Goal: Task Accomplishment & Management: Complete application form

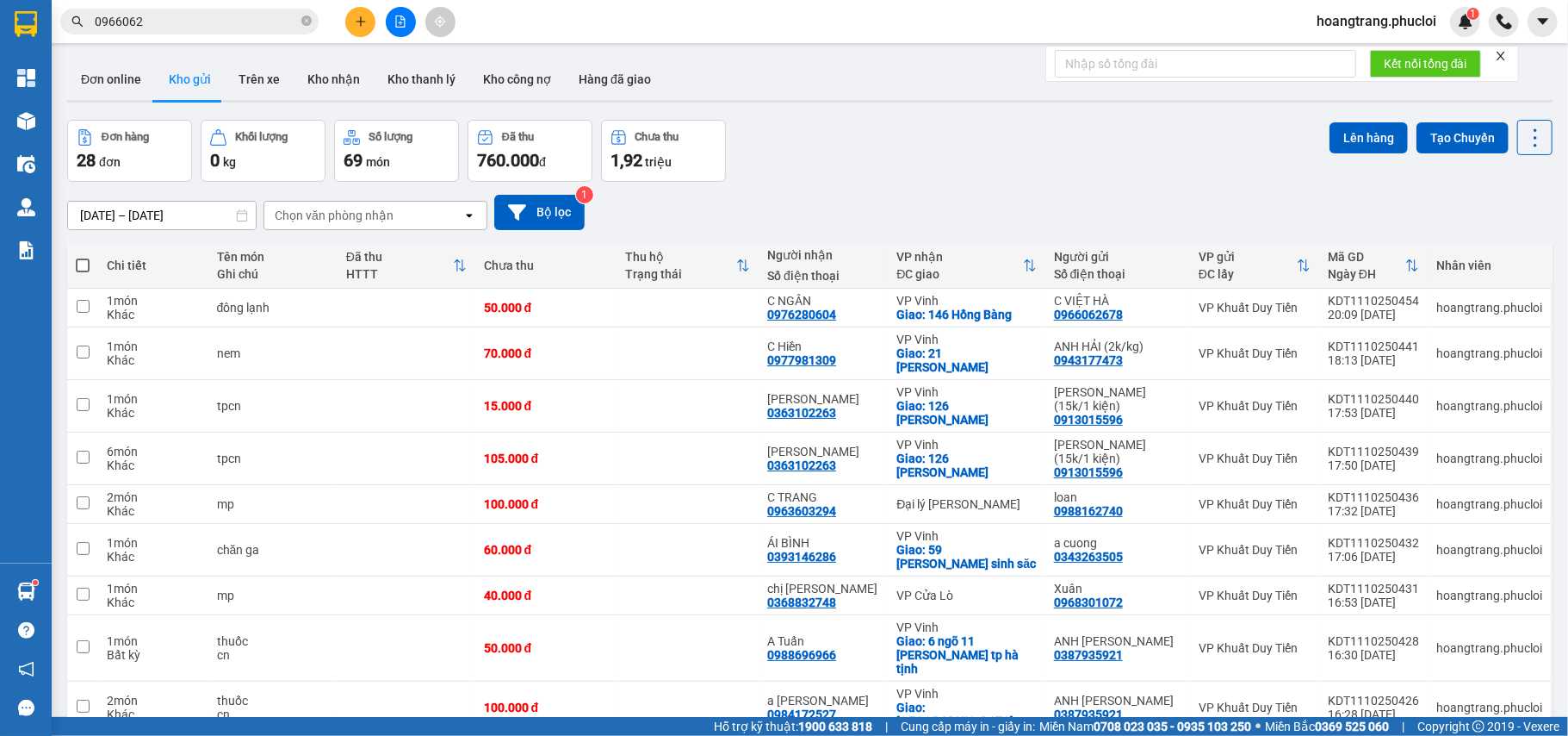
click at [266, 15] on input "0966062" at bounding box center [196, 21] width 203 height 19
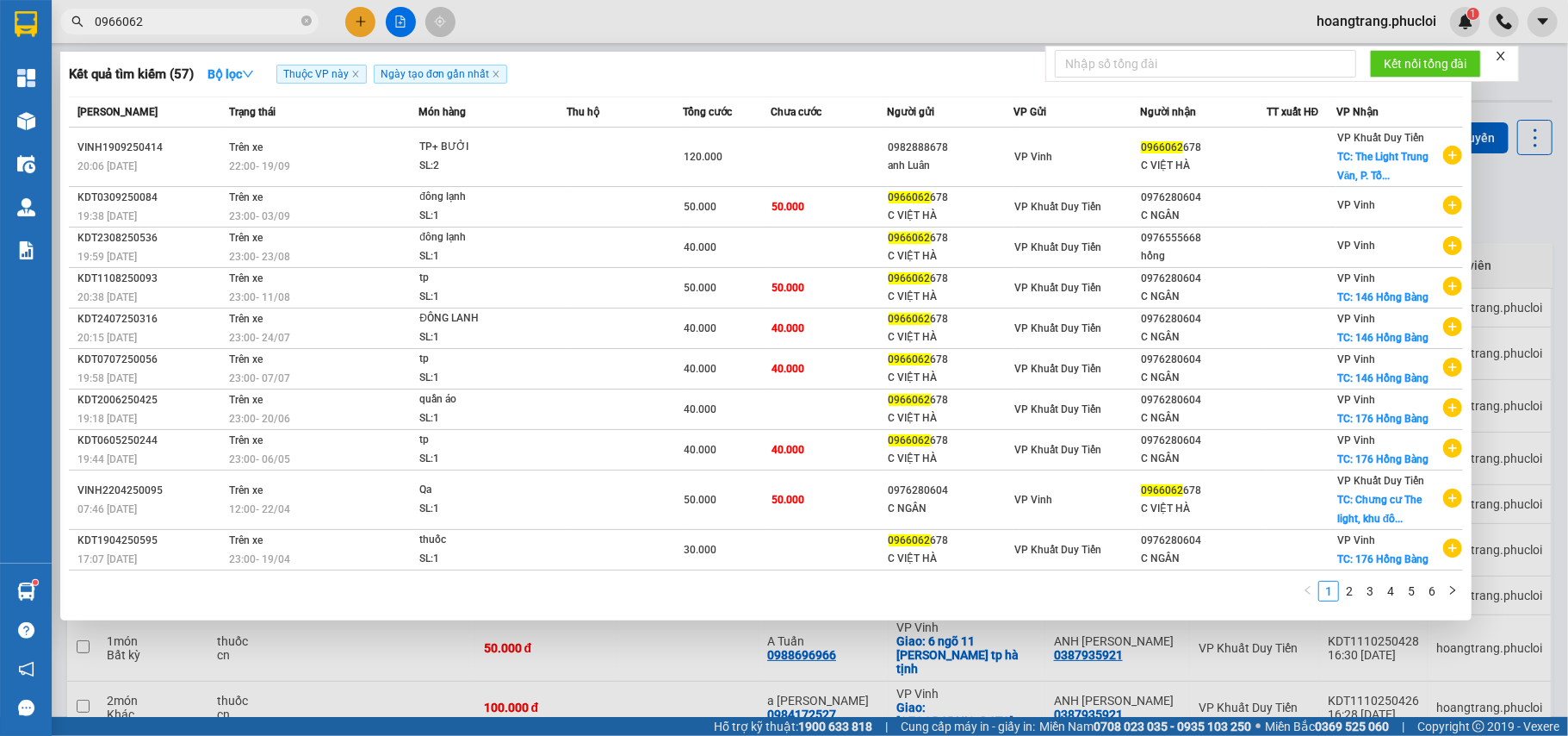
click at [266, 15] on input "0966062" at bounding box center [196, 21] width 203 height 19
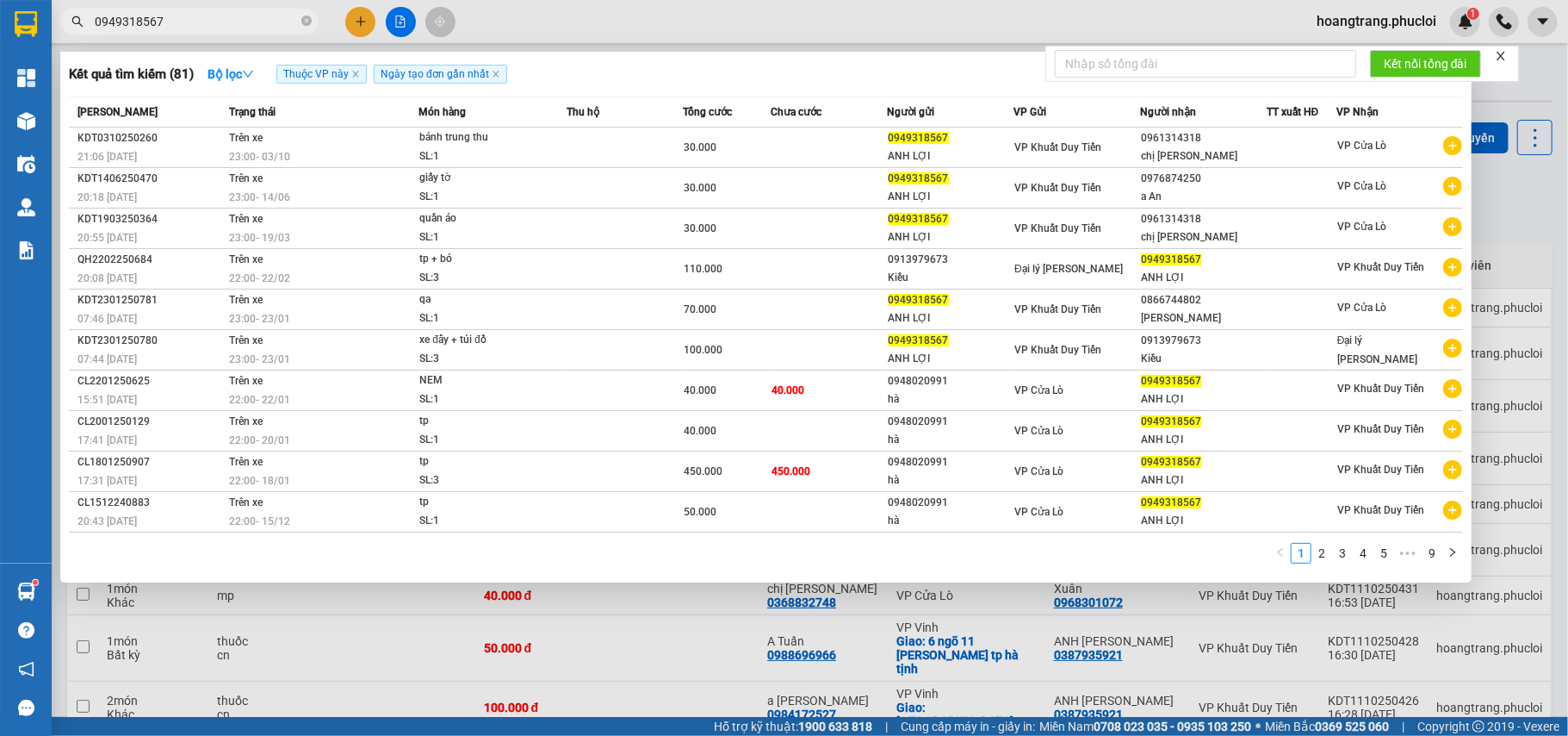
type input "0949318567"
click at [359, 25] on div at bounding box center [784, 368] width 1568 height 736
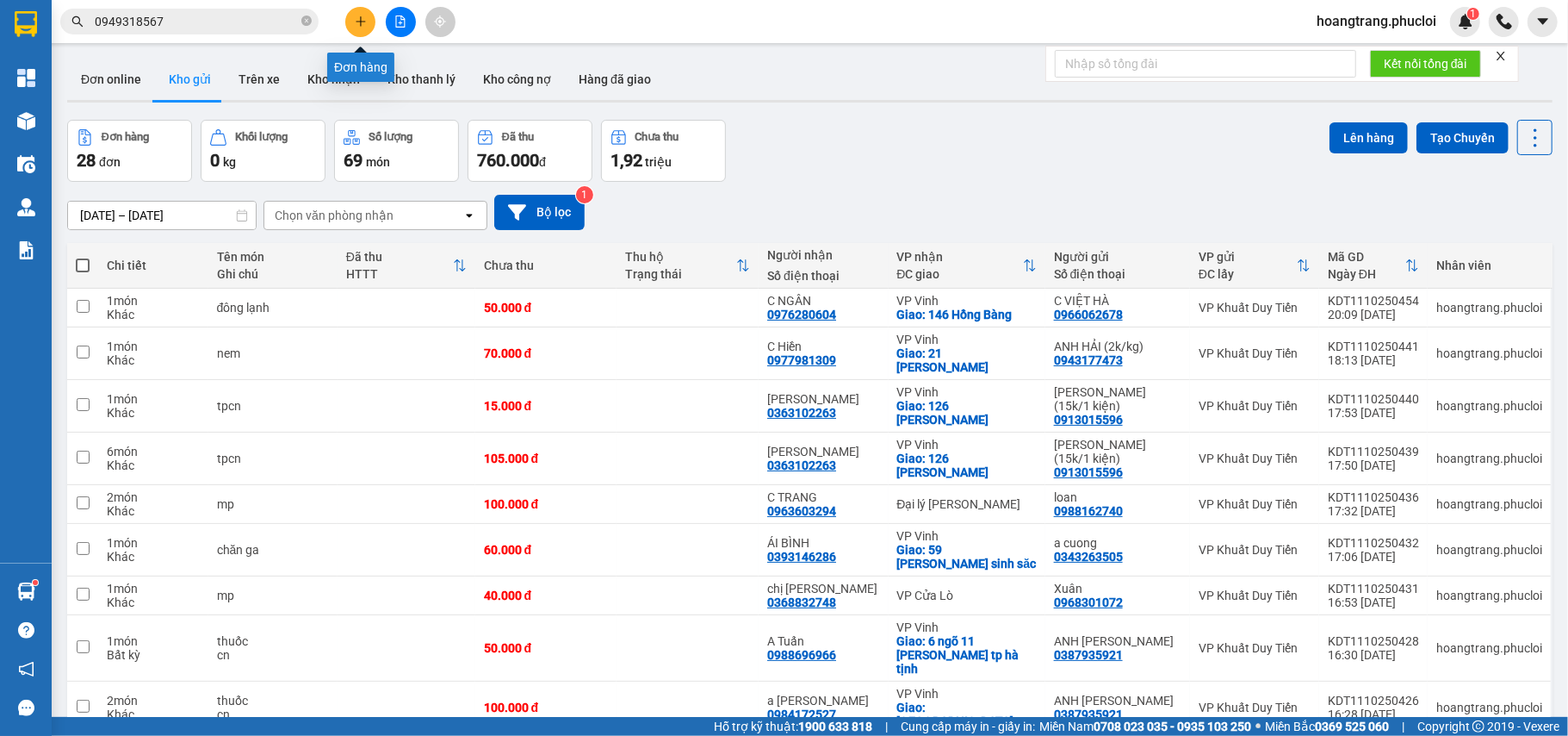
click at [359, 25] on icon "plus" at bounding box center [361, 22] width 12 height 12
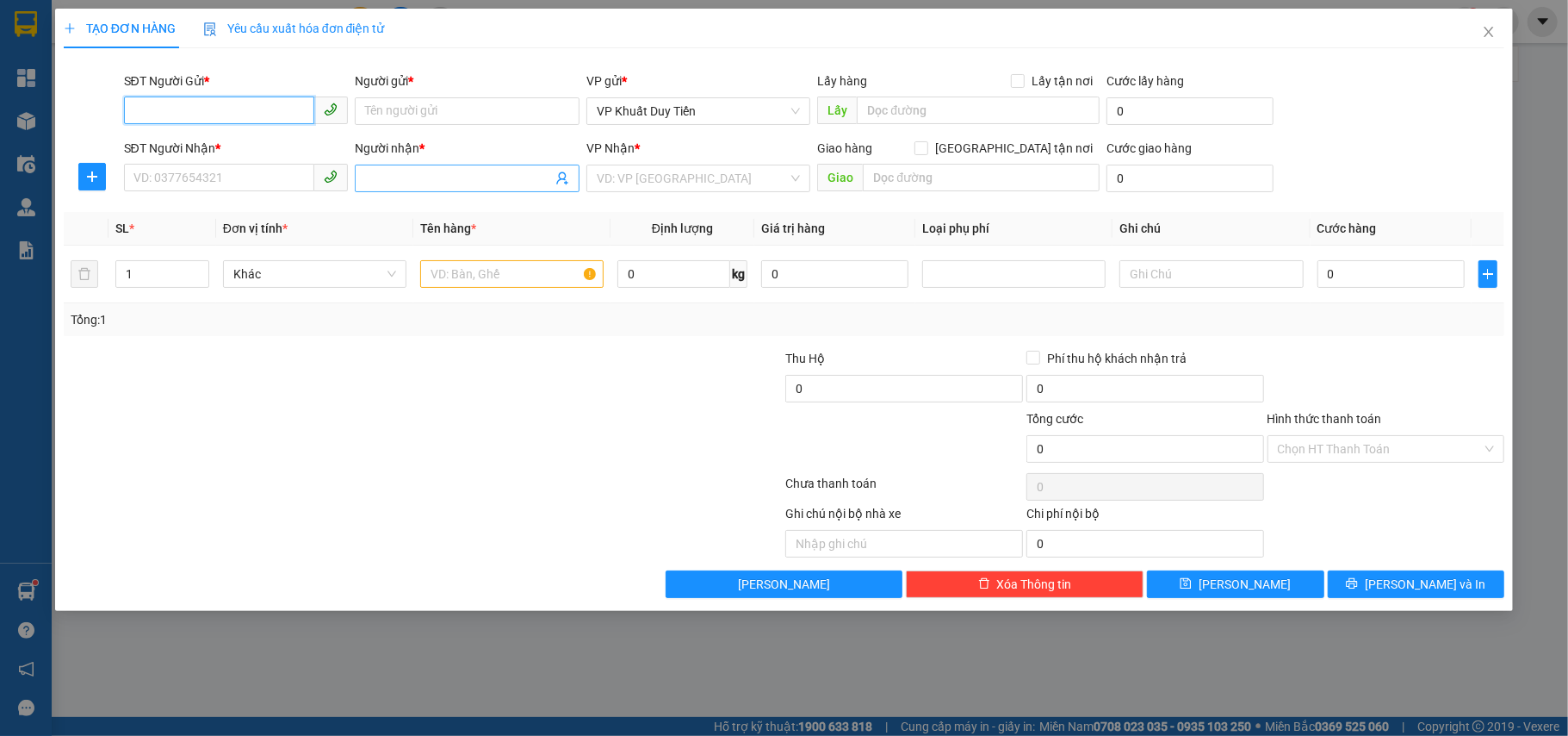
paste input "0949318567"
type input "0949318567"
click at [224, 152] on div "0949318567 - ANH LỢI" at bounding box center [236, 146] width 204 height 19
type input "ANH LỢI"
type input "0949318567"
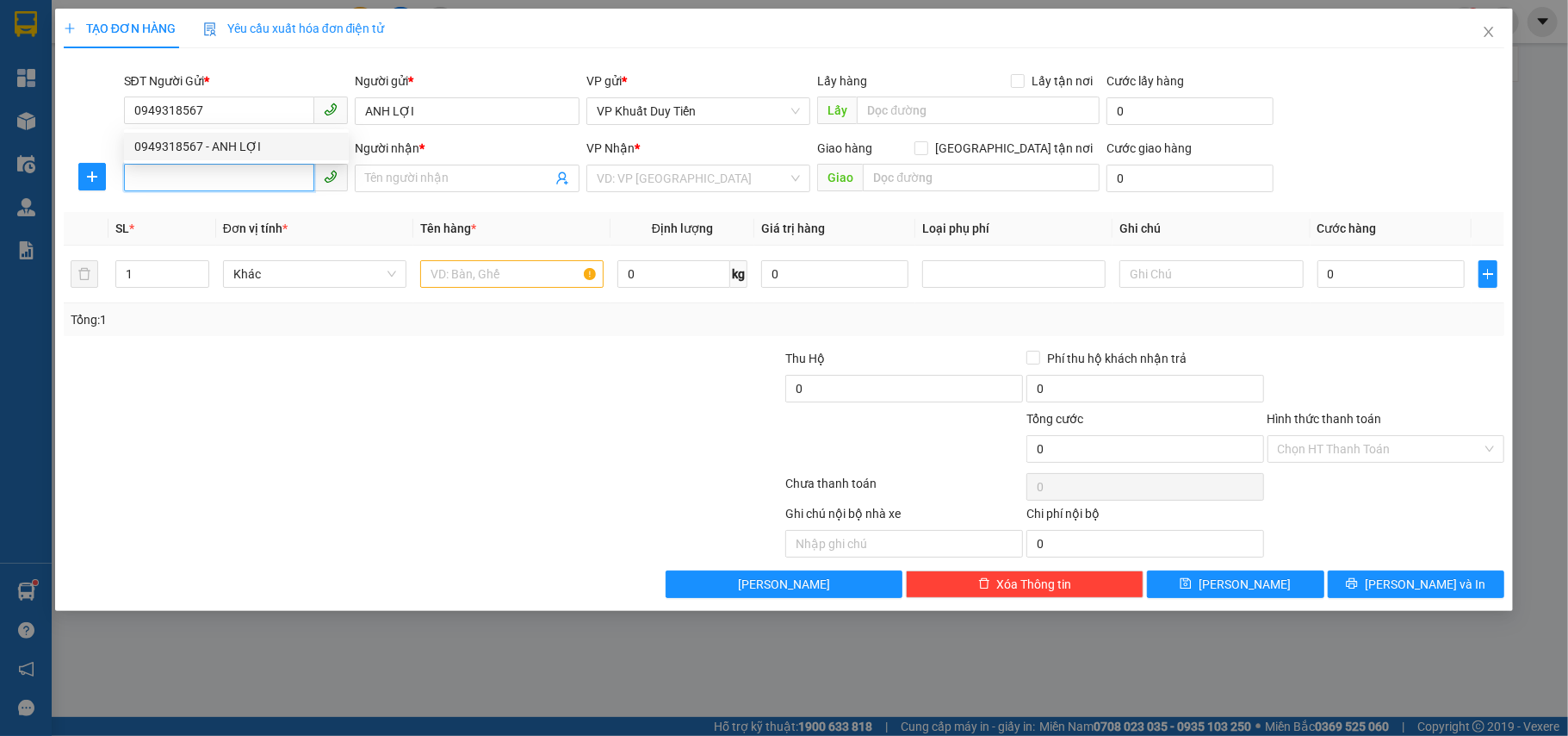
click at [225, 170] on input "SĐT Người Nhận *" at bounding box center [219, 178] width 191 height 28
click at [229, 207] on div "0947394228 - C LÝ" at bounding box center [236, 213] width 204 height 19
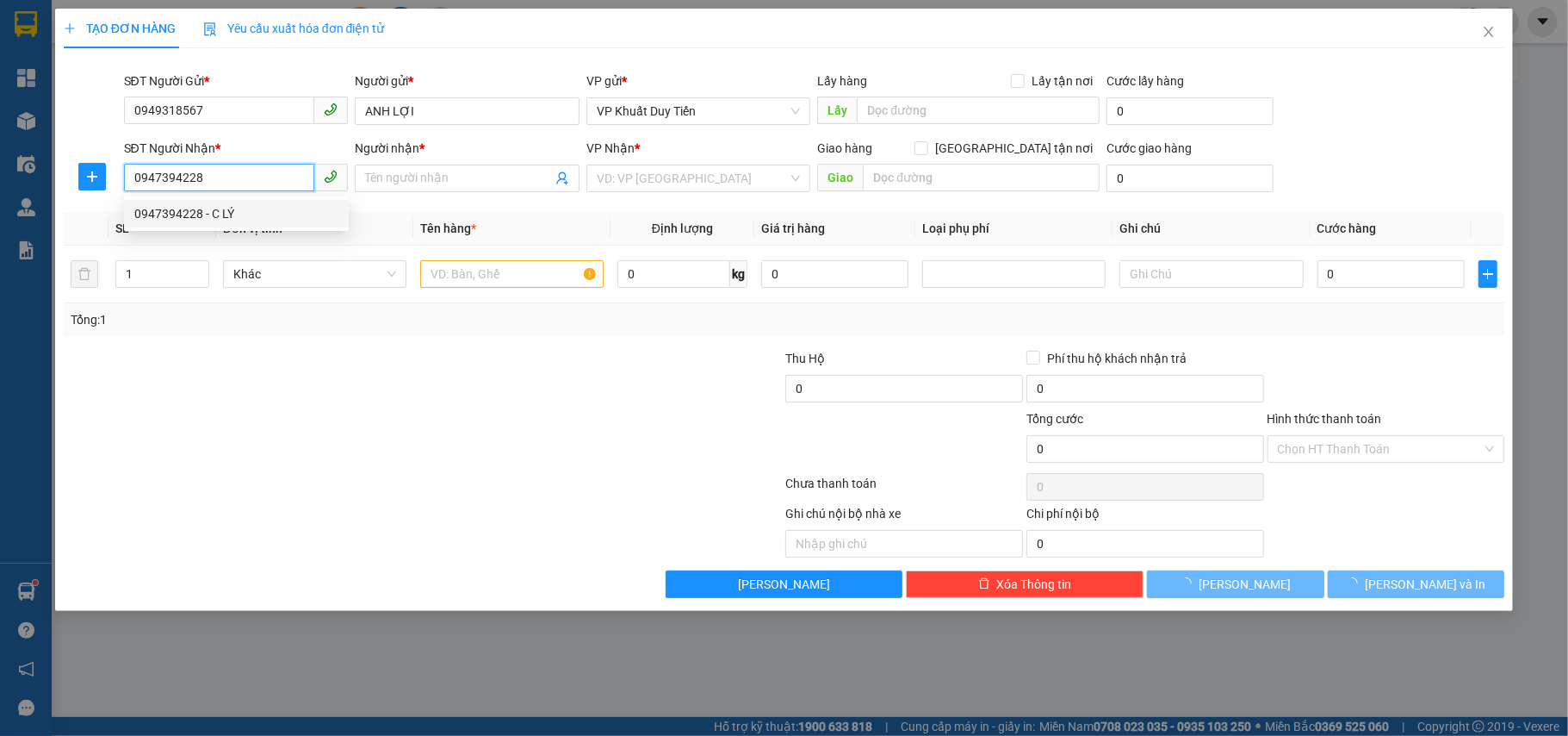
type input "0947394228"
click at [303, 366] on div at bounding box center [302, 379] width 481 height 61
type input "C LÝ"
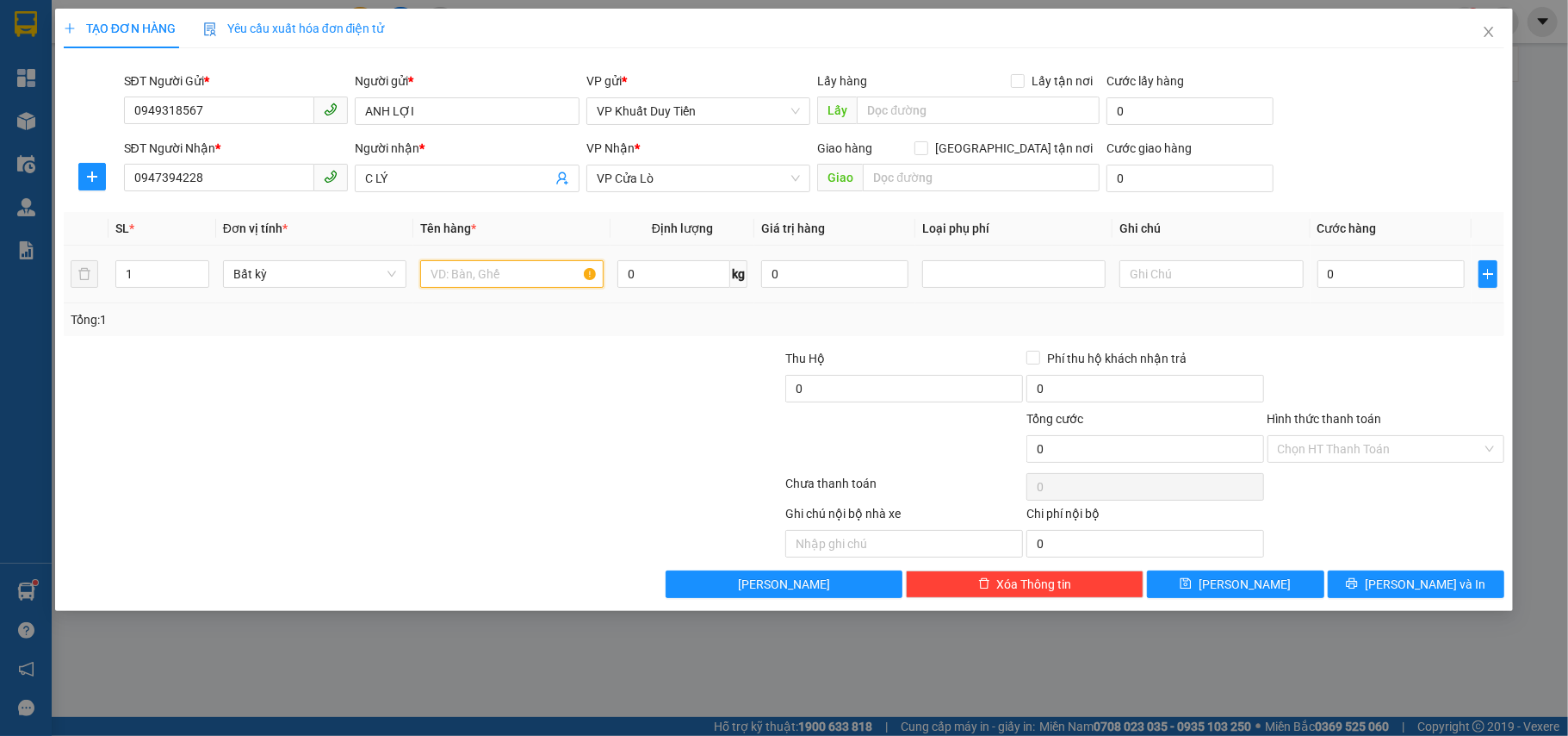
click at [500, 284] on input "text" at bounding box center [512, 274] width 183 height 28
type input "y"
type input "yến"
click at [1406, 272] on input "0" at bounding box center [1391, 274] width 147 height 28
type input "3"
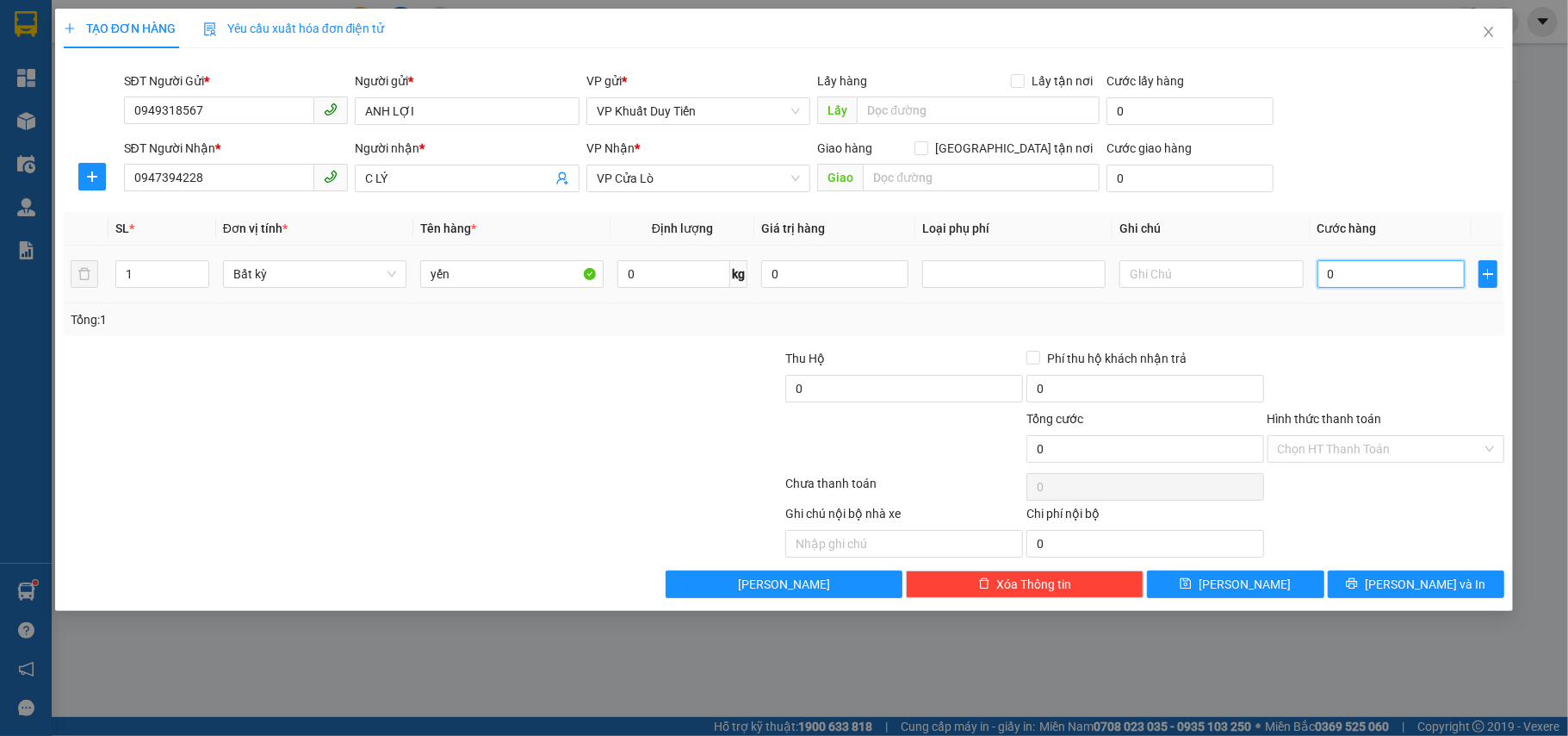
type input "3"
type input "30"
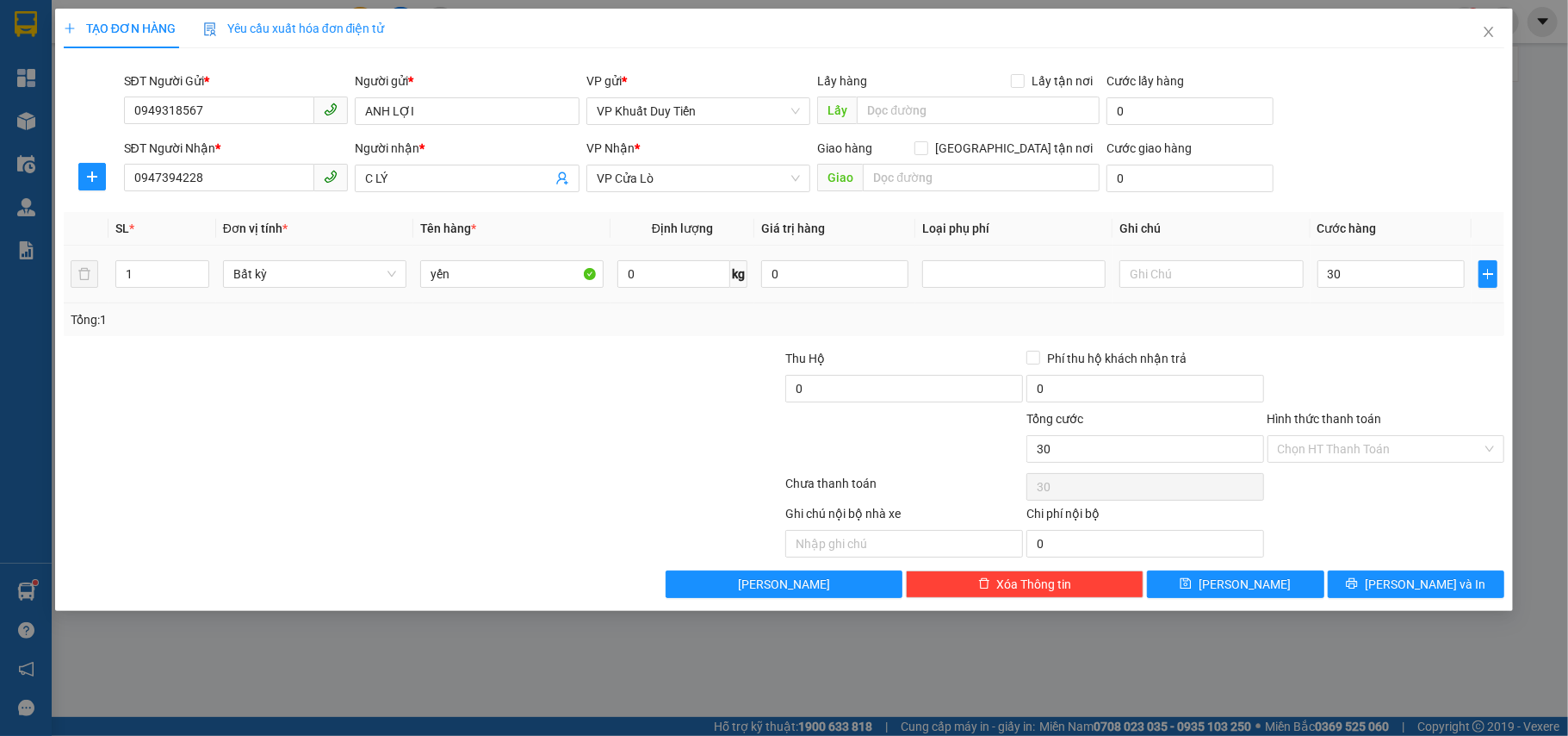
type input "30.000"
drag, startPoint x: 1402, startPoint y: 313, endPoint x: 1402, endPoint y: 324, distance: 11.0
click at [1402, 317] on div "Tổng: 1" at bounding box center [784, 319] width 1428 height 19
click at [1377, 448] on input "Hình thức thanh toán" at bounding box center [1381, 448] width 205 height 26
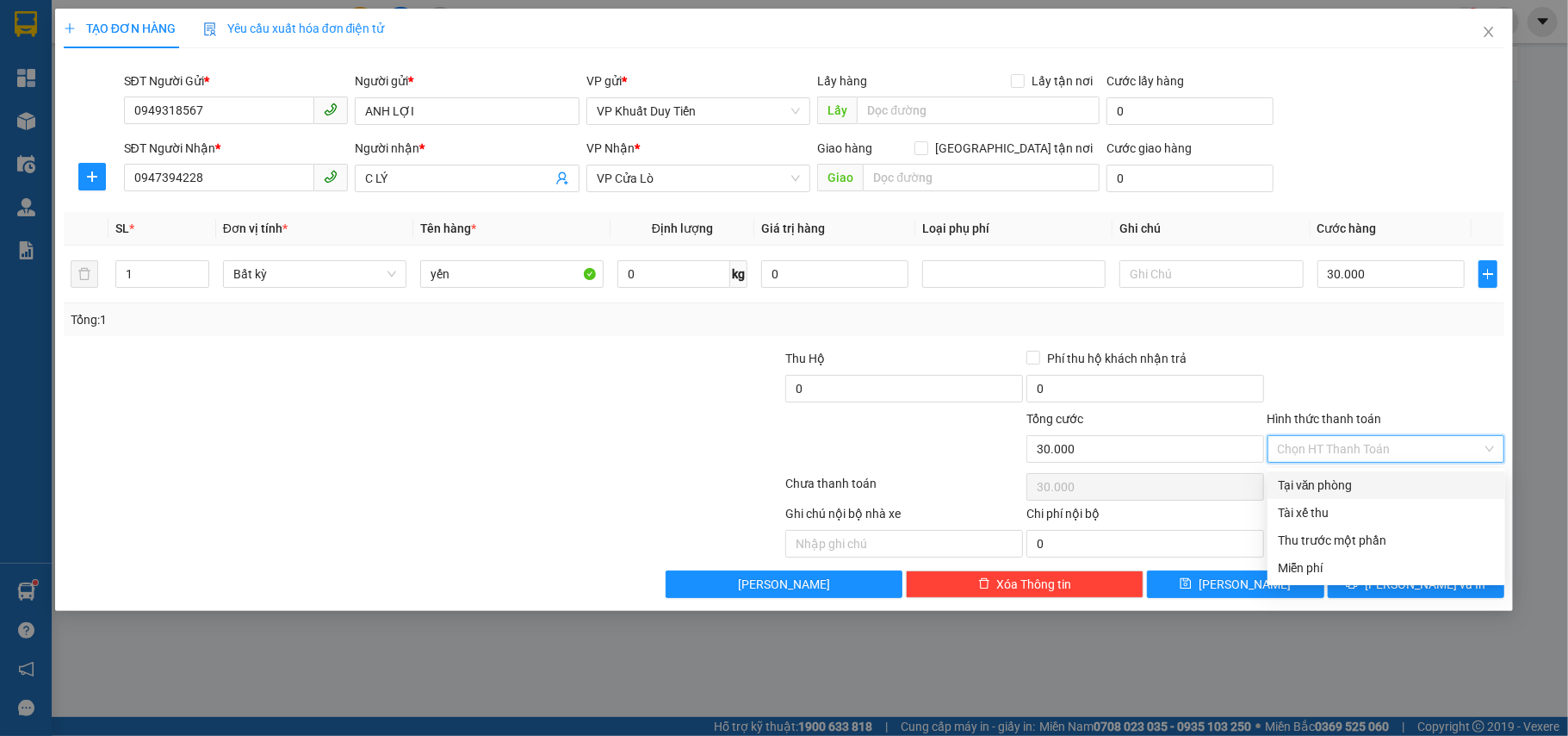
click at [1370, 481] on div "Tại văn phòng" at bounding box center [1387, 484] width 217 height 19
type input "0"
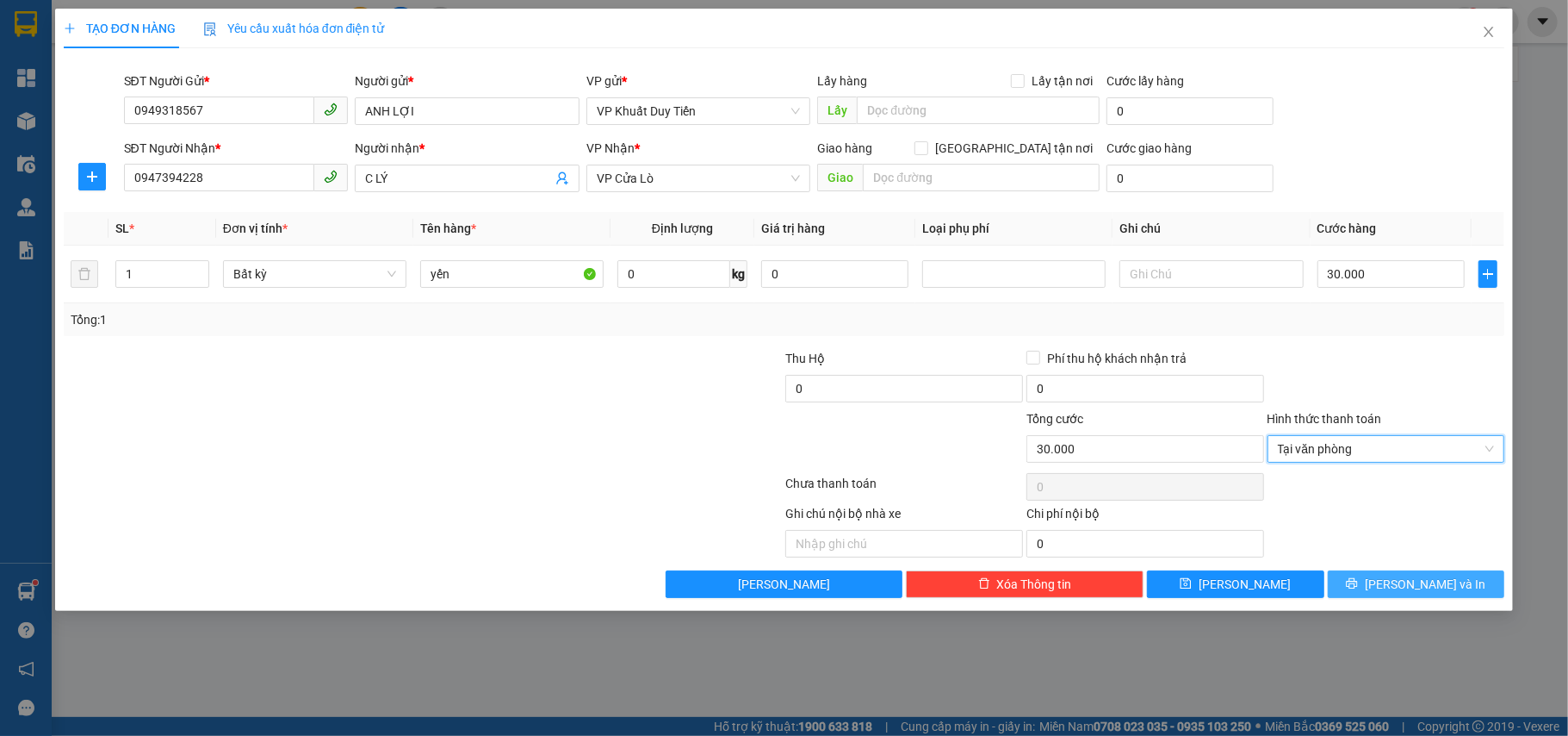
click at [1358, 589] on icon "printer" at bounding box center [1352, 583] width 11 height 11
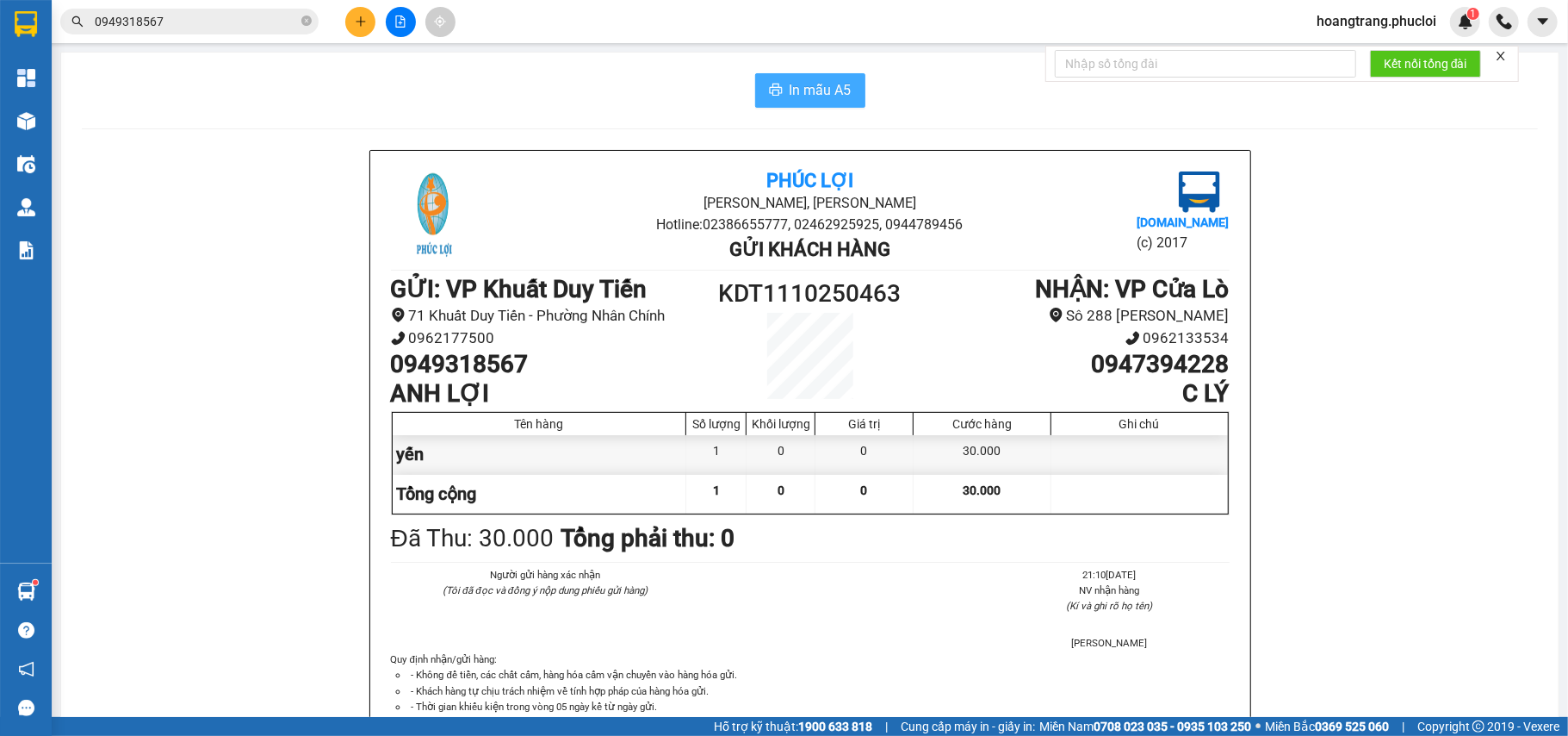
click at [807, 90] on span "In mẫu A5" at bounding box center [820, 90] width 62 height 22
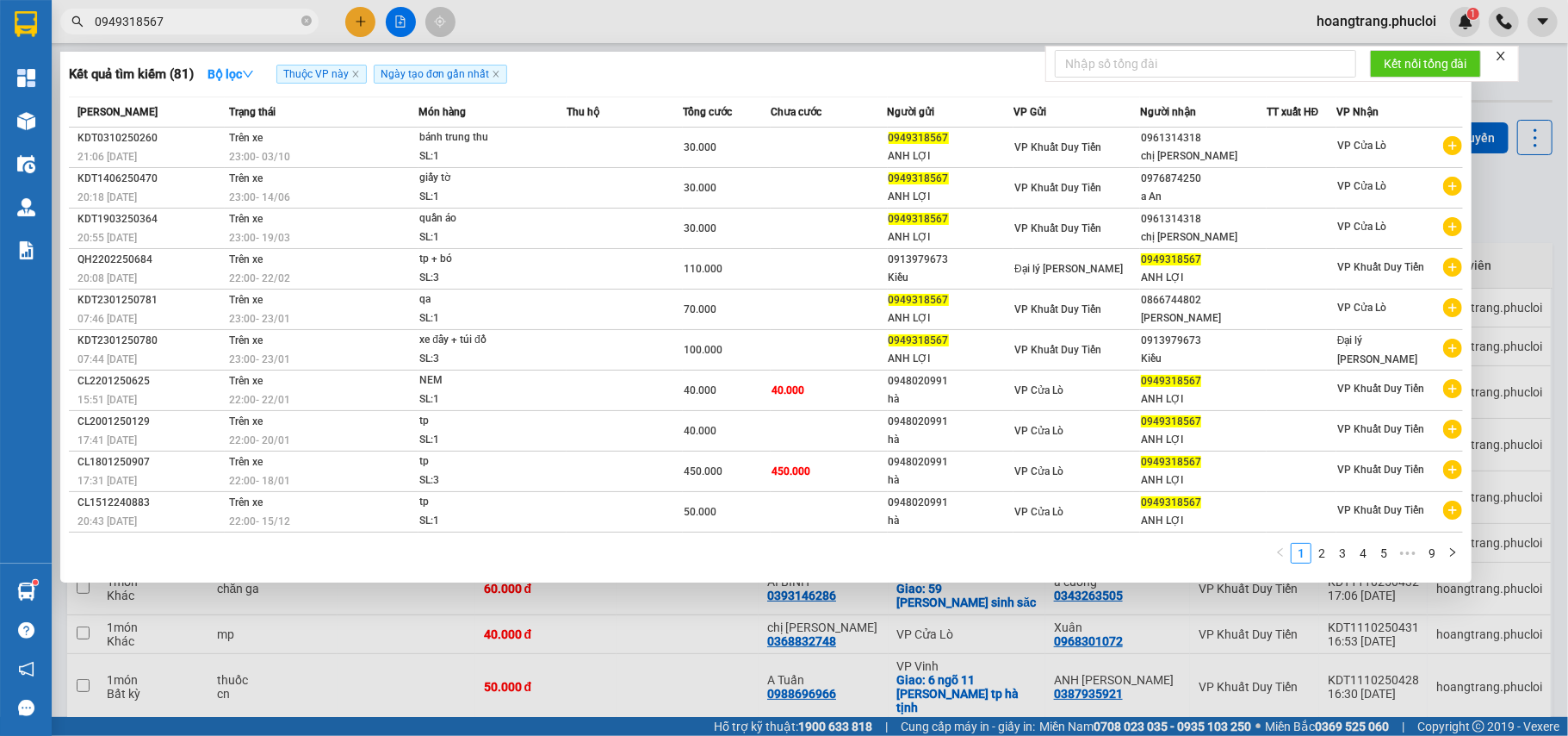
click at [200, 26] on input "0949318567" at bounding box center [196, 21] width 203 height 19
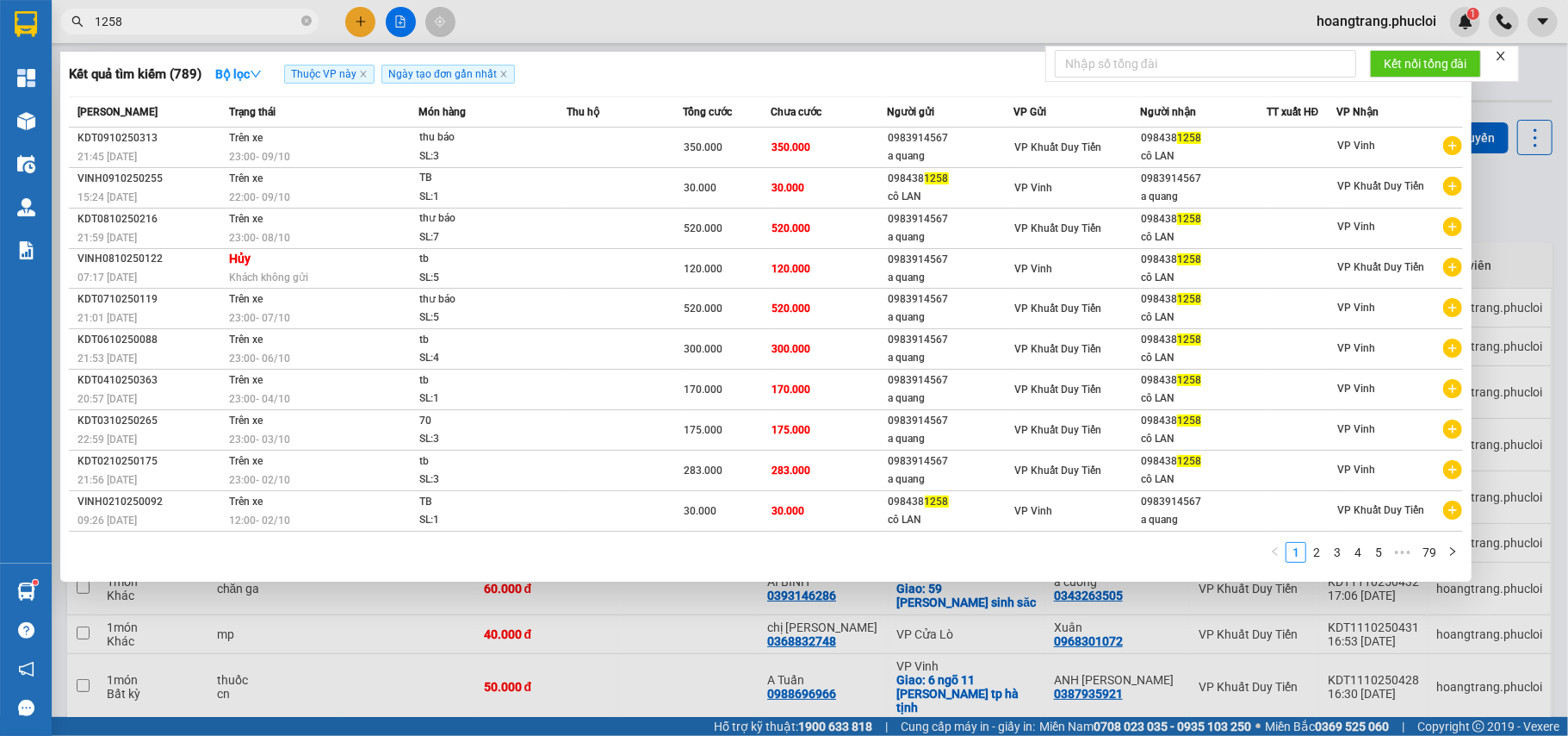
click at [200, 26] on input "1258" at bounding box center [196, 21] width 203 height 19
type input "1258"
click at [310, 21] on icon "close-circle" at bounding box center [306, 21] width 10 height 10
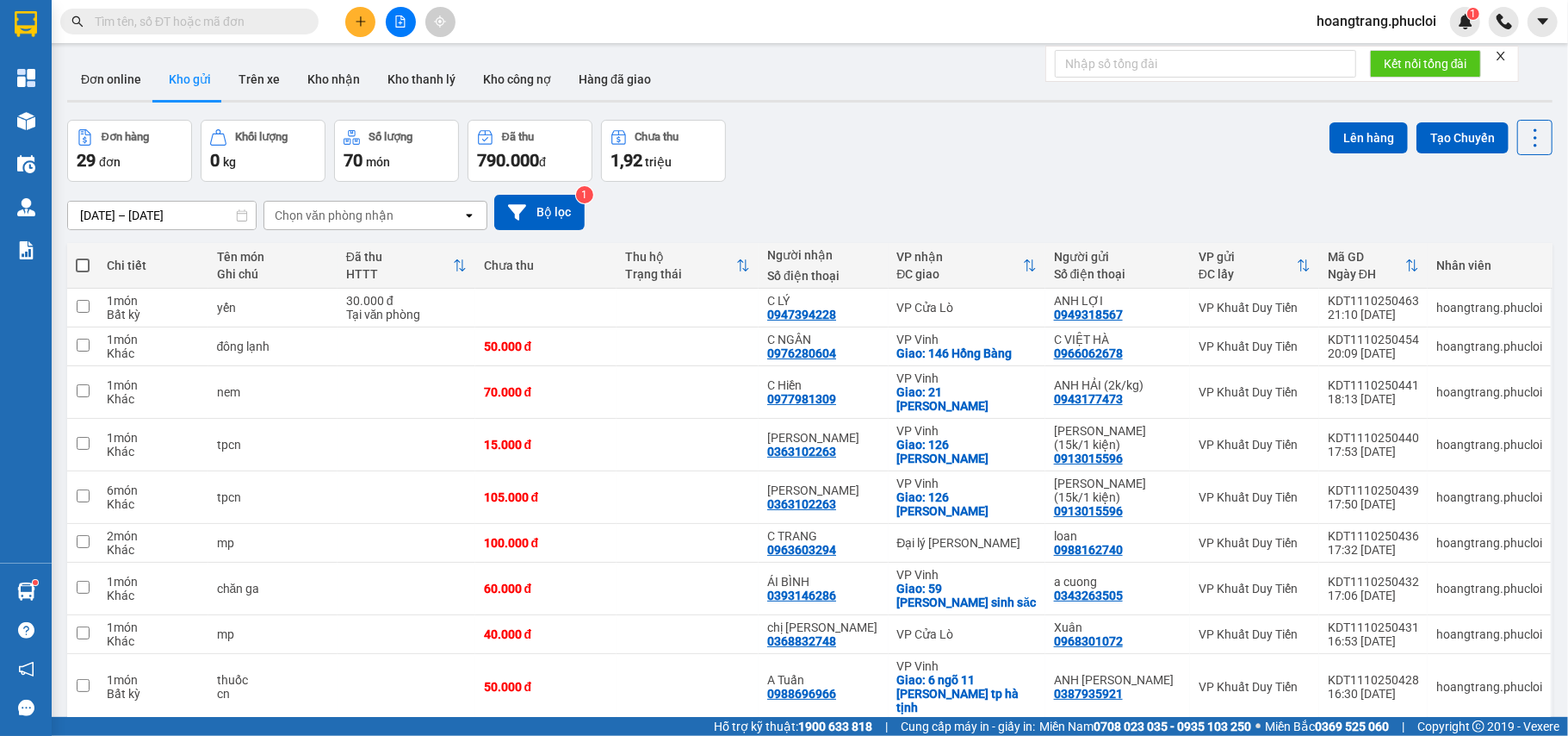
click at [87, 267] on span at bounding box center [82, 266] width 14 height 14
click at [82, 257] on input "checkbox" at bounding box center [82, 257] width 0 height 0
checkbox input "true"
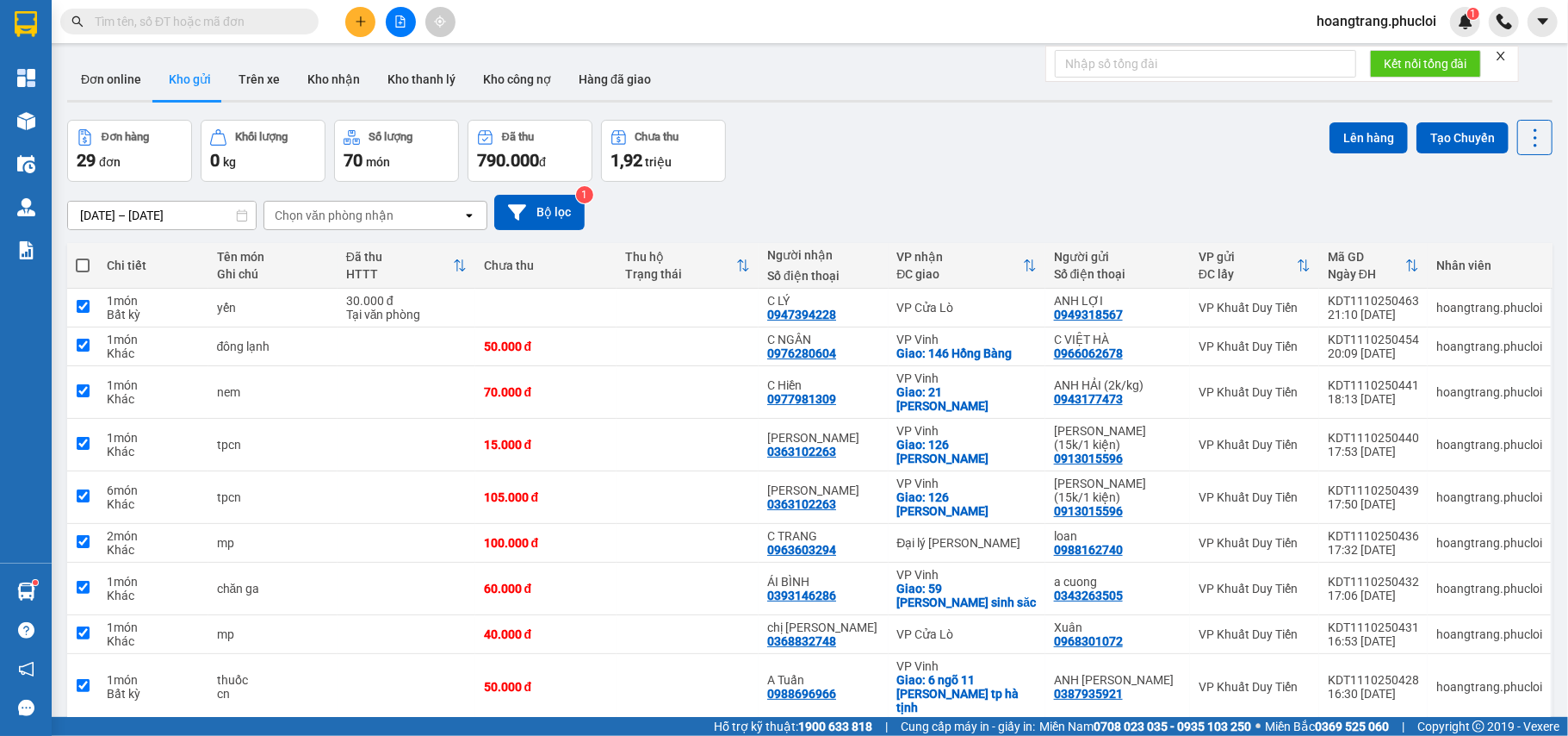
checkbox input "true"
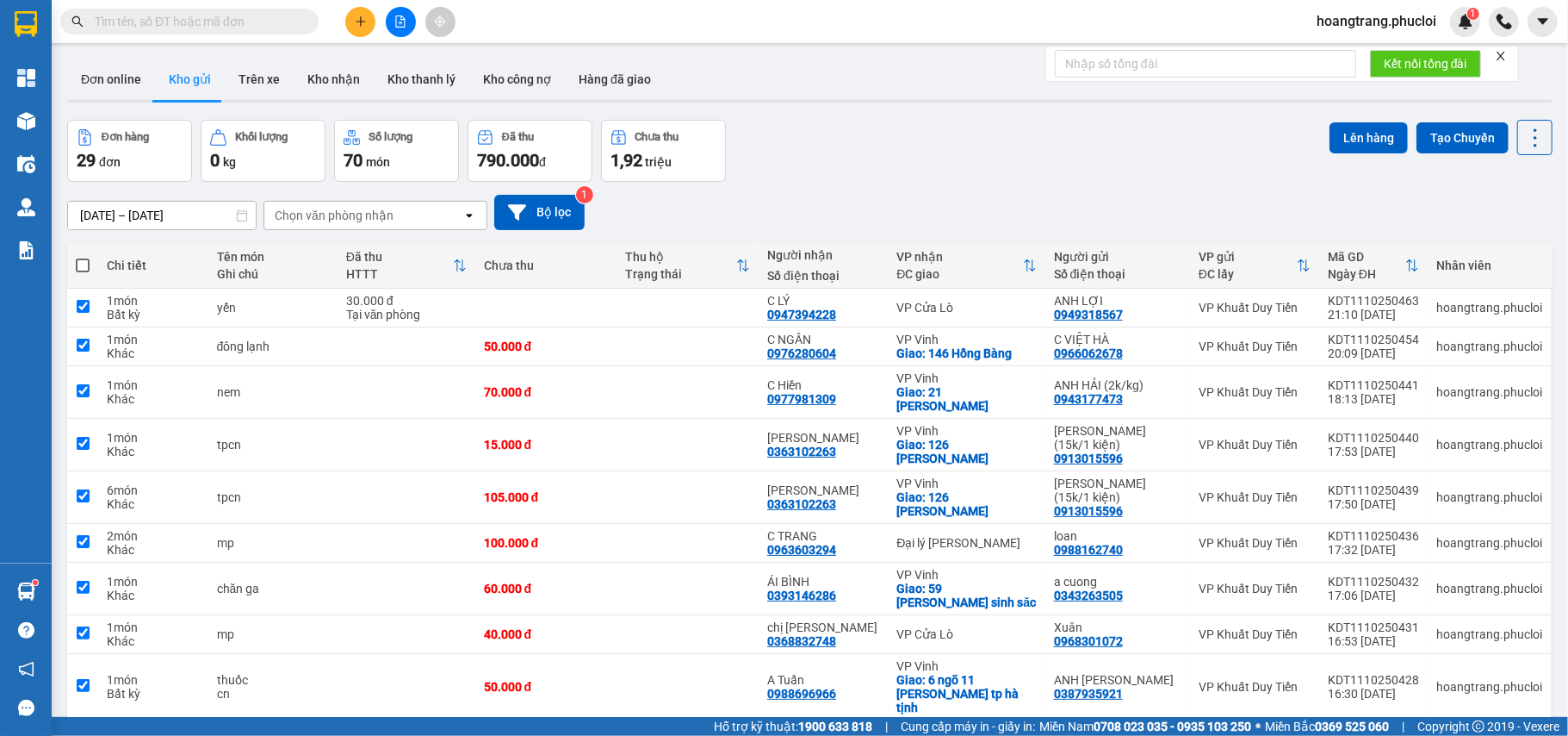
checkbox input "true"
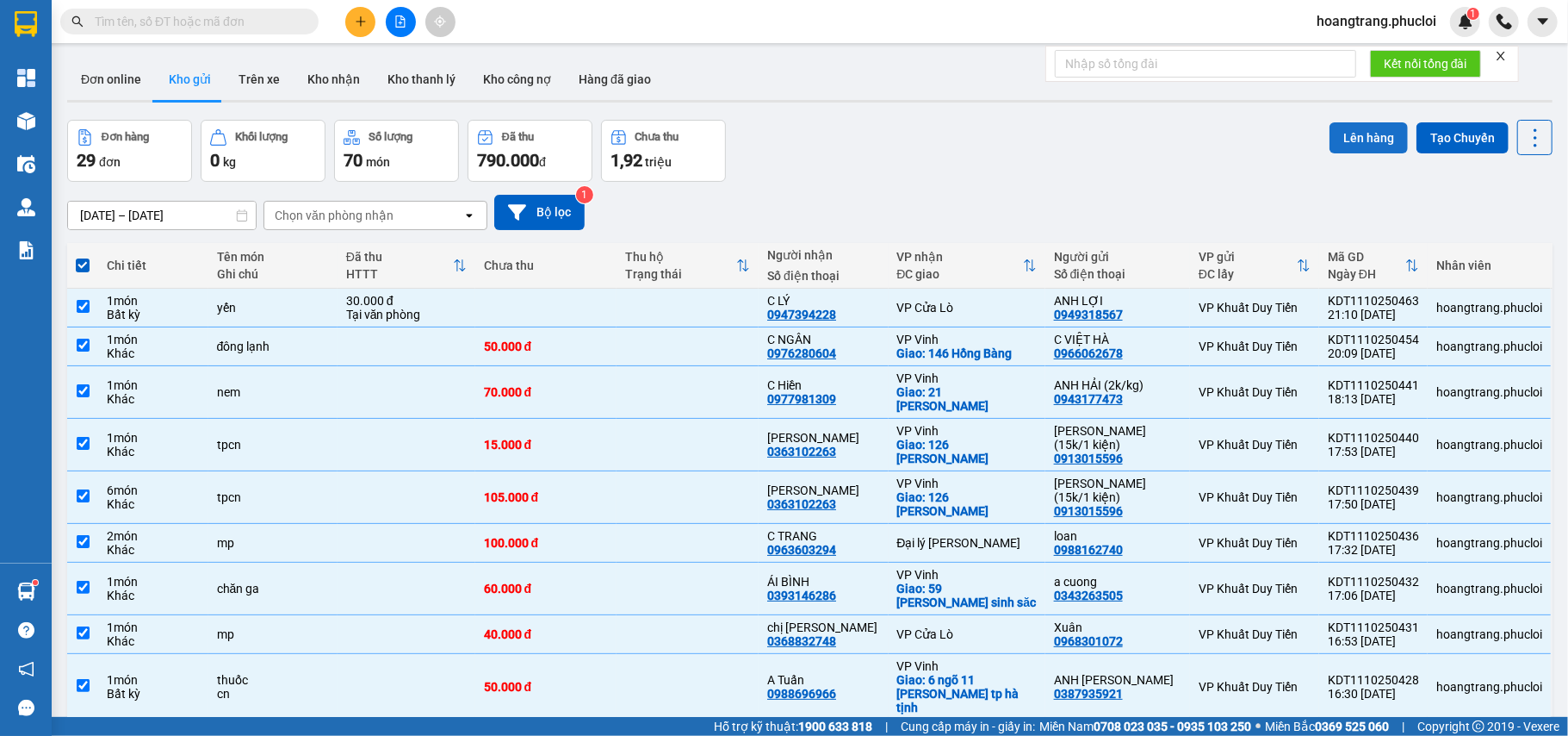
click at [1352, 136] on button "Lên hàng" at bounding box center [1369, 137] width 78 height 31
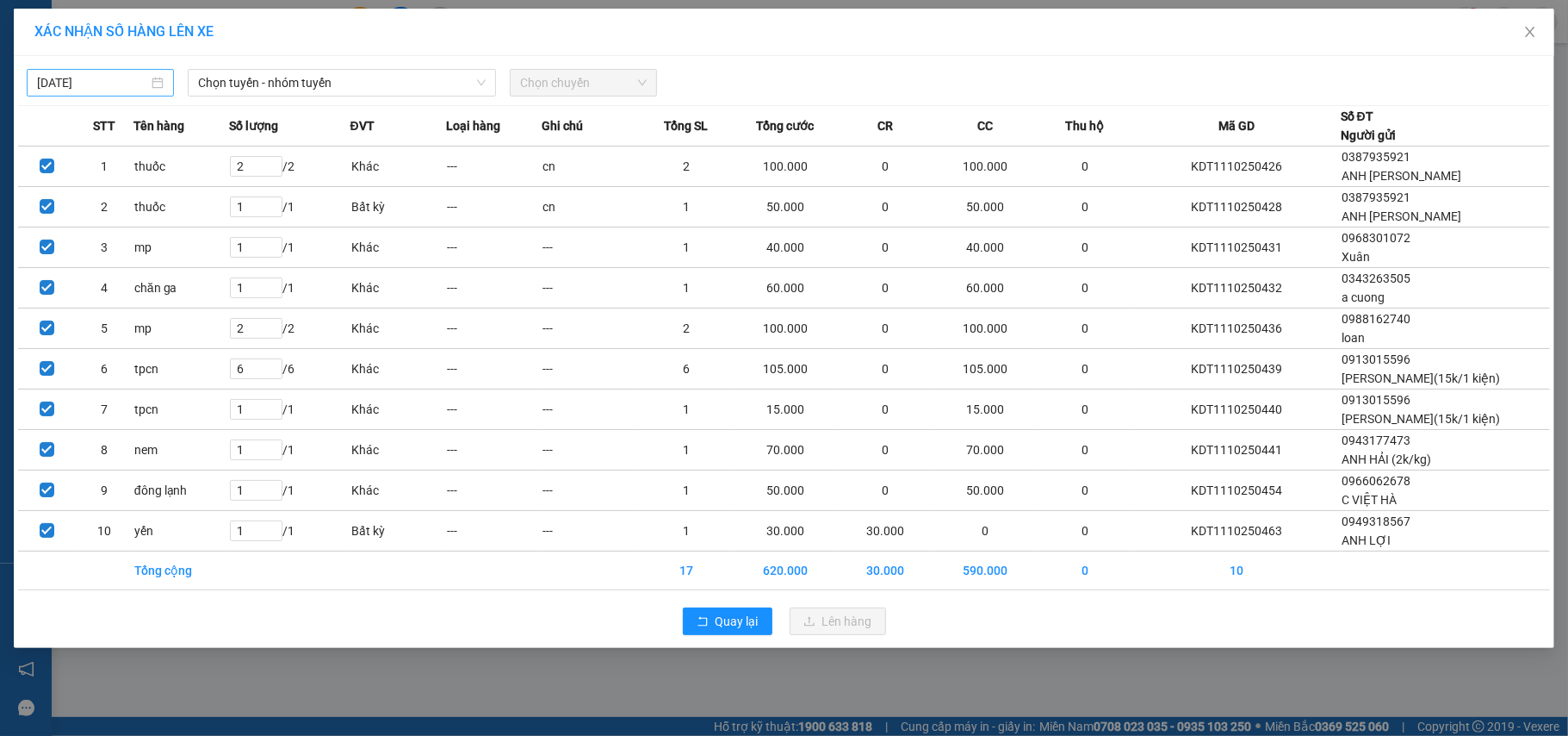
click at [140, 76] on input "[DATE]" at bounding box center [92, 82] width 111 height 19
type input "[DATE]"
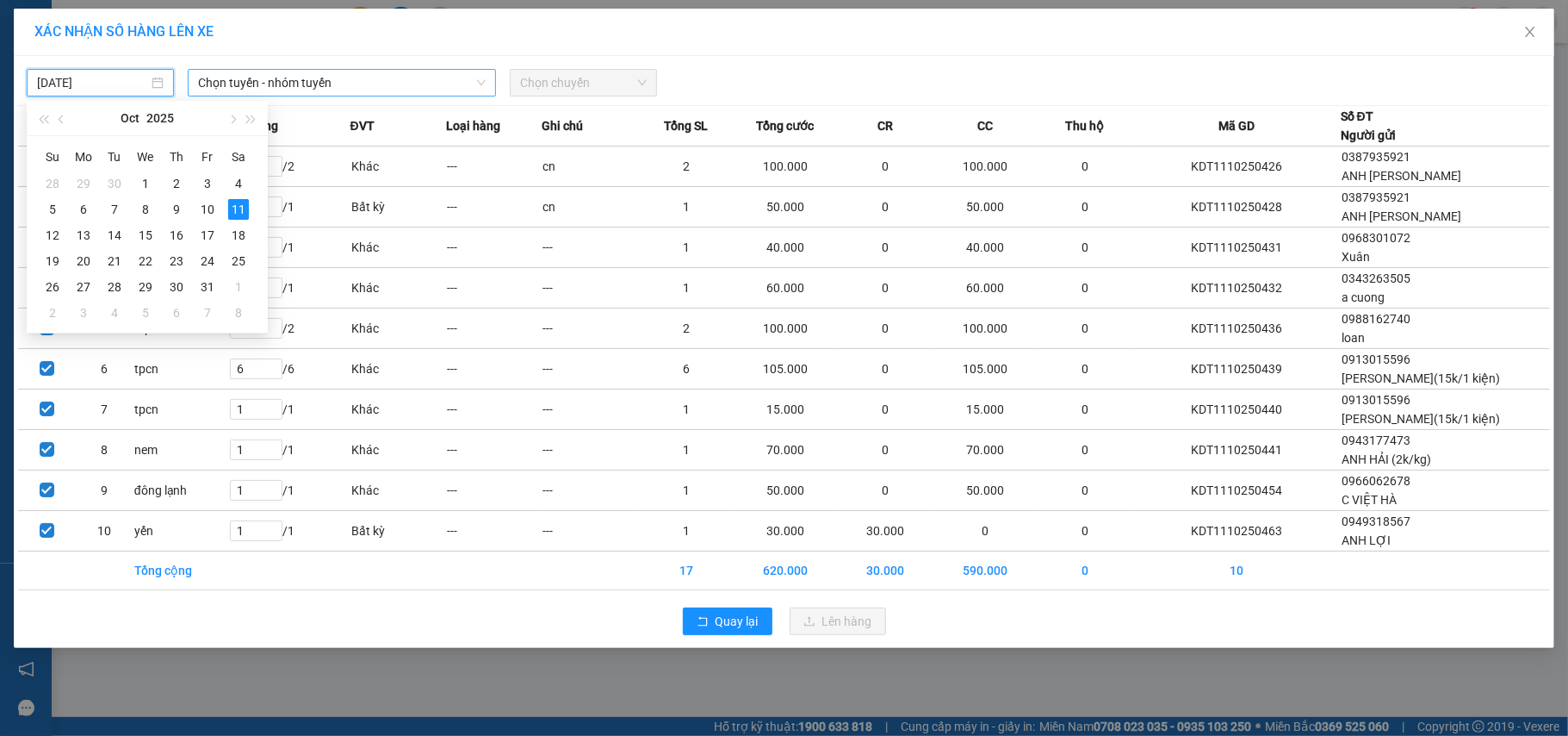
click at [270, 91] on span "Chọn tuyến - nhóm tuyến" at bounding box center [342, 82] width 288 height 26
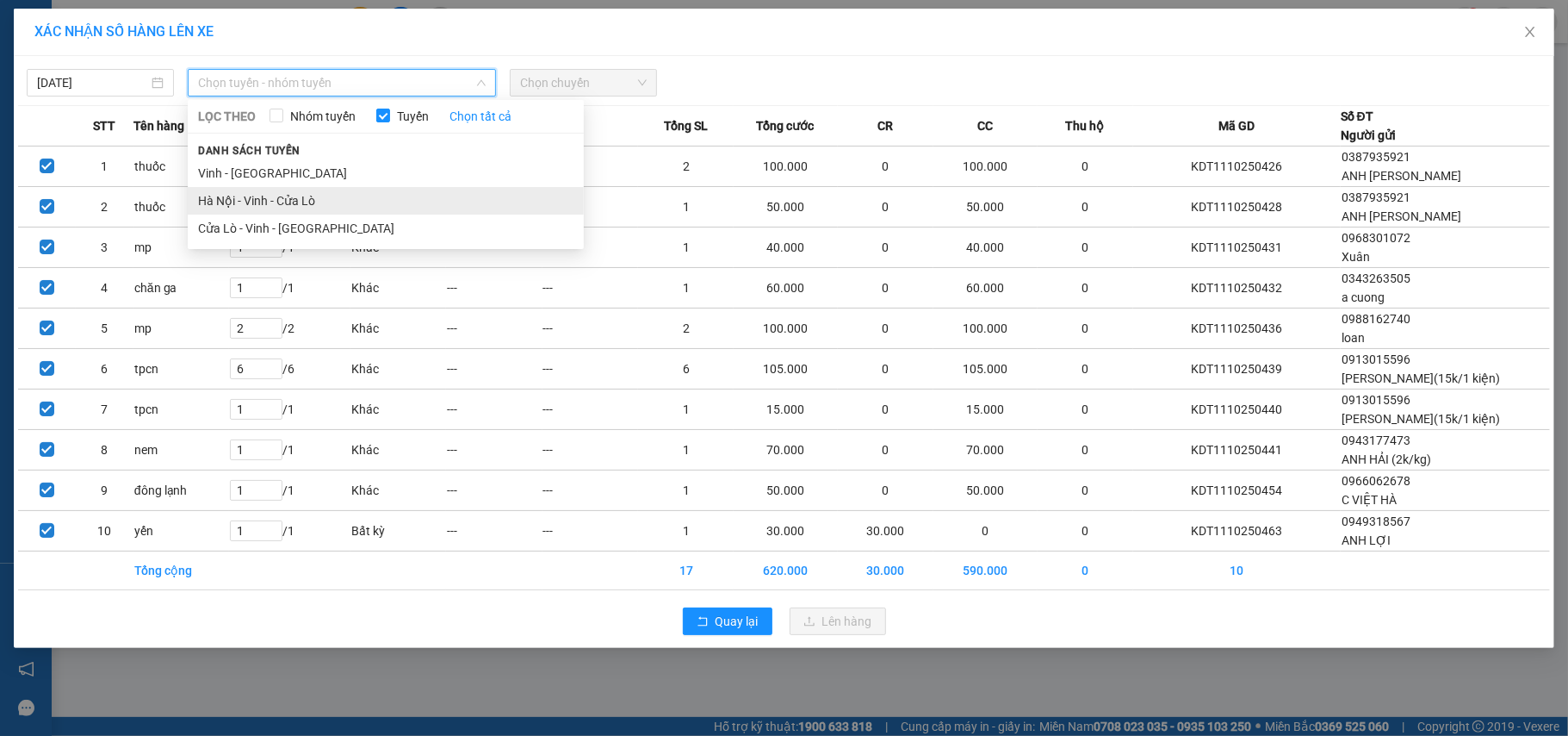
click at [328, 211] on li "Hà Nội - Vinh - Cửa Lò" at bounding box center [385, 200] width 396 height 28
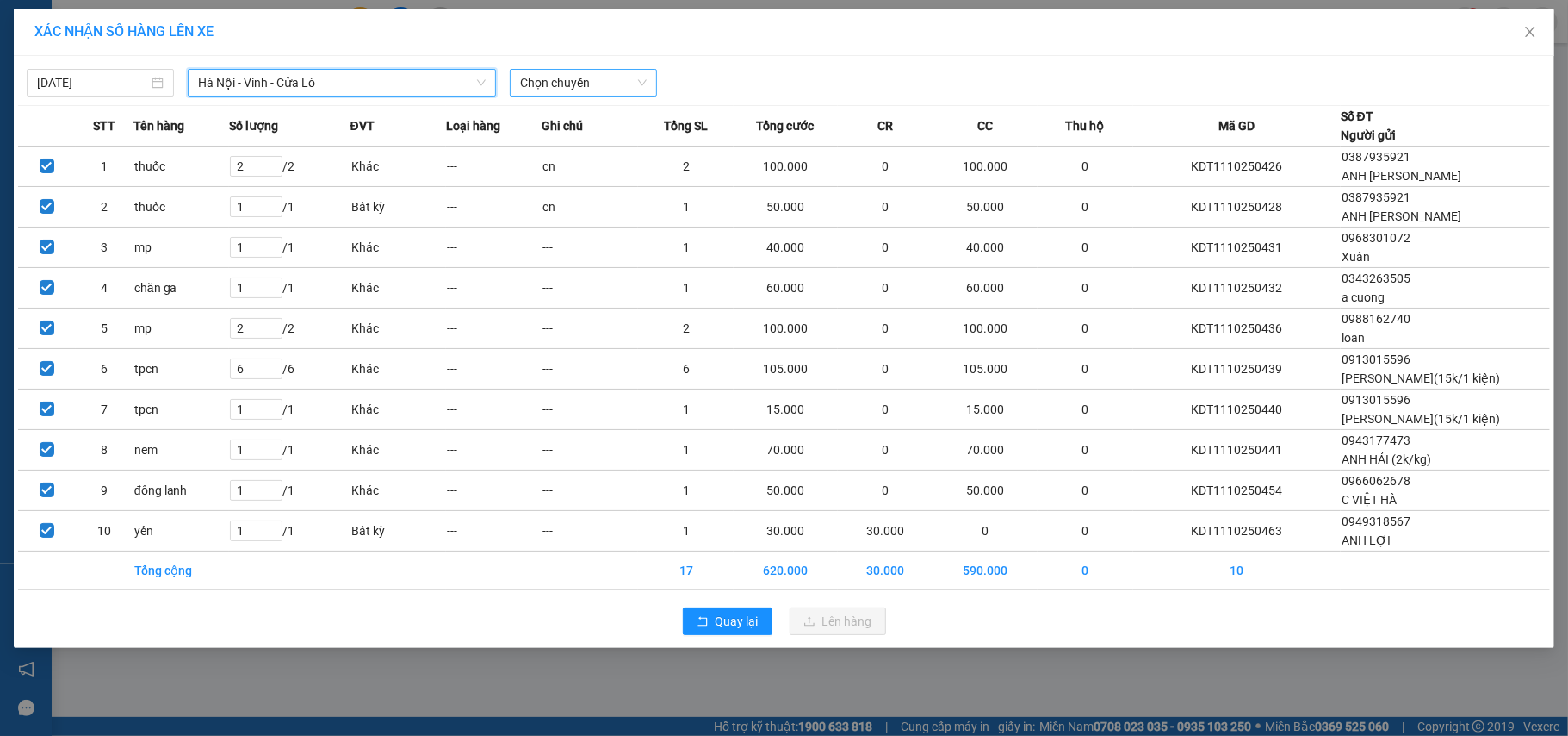
click at [583, 95] on span "Chọn chuyến" at bounding box center [584, 82] width 127 height 26
click at [583, 138] on div "23:00 (TC)" at bounding box center [587, 144] width 134 height 19
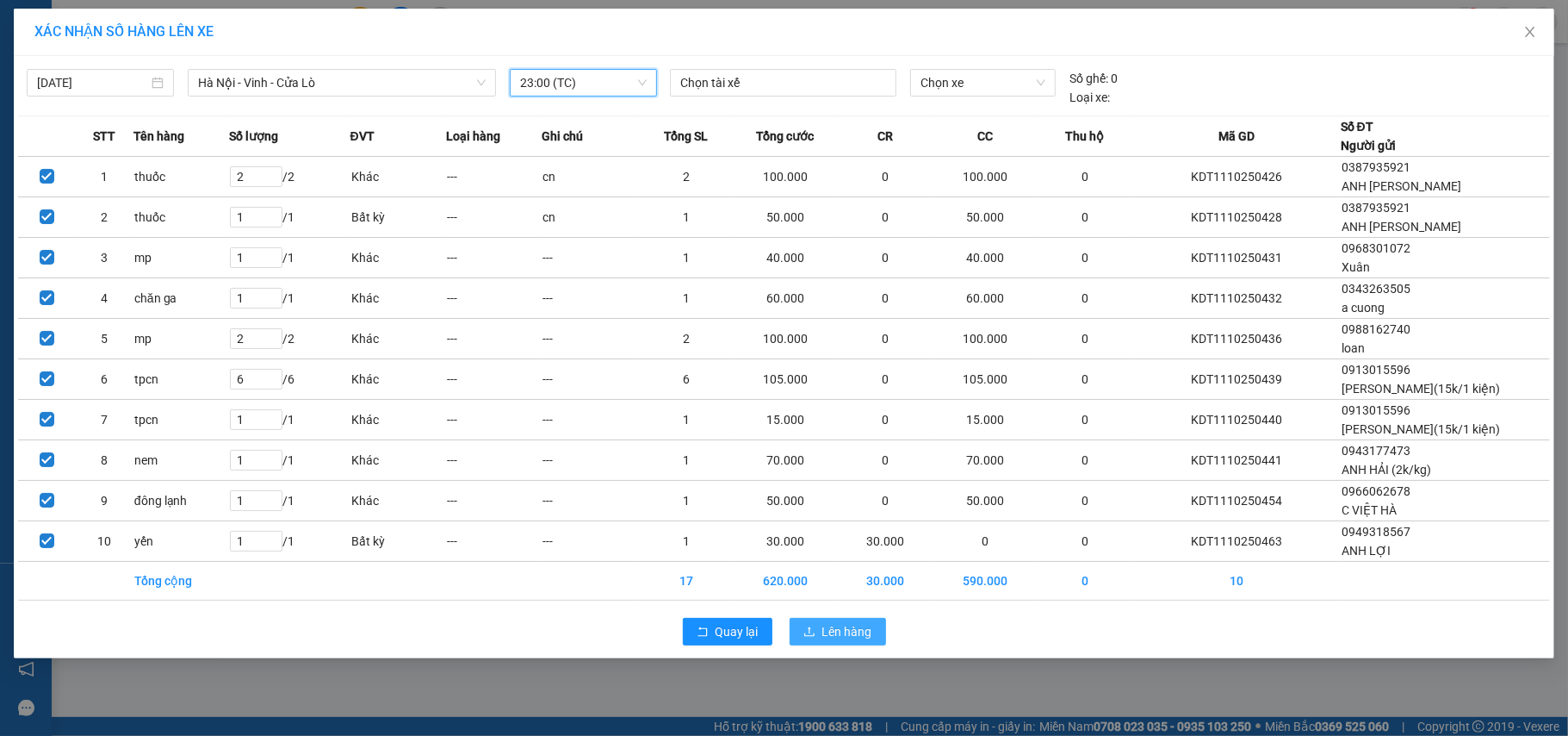
click at [860, 634] on span "Lên hàng" at bounding box center [847, 631] width 50 height 19
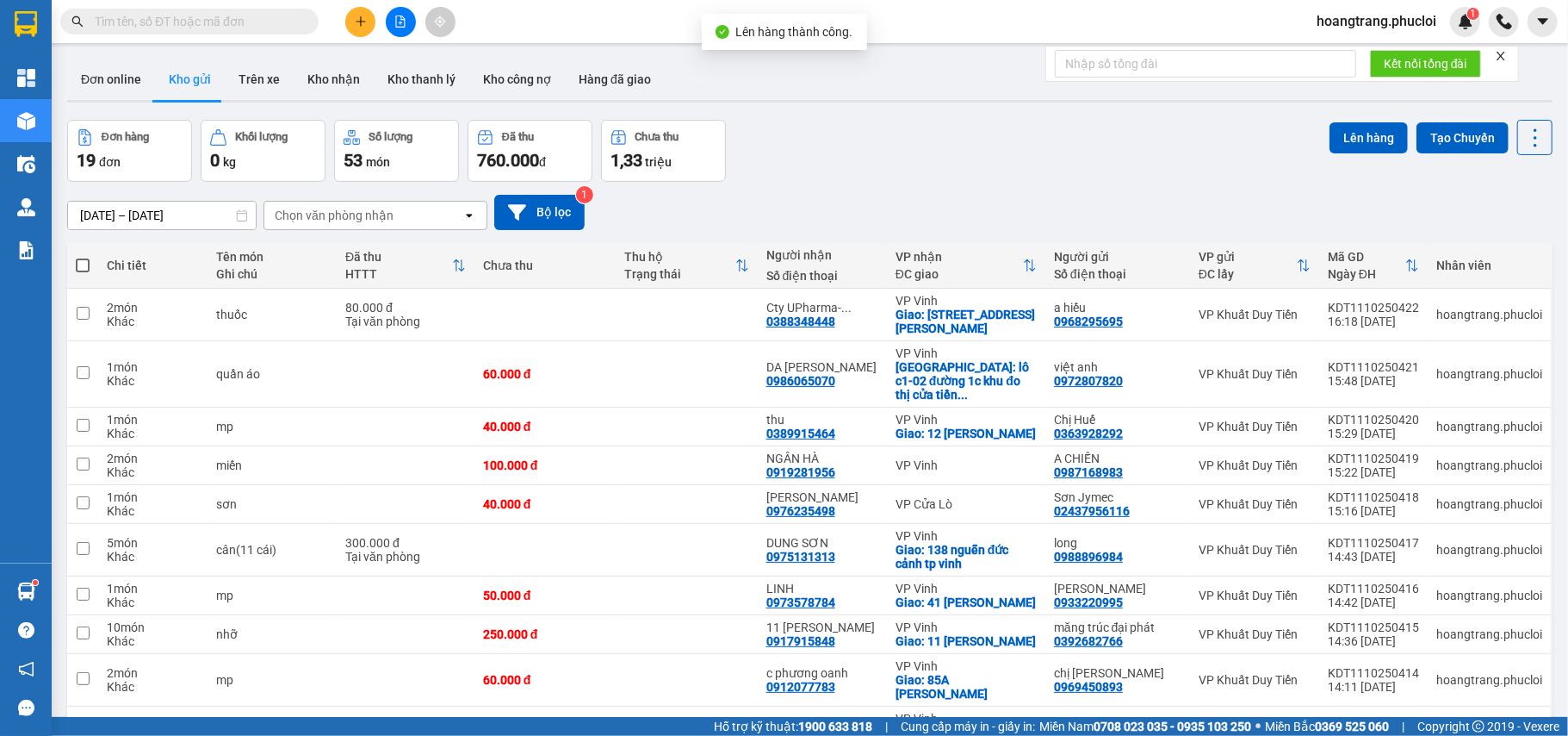
click at [76, 266] on span at bounding box center [82, 266] width 14 height 14
click at [82, 257] on input "checkbox" at bounding box center [82, 257] width 0 height 0
checkbox input "true"
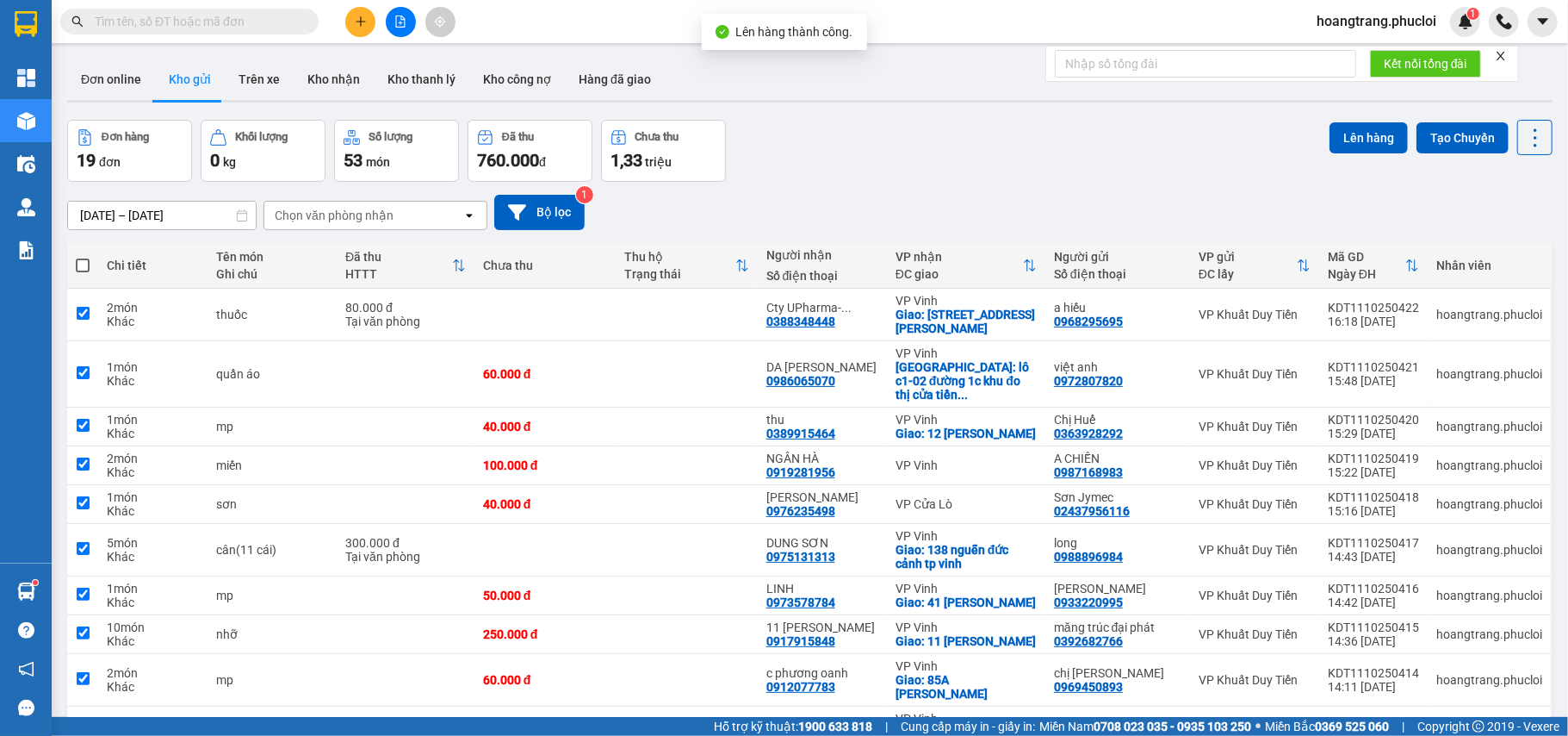
checkbox input "true"
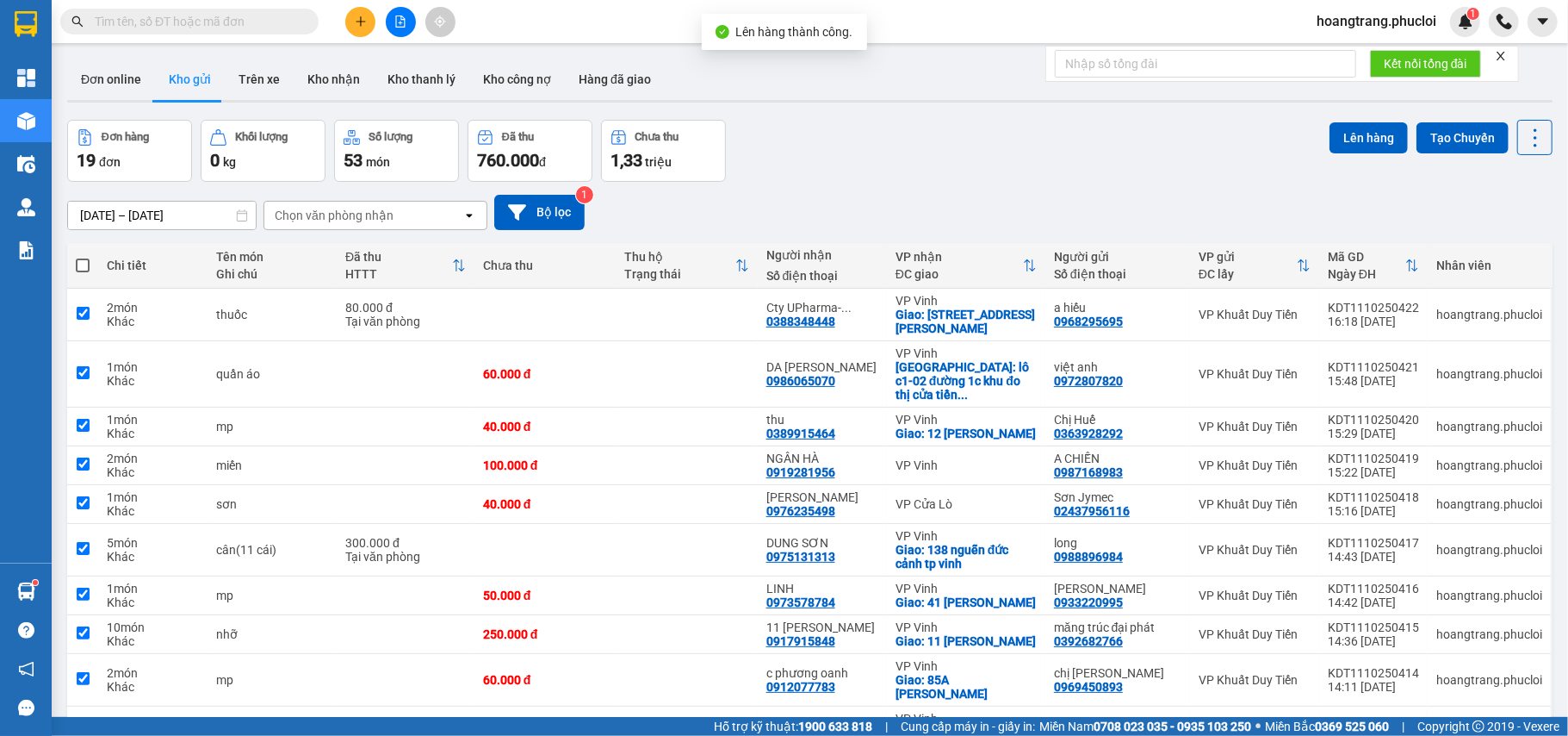
checkbox input "true"
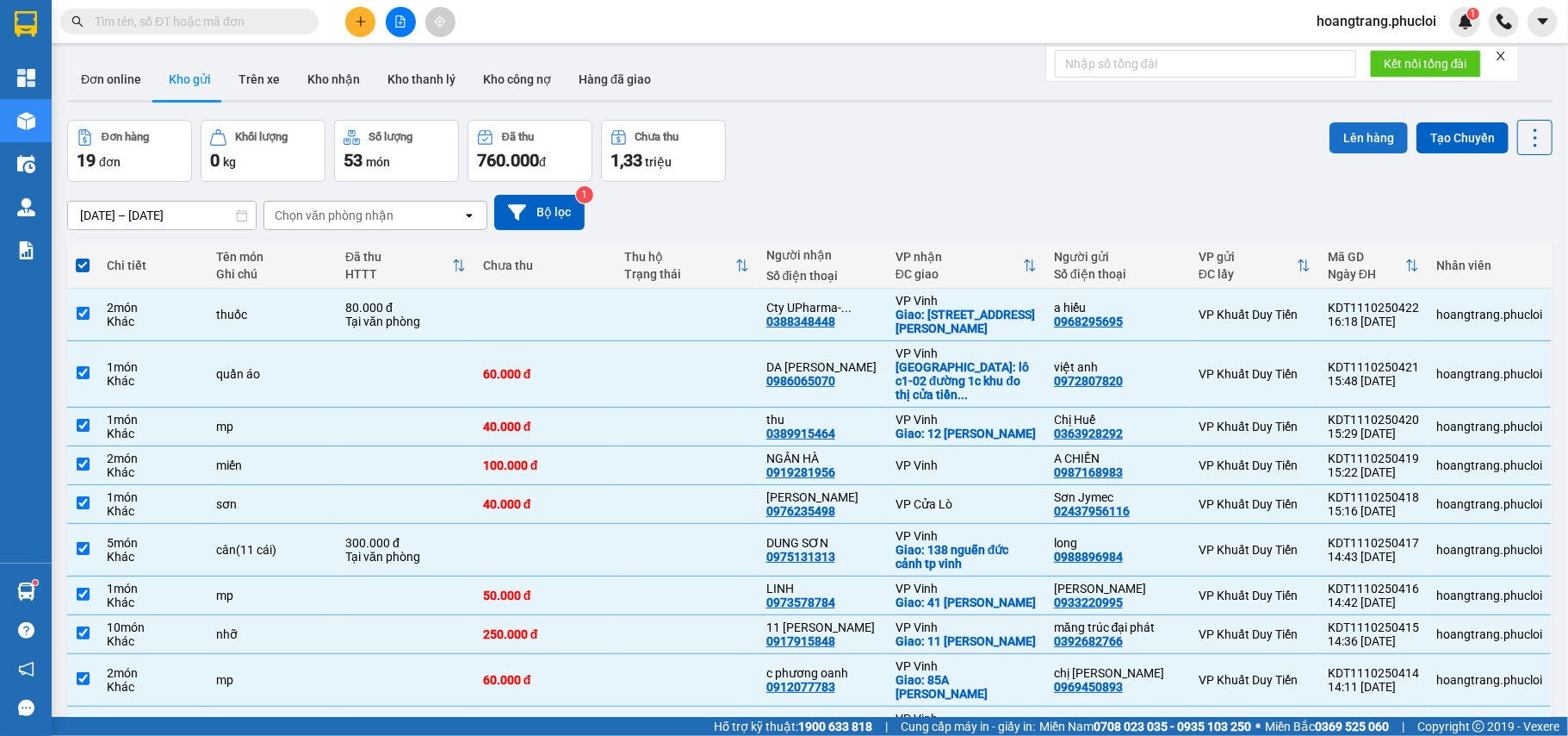
click at [1355, 138] on button "Lên hàng" at bounding box center [1369, 137] width 78 height 31
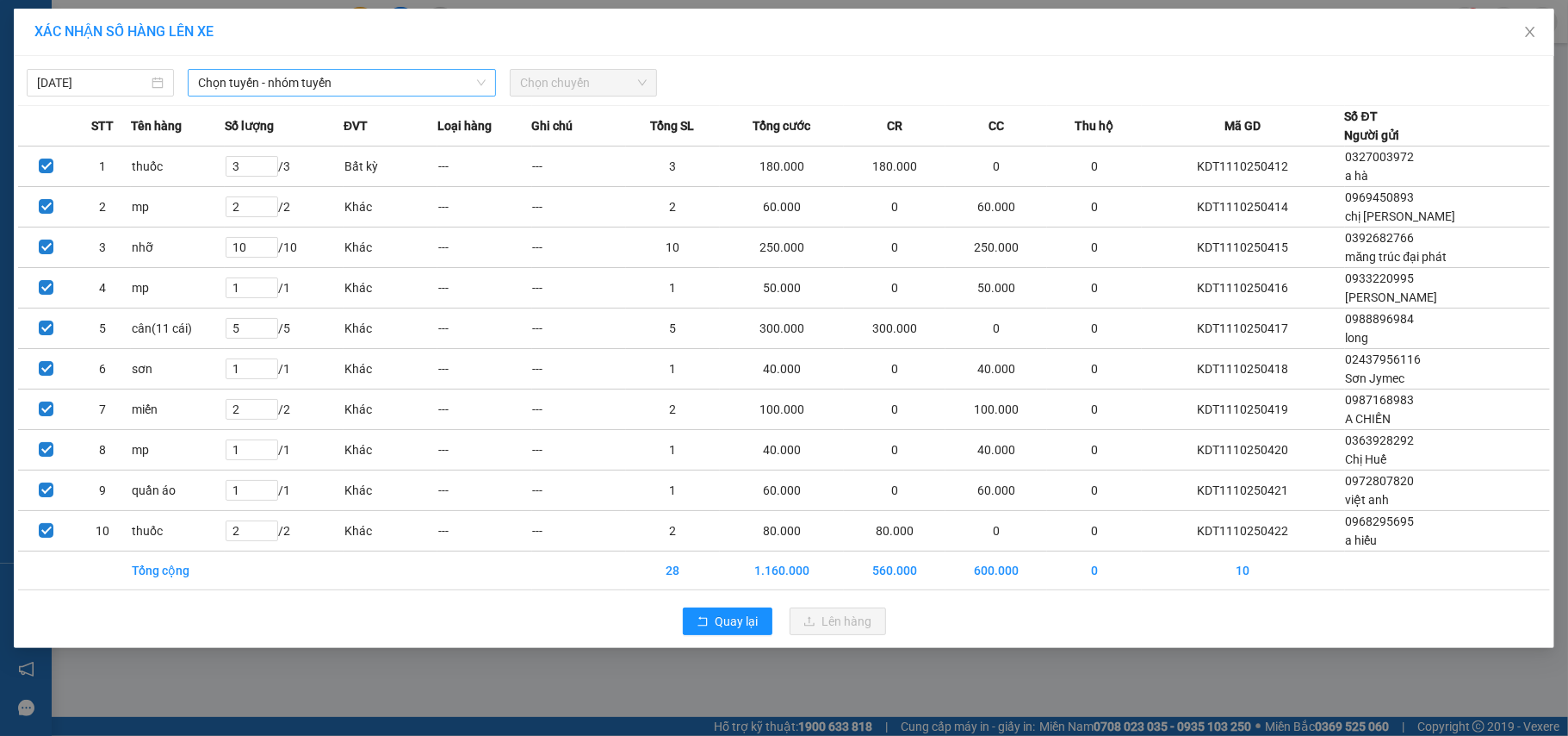
click at [404, 93] on span "Chọn tuyến - nhóm tuyến" at bounding box center [342, 82] width 288 height 26
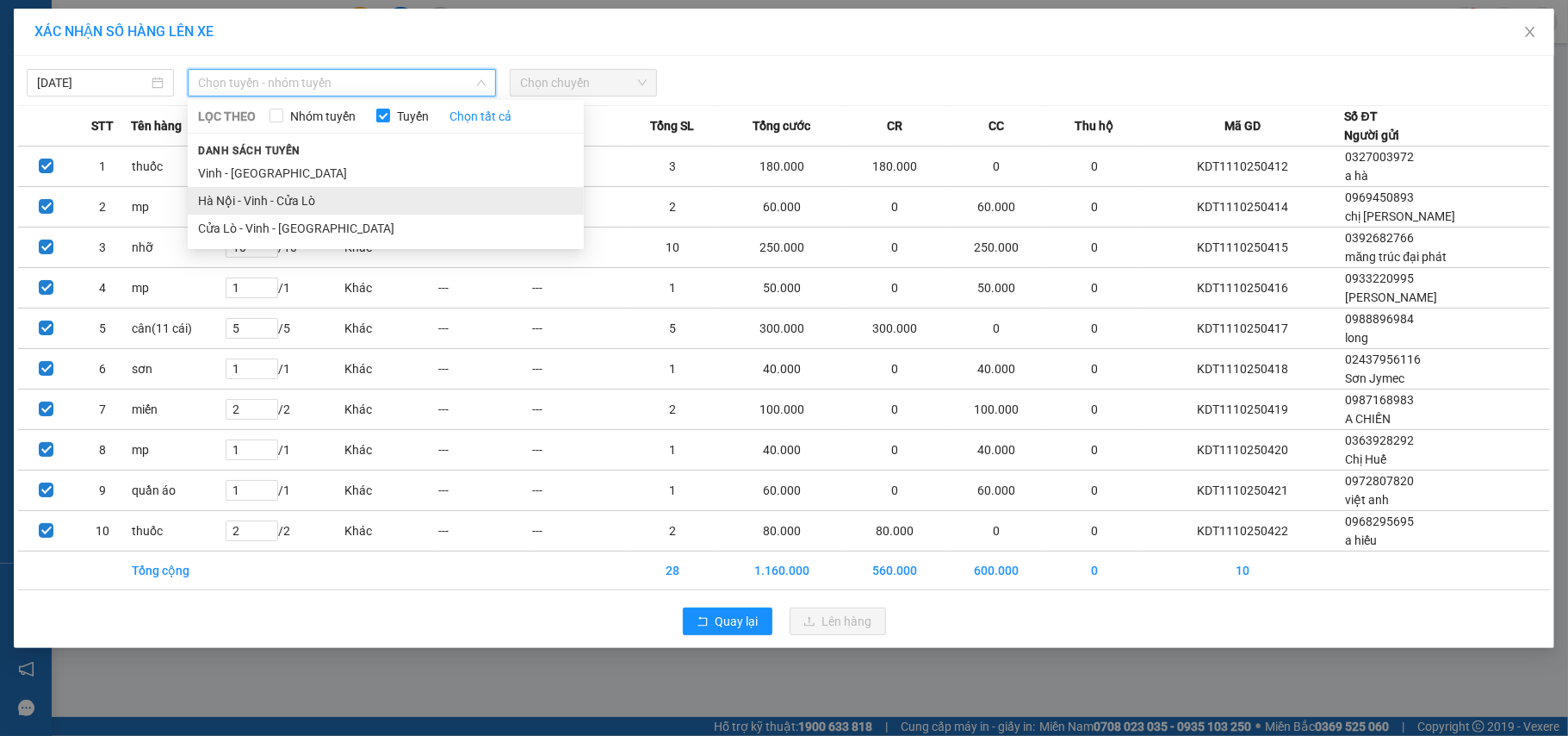
click at [387, 198] on li "Hà Nội - Vinh - Cửa Lò" at bounding box center [385, 200] width 396 height 28
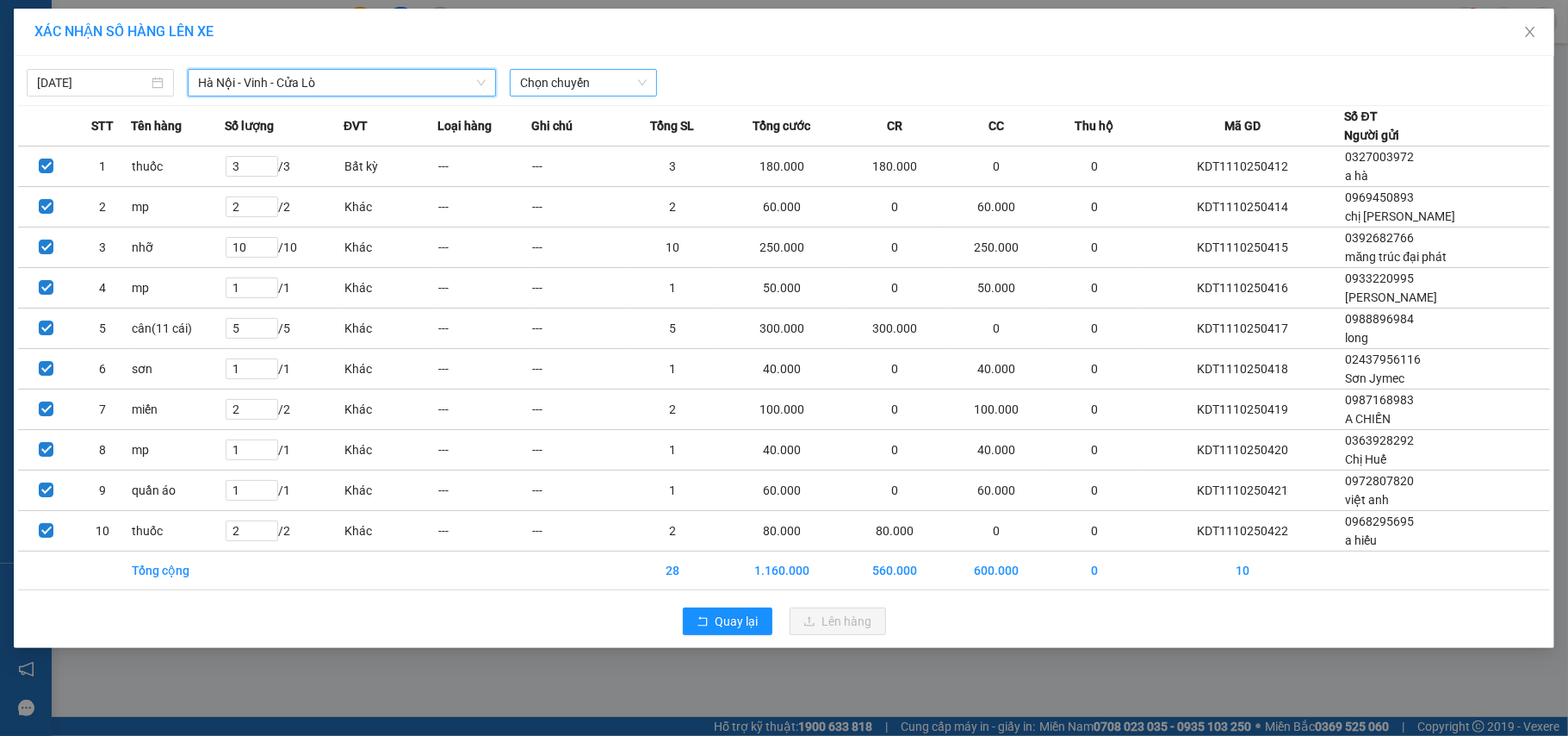
click at [598, 82] on span "Chọn chuyến" at bounding box center [584, 82] width 127 height 26
click at [591, 153] on div "23:00 (TC)" at bounding box center [587, 144] width 134 height 19
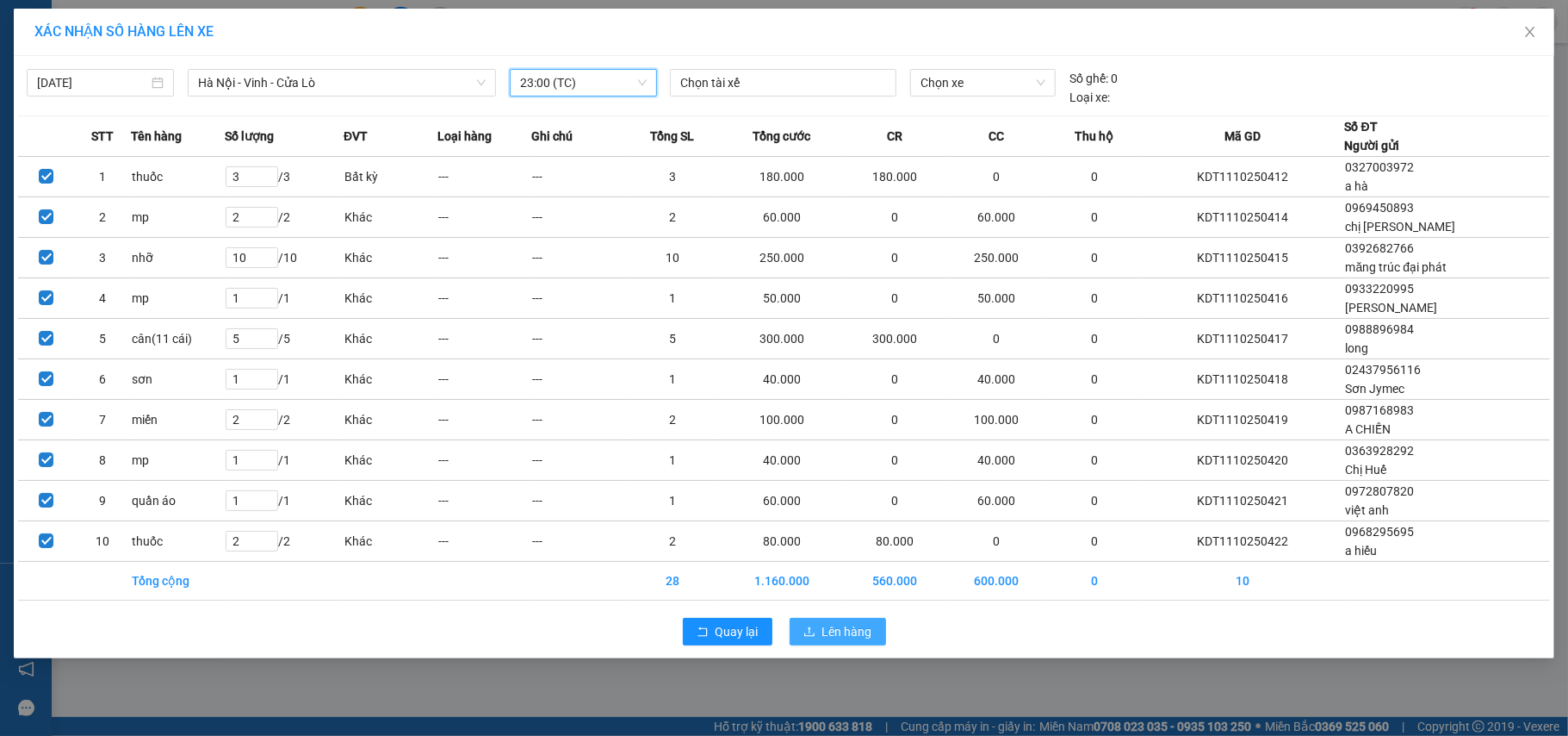
click at [831, 641] on span "Lên hàng" at bounding box center [847, 631] width 50 height 19
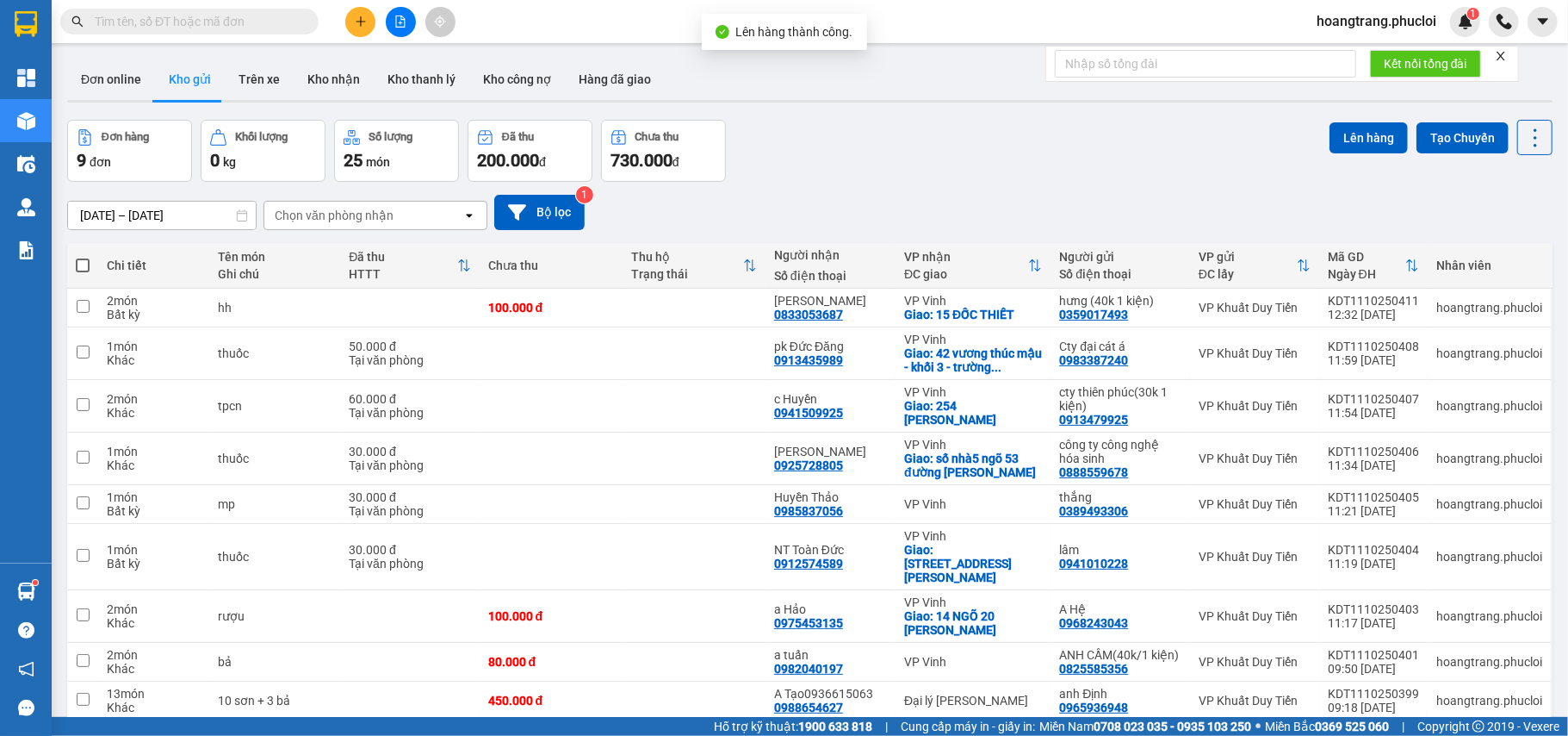
click at [83, 262] on span at bounding box center [82, 266] width 14 height 14
click at [82, 257] on input "checkbox" at bounding box center [82, 257] width 0 height 0
checkbox input "true"
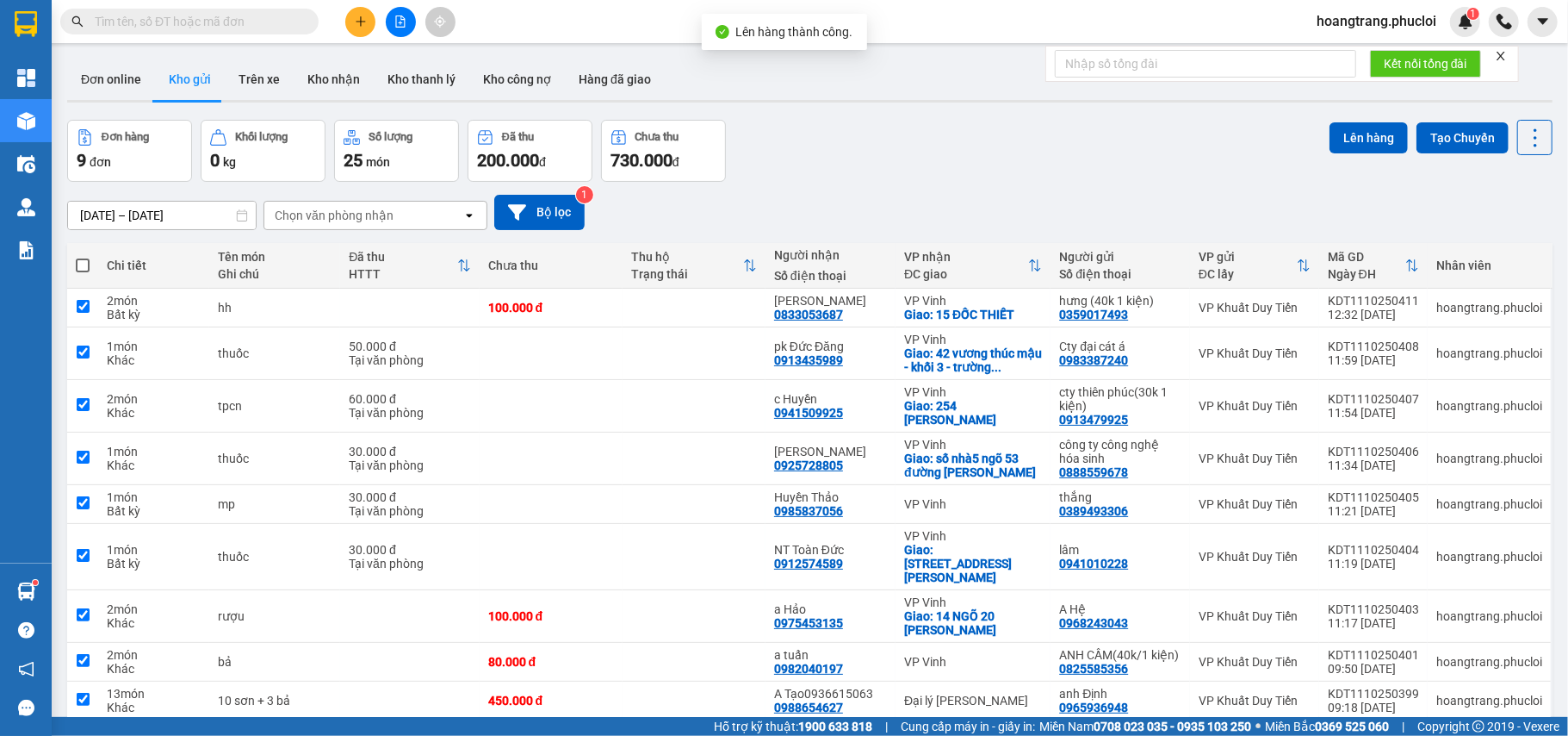
checkbox input "true"
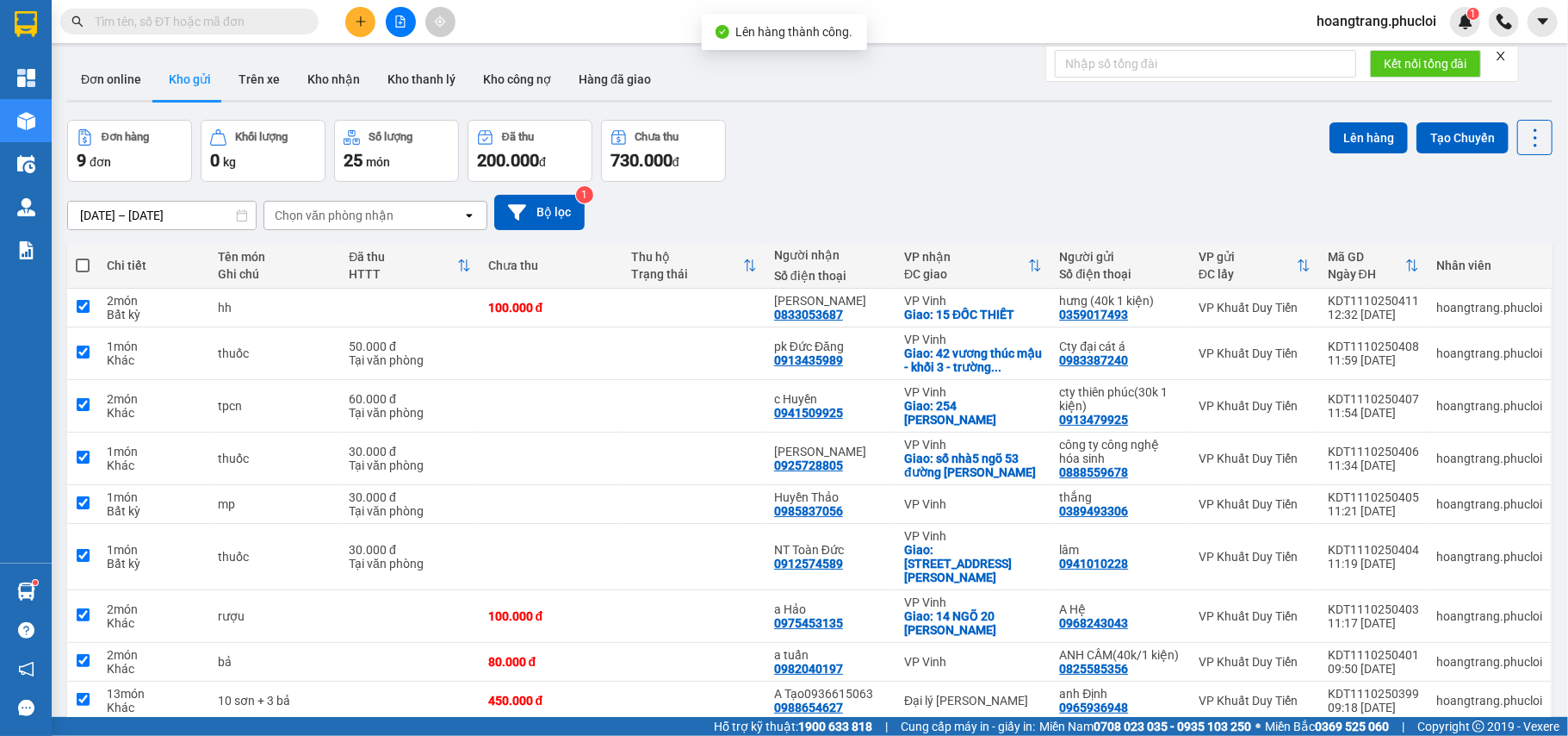
checkbox input "true"
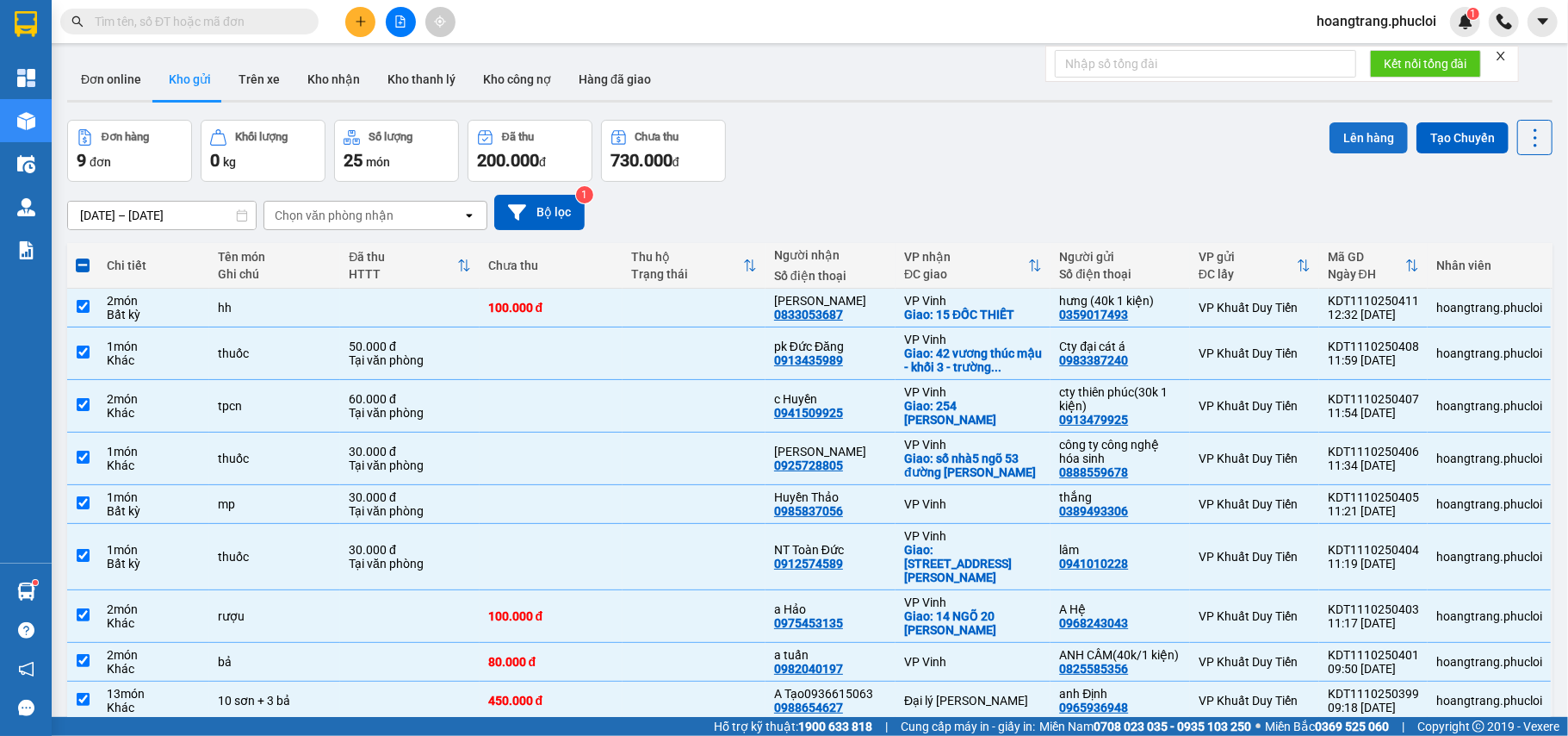
click at [1355, 146] on button "Lên hàng" at bounding box center [1369, 137] width 78 height 31
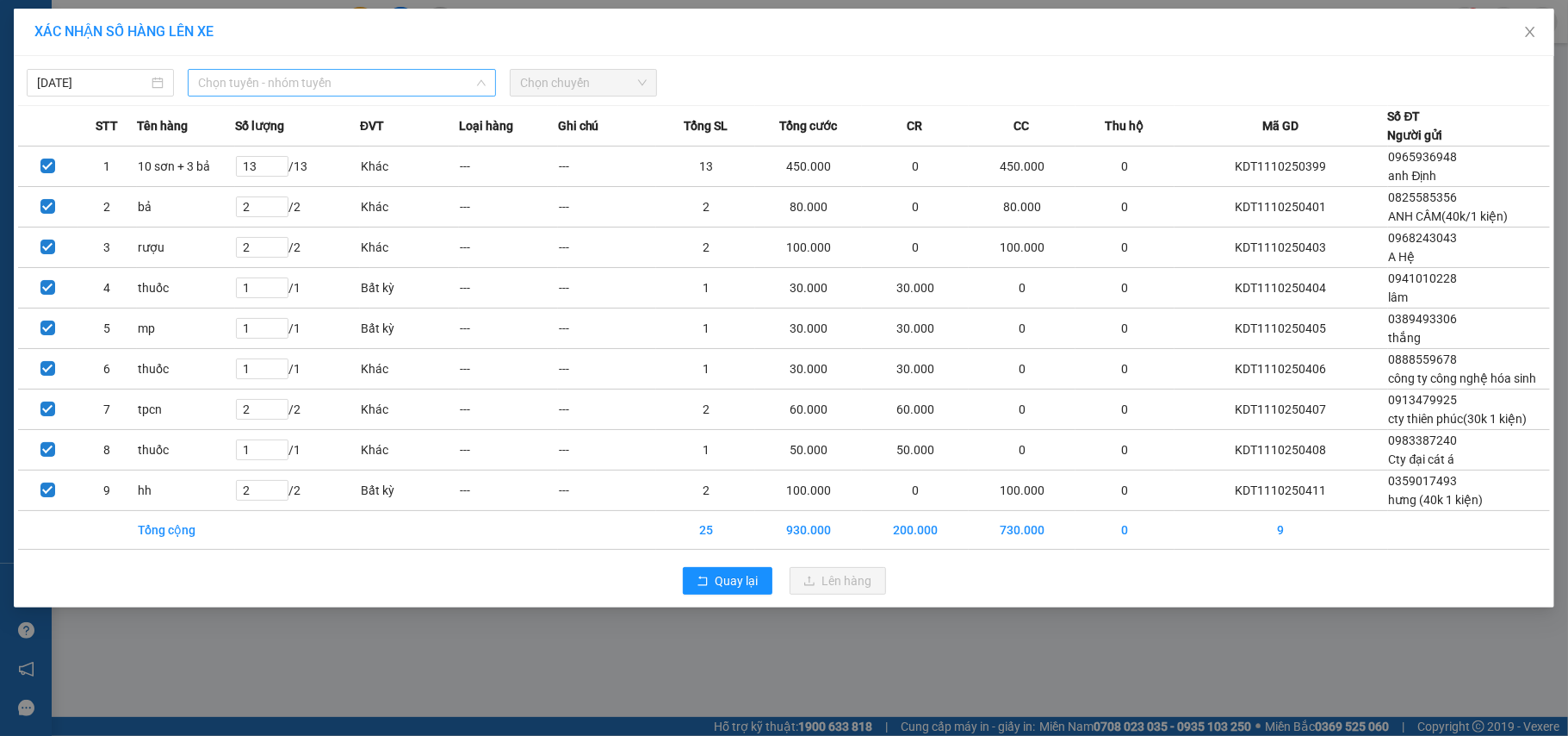
click at [304, 79] on span "Chọn tuyến - nhóm tuyến" at bounding box center [342, 82] width 288 height 26
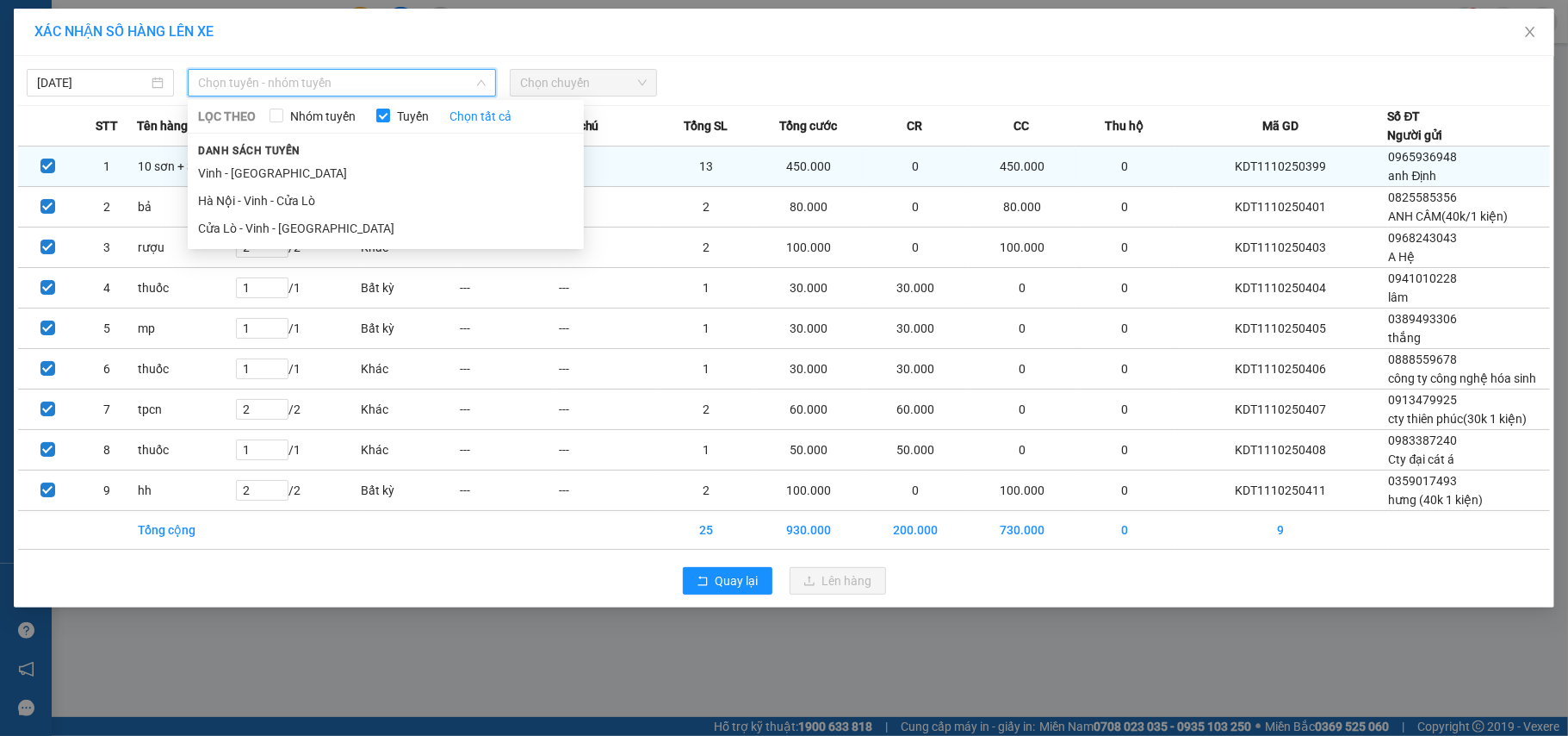
click at [307, 198] on li "Hà Nội - Vinh - Cửa Lò" at bounding box center [385, 200] width 396 height 28
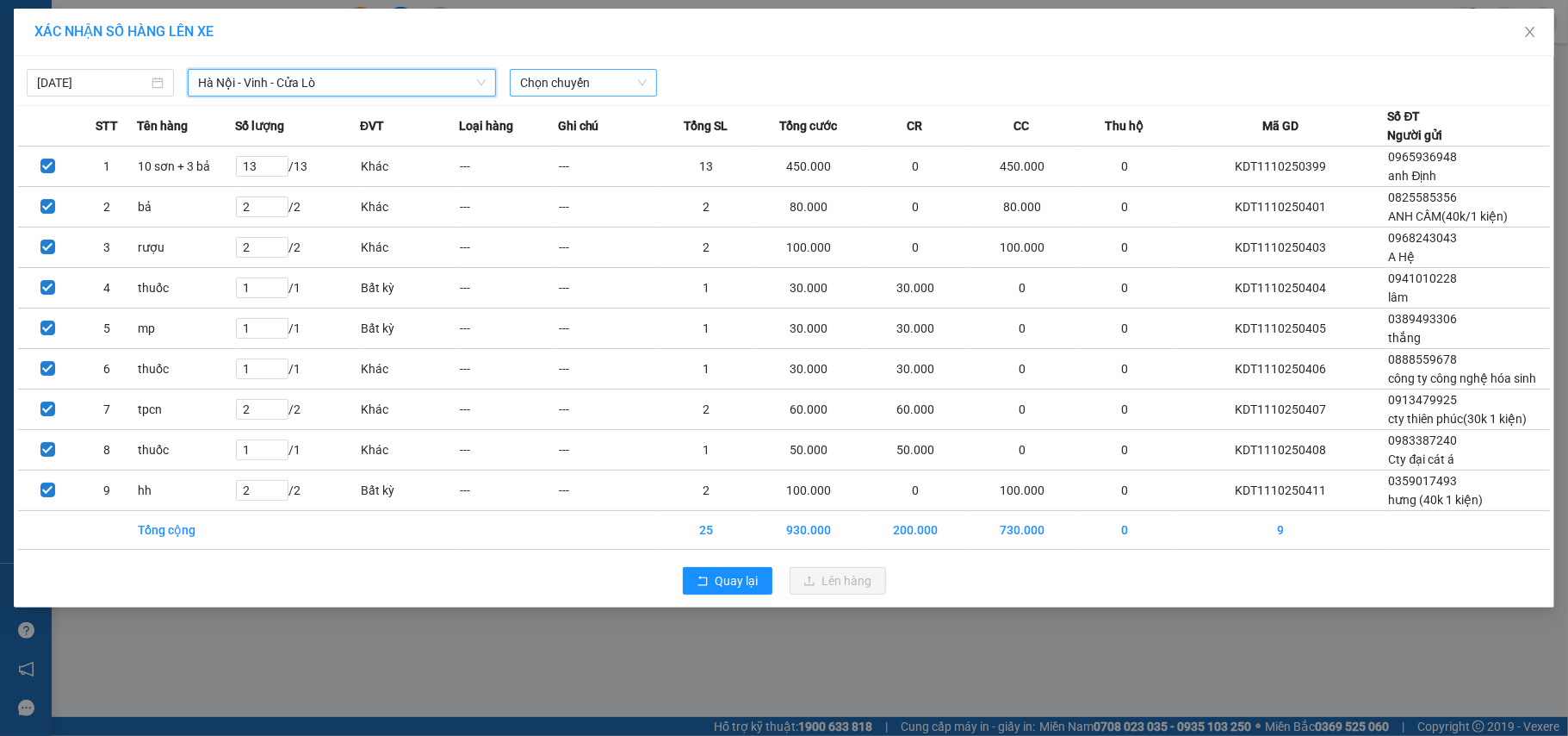
click at [600, 73] on span "Chọn chuyến" at bounding box center [584, 82] width 127 height 26
click at [594, 153] on div "23:00 (TC)" at bounding box center [587, 144] width 134 height 19
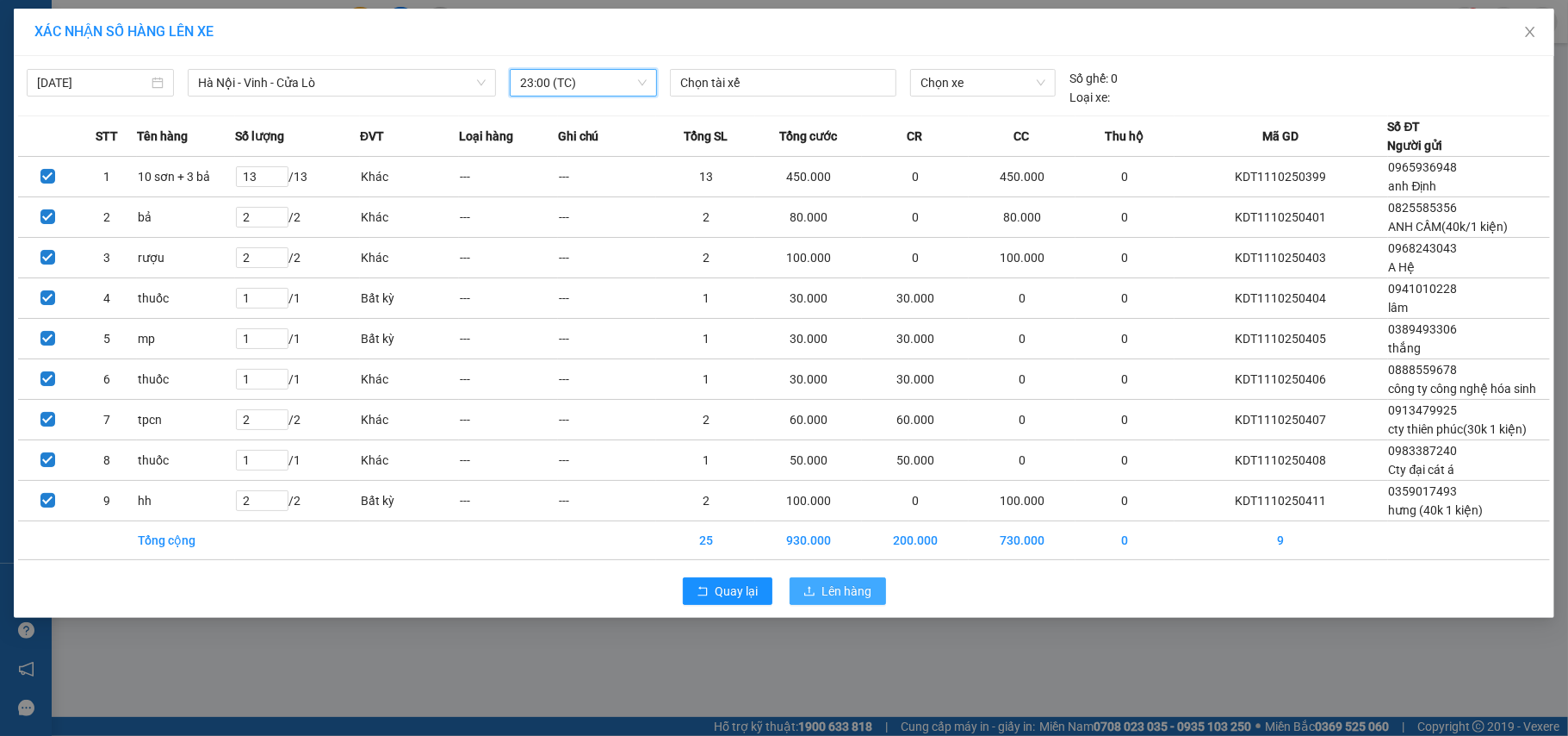
click at [835, 600] on span "Lên hàng" at bounding box center [847, 590] width 50 height 19
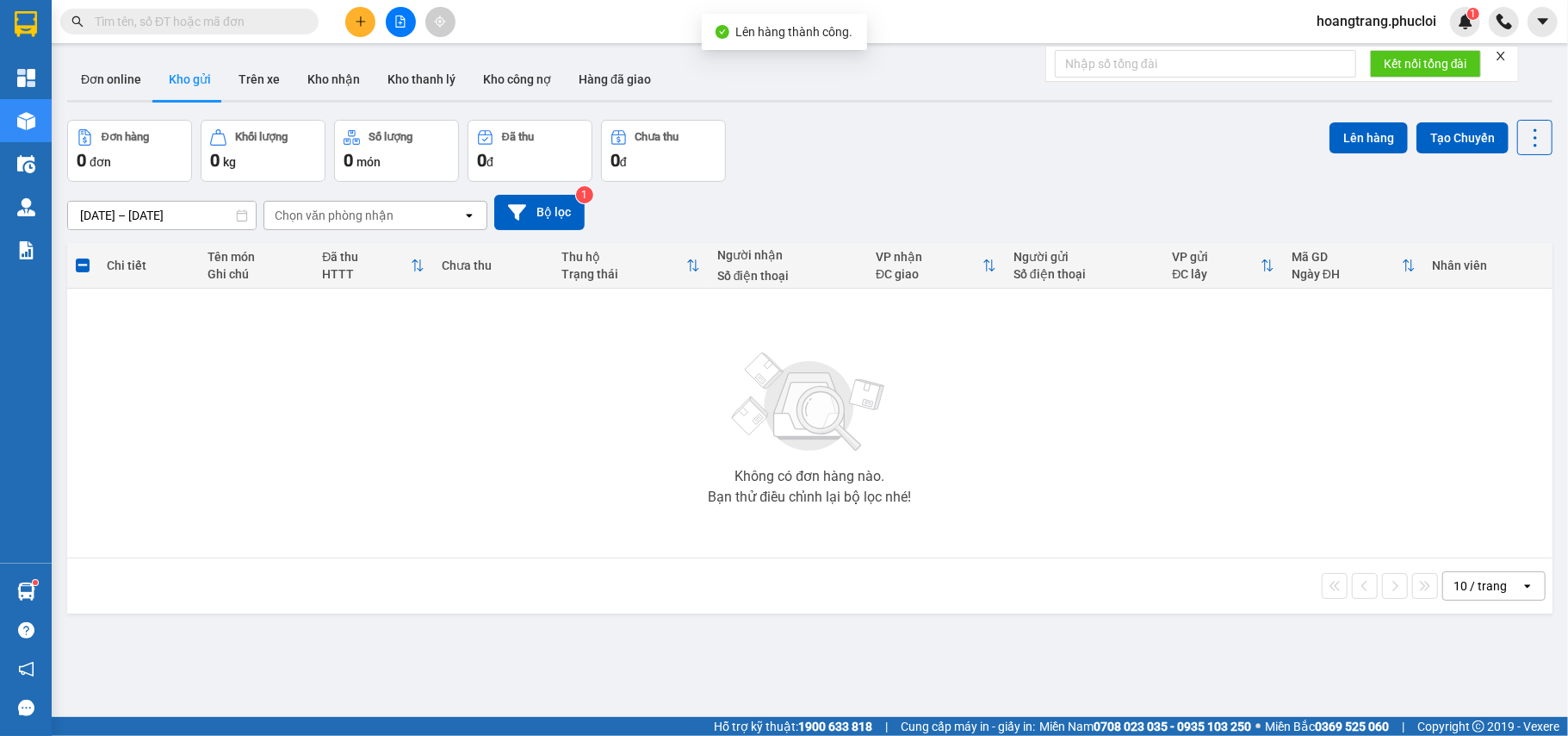
click at [407, 18] on button at bounding box center [401, 22] width 30 height 30
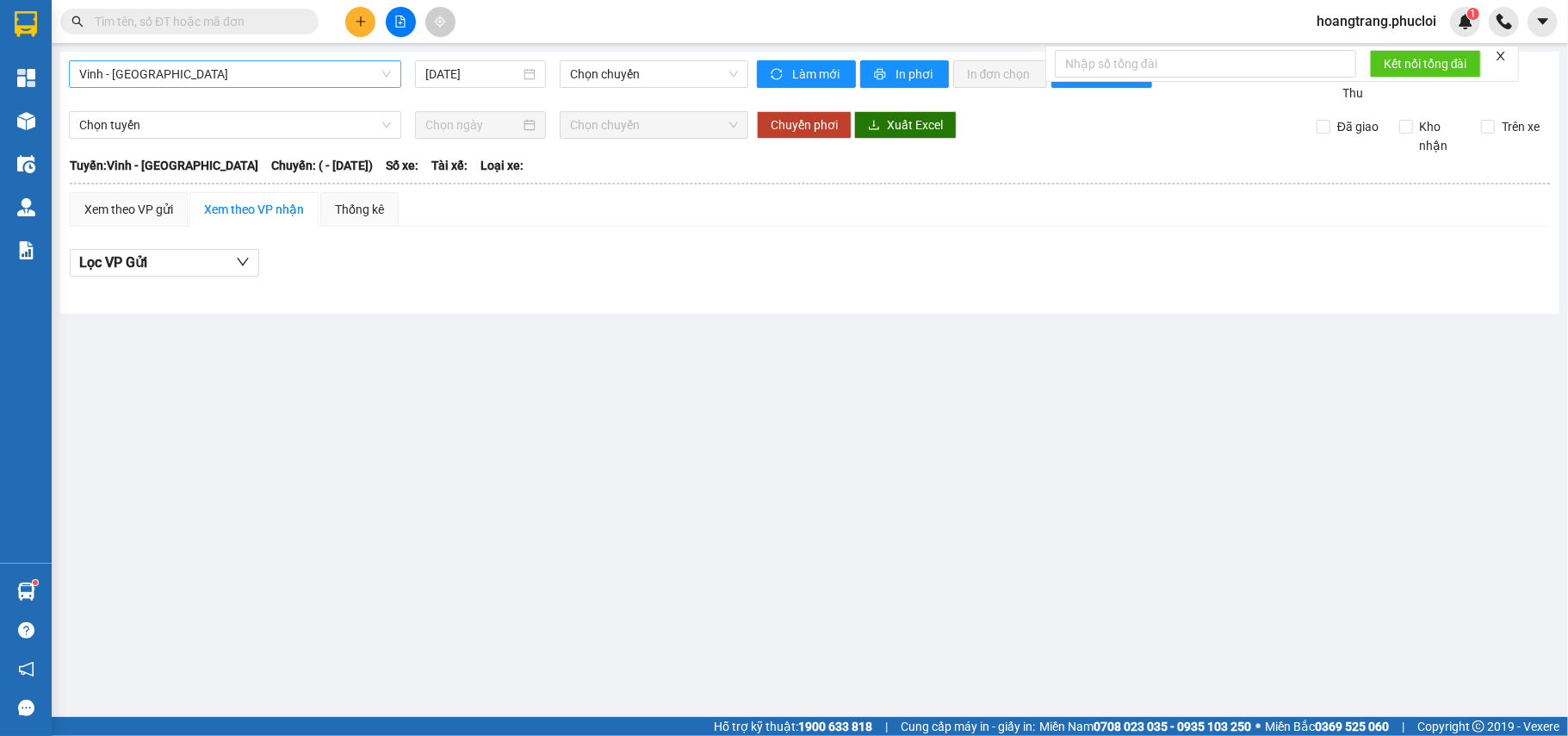
click at [211, 86] on span "Vinh - [GEOGRAPHIC_DATA]" at bounding box center [235, 74] width 311 height 26
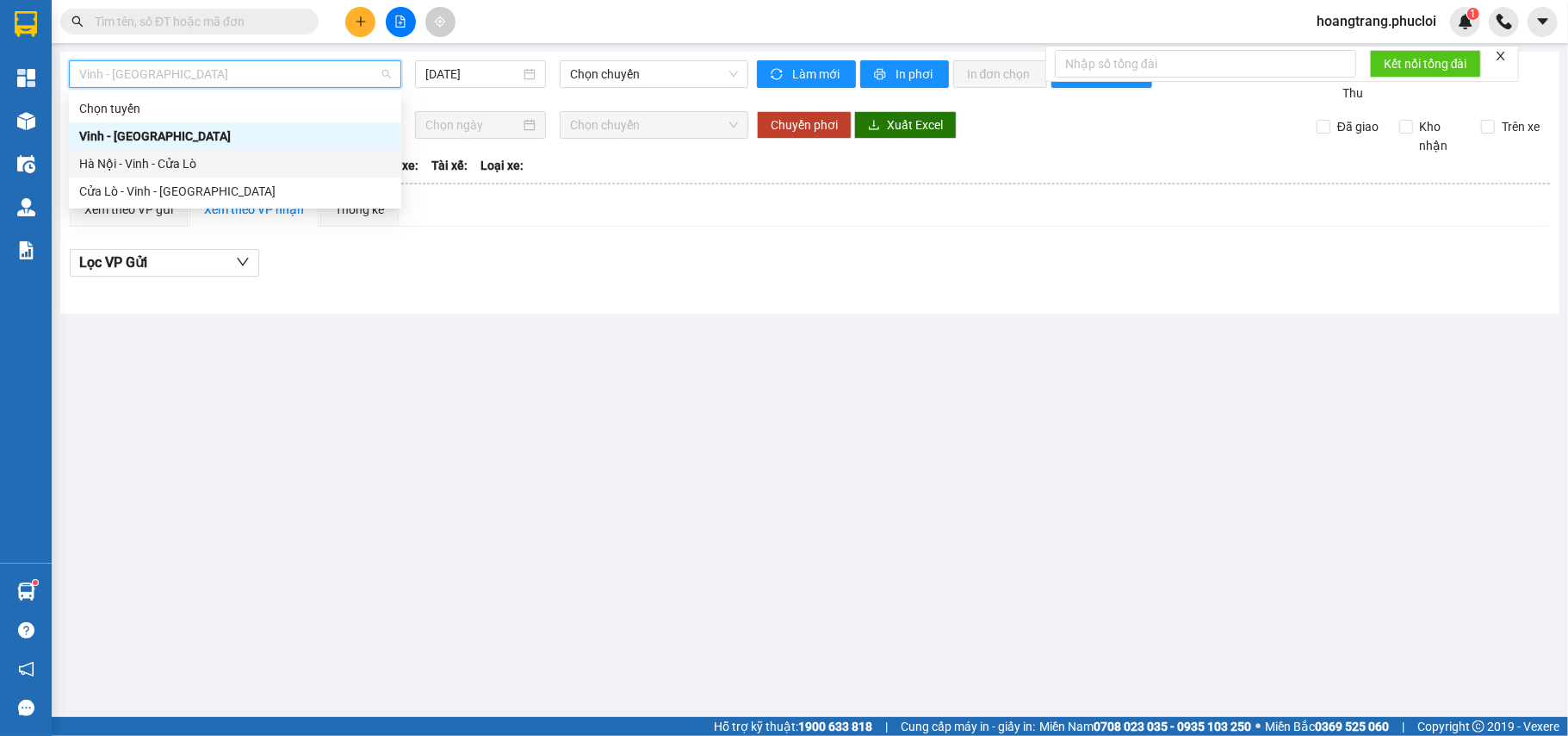
click at [193, 162] on div "Hà Nội - Vinh - Cửa Lò" at bounding box center [235, 163] width 311 height 19
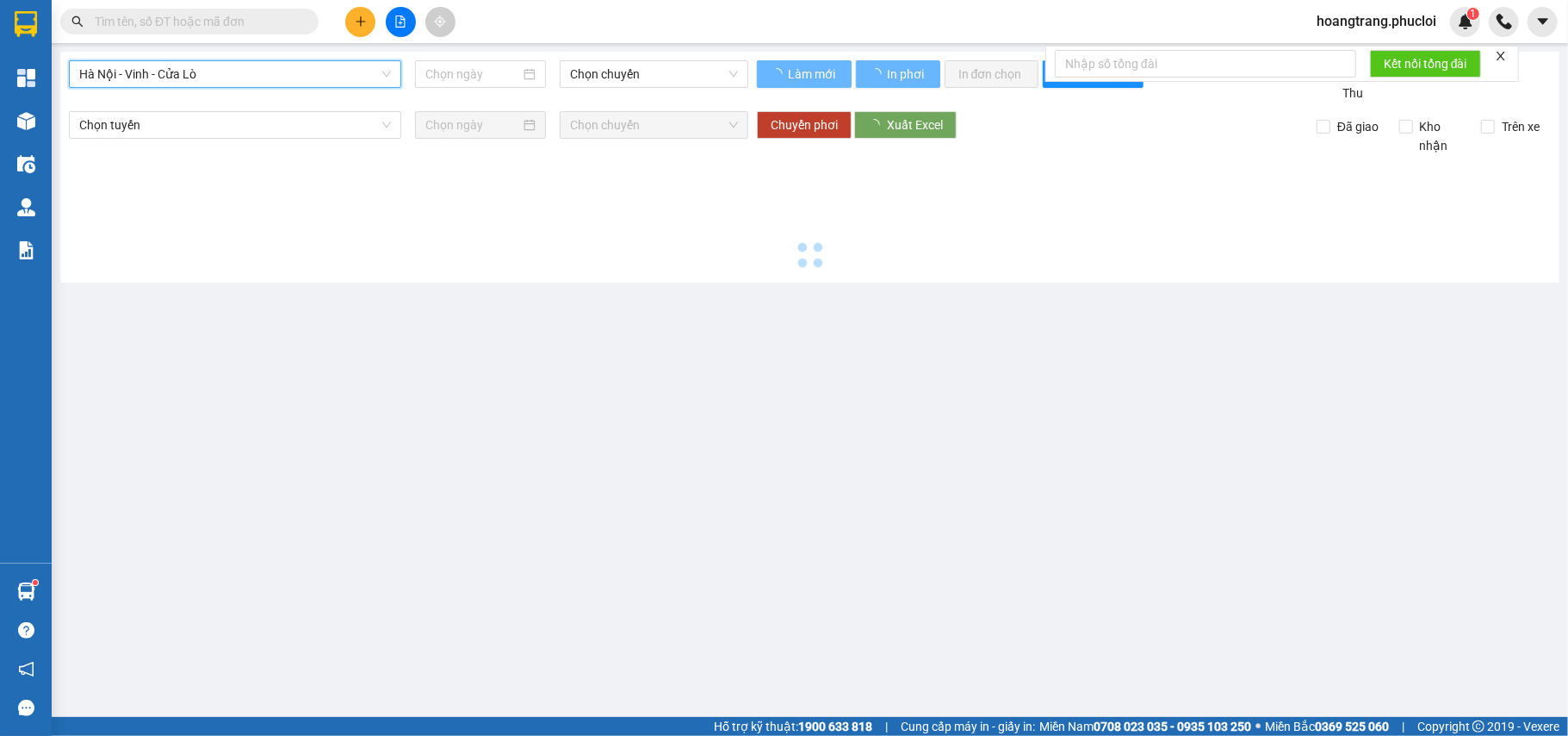
type input "[DATE]"
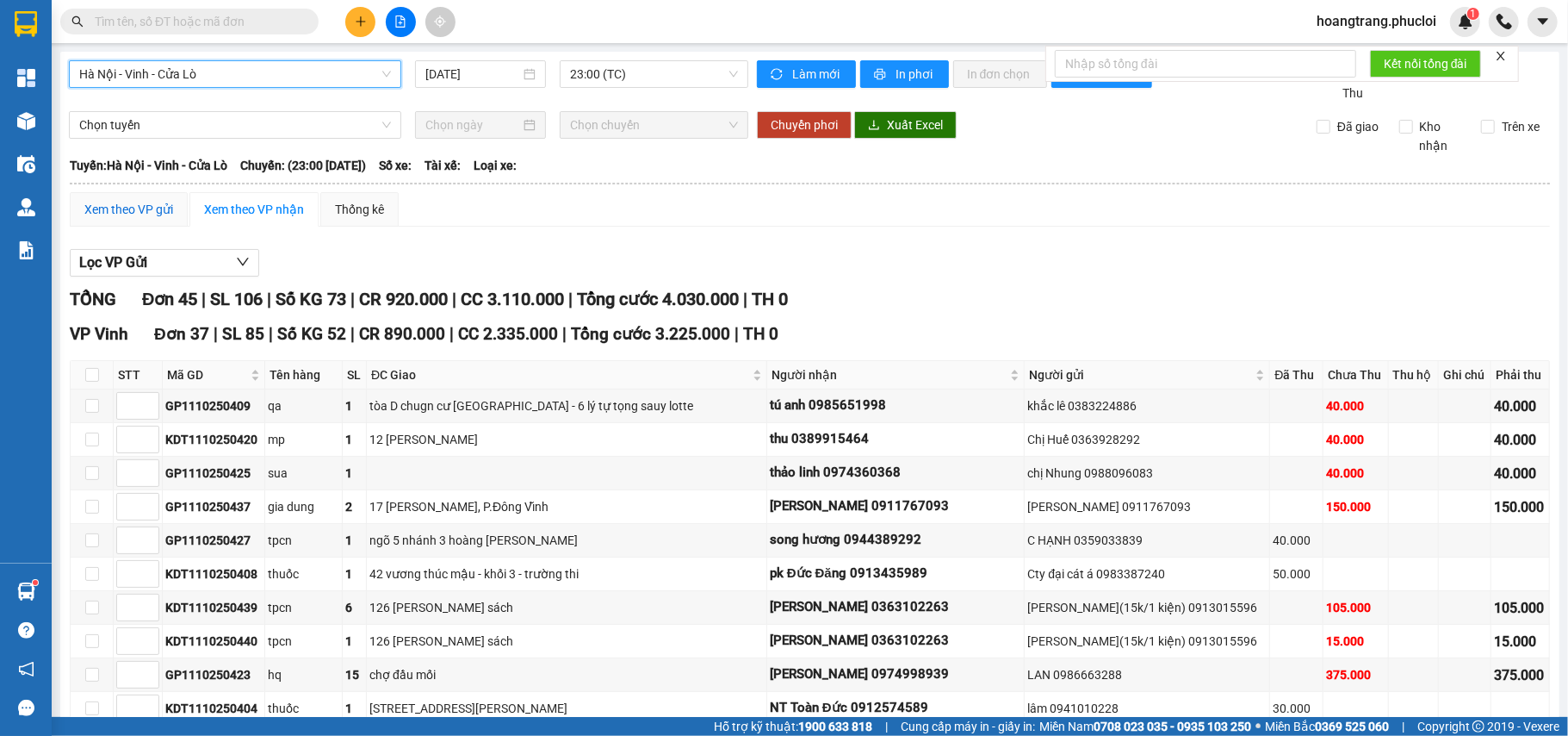
click at [174, 214] on div "Xem theo VP gửi" at bounding box center [128, 208] width 88 height 19
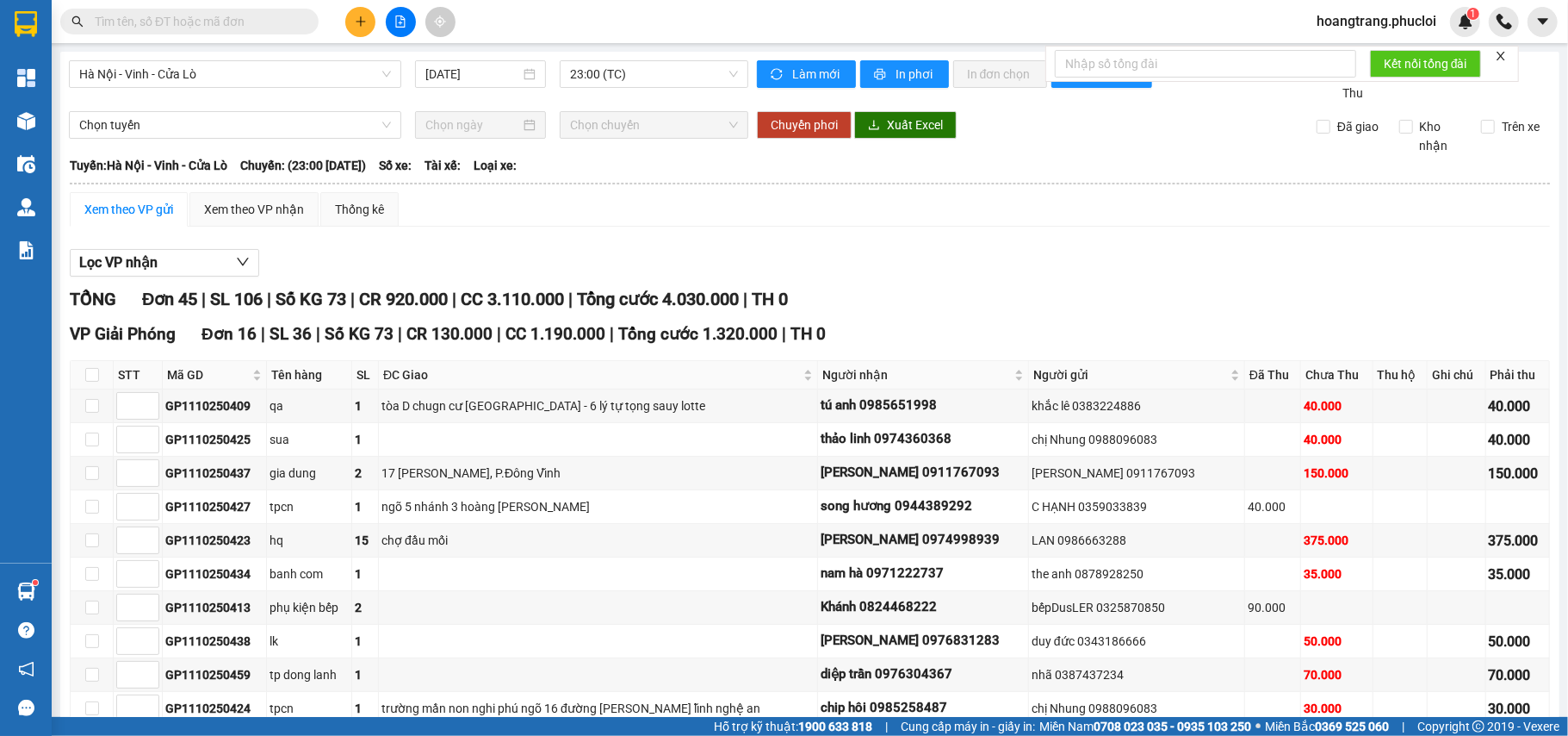
click at [276, 72] on span "Hà Nội - Vinh - Cửa Lò" at bounding box center [235, 74] width 311 height 26
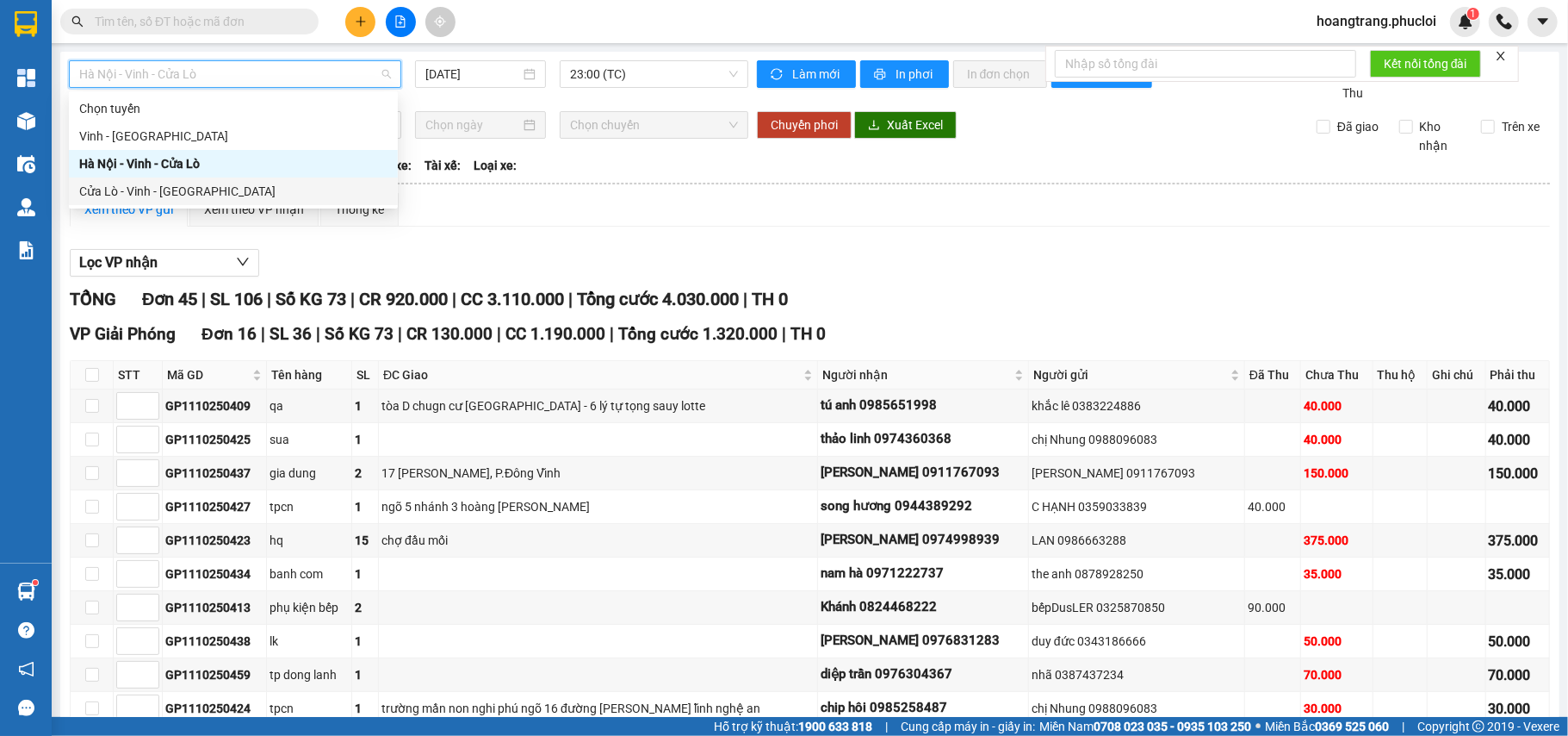
click at [253, 187] on div "Cửa Lò - Vinh - [GEOGRAPHIC_DATA]" at bounding box center [233, 190] width 308 height 19
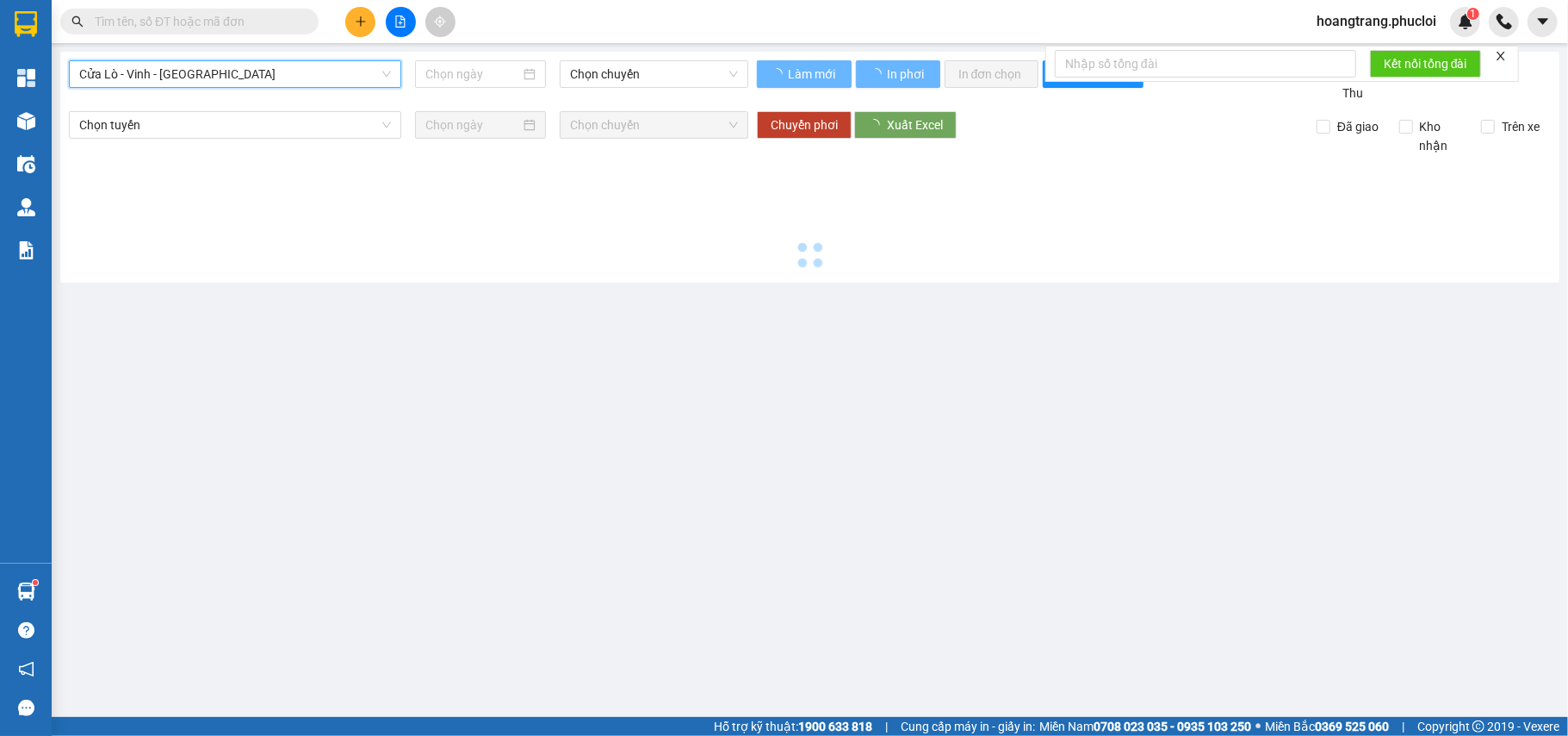
type input "[DATE]"
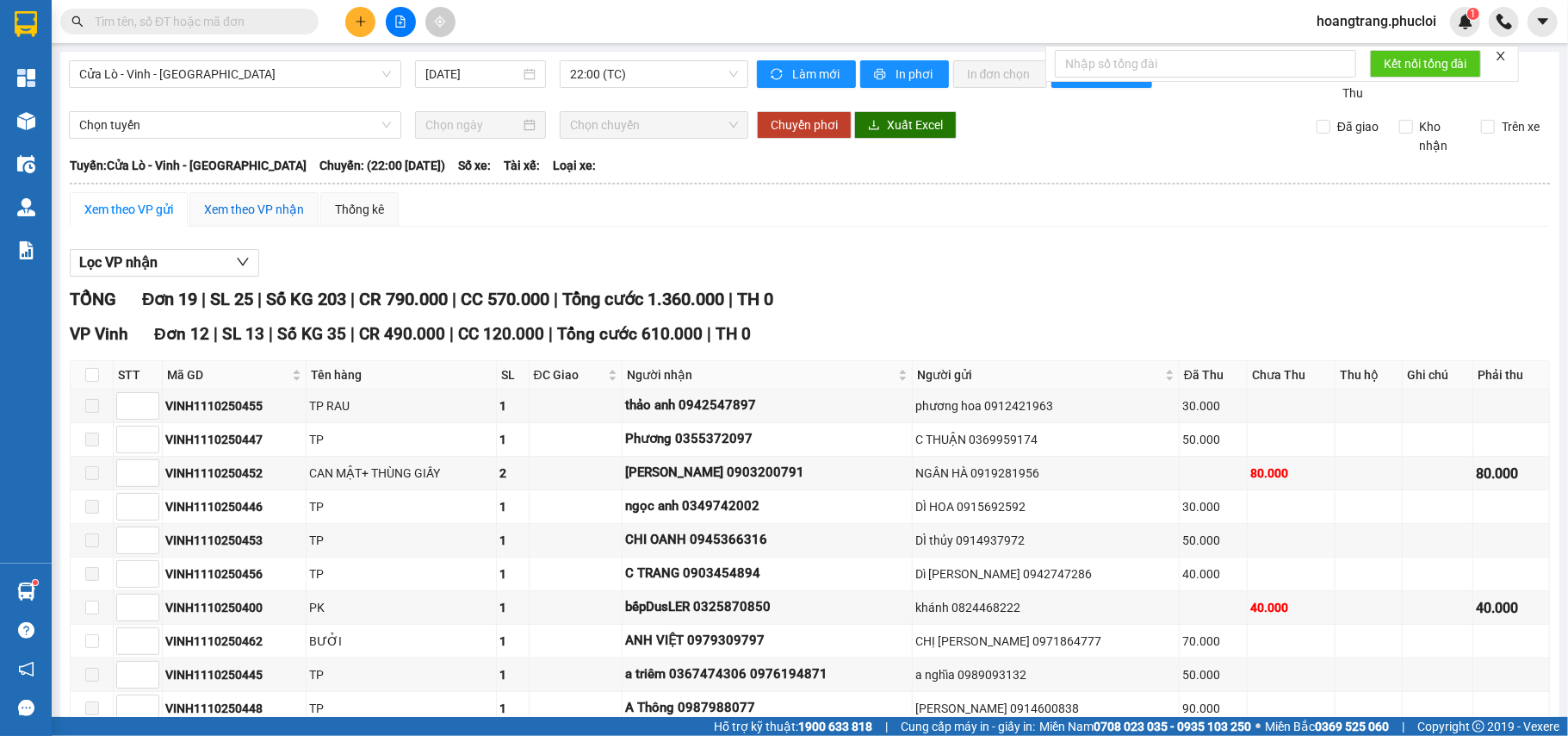
click at [298, 207] on div "Xem theo VP nhận" at bounding box center [254, 208] width 100 height 19
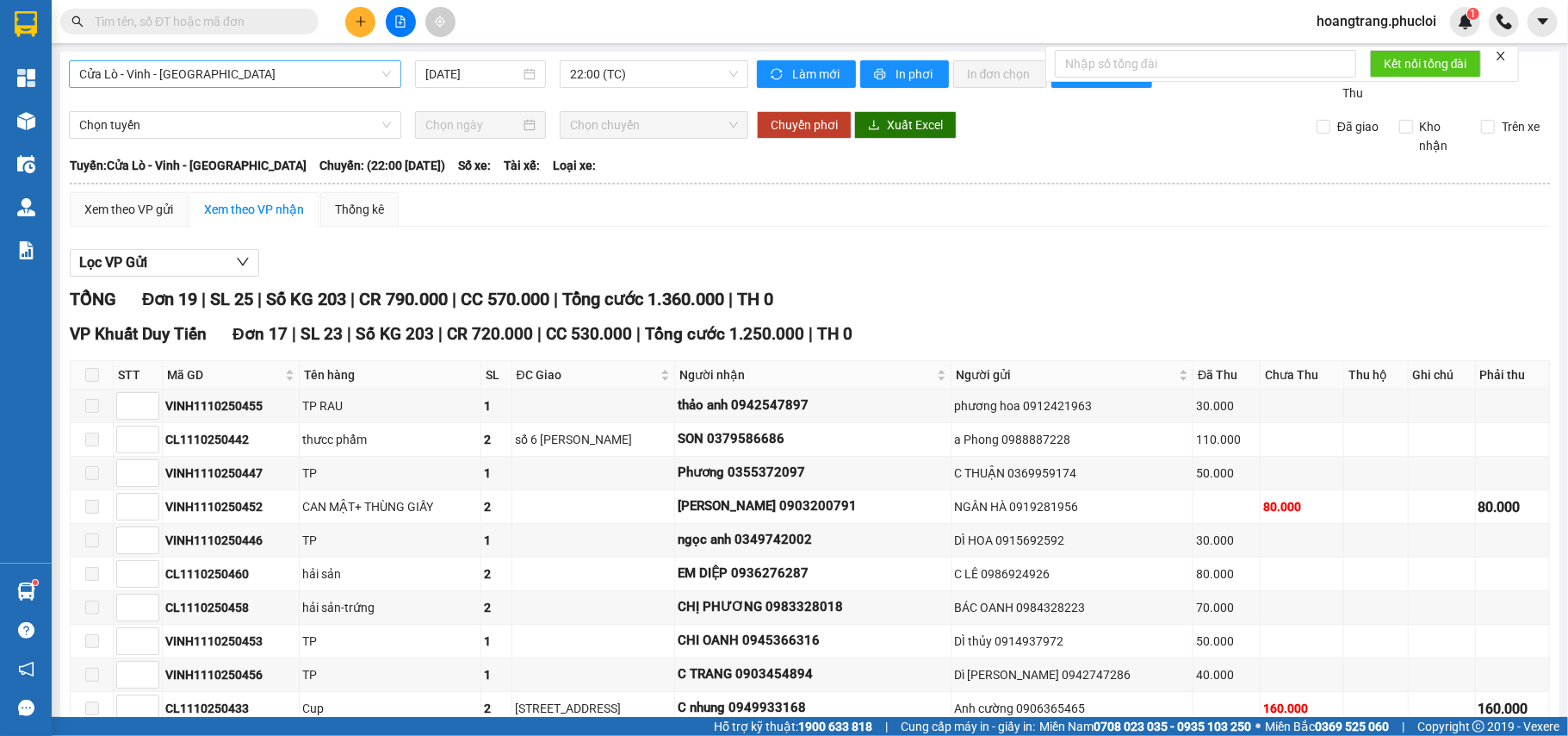
click at [271, 70] on span "Cửa Lò - Vinh - [GEOGRAPHIC_DATA]" at bounding box center [235, 74] width 311 height 26
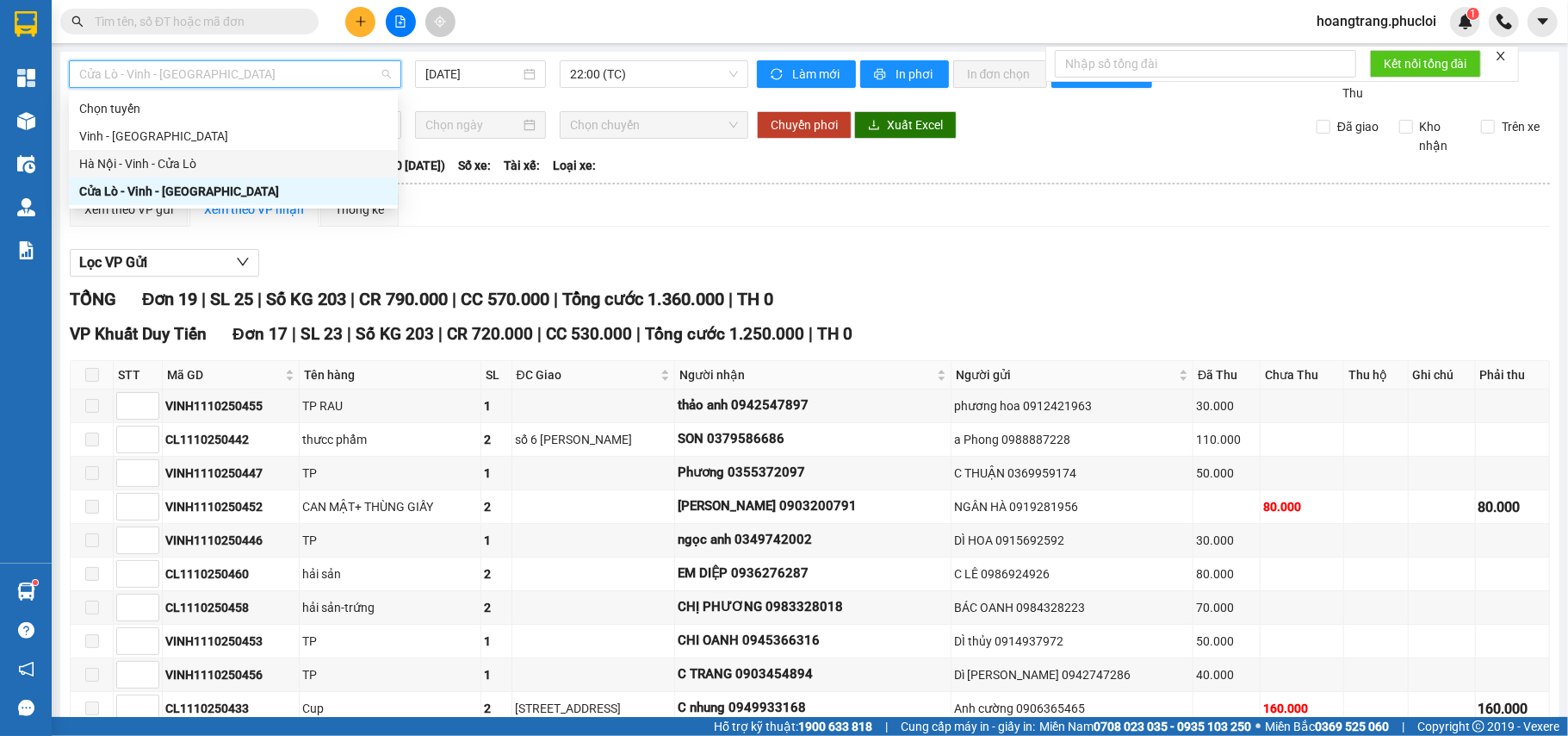
click at [257, 162] on div "Hà Nội - Vinh - Cửa Lò" at bounding box center [233, 163] width 308 height 19
type input "[DATE]"
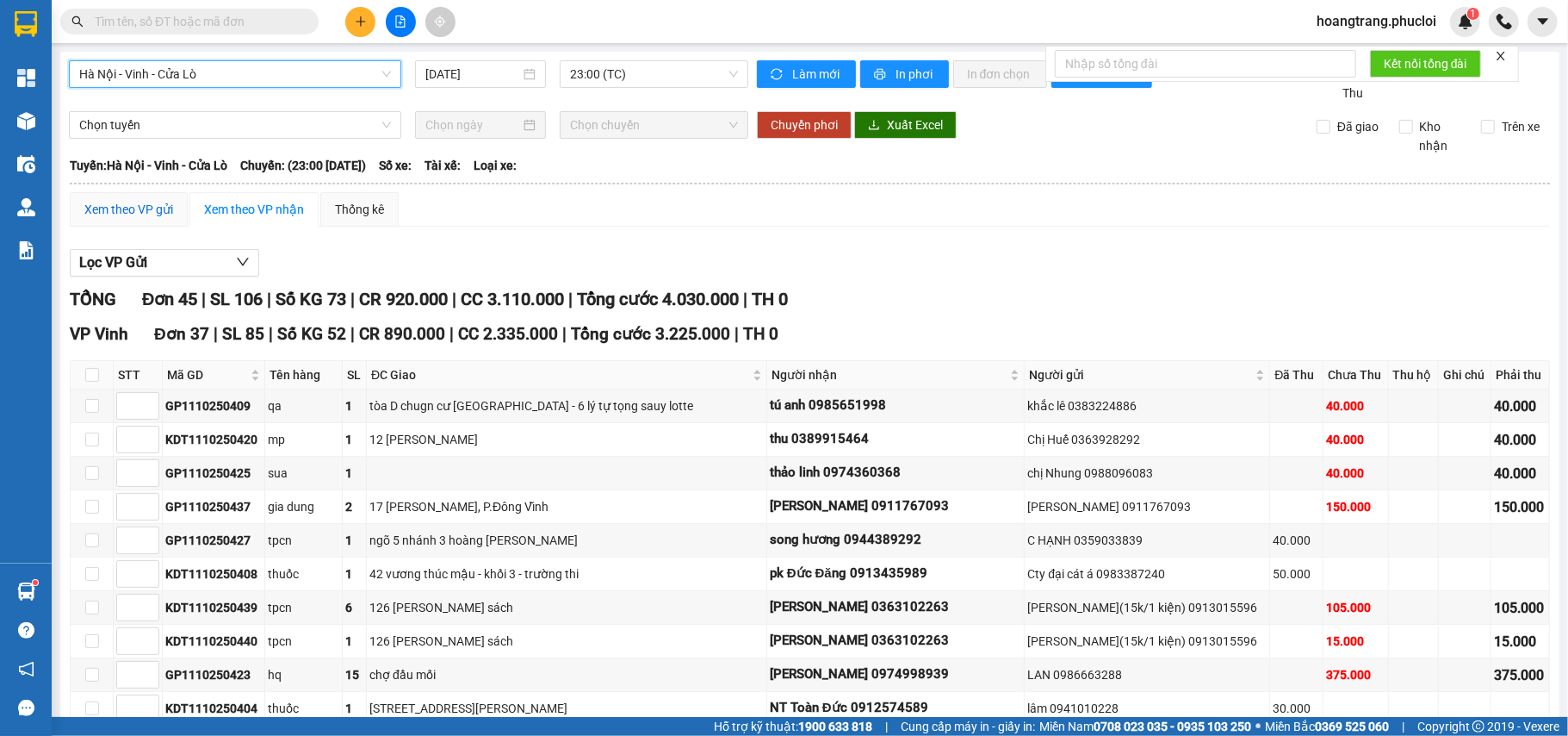
click at [134, 218] on div "Xem theo VP gửi" at bounding box center [128, 208] width 88 height 19
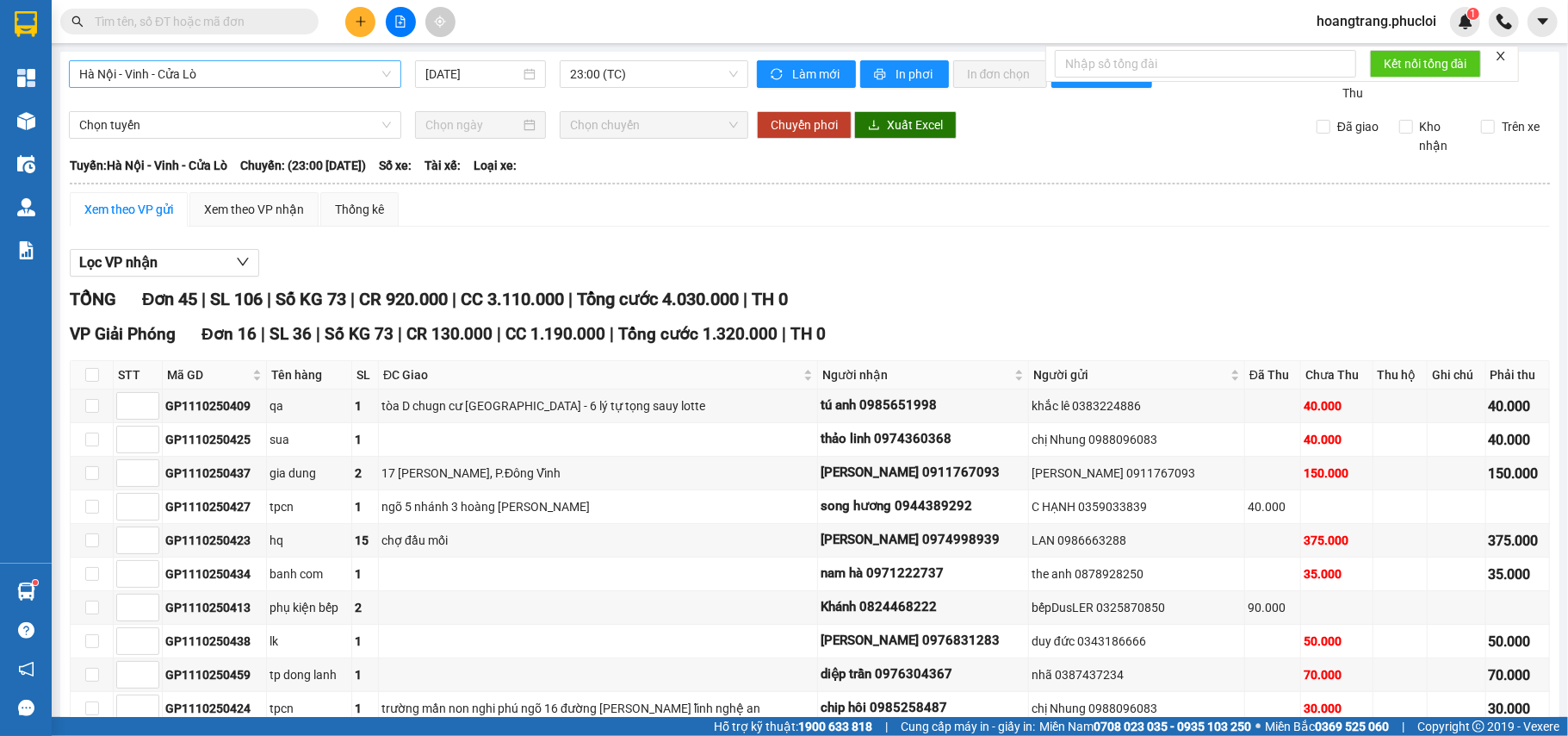
click at [317, 75] on span "Hà Nội - Vinh - Cửa Lò" at bounding box center [235, 74] width 311 height 26
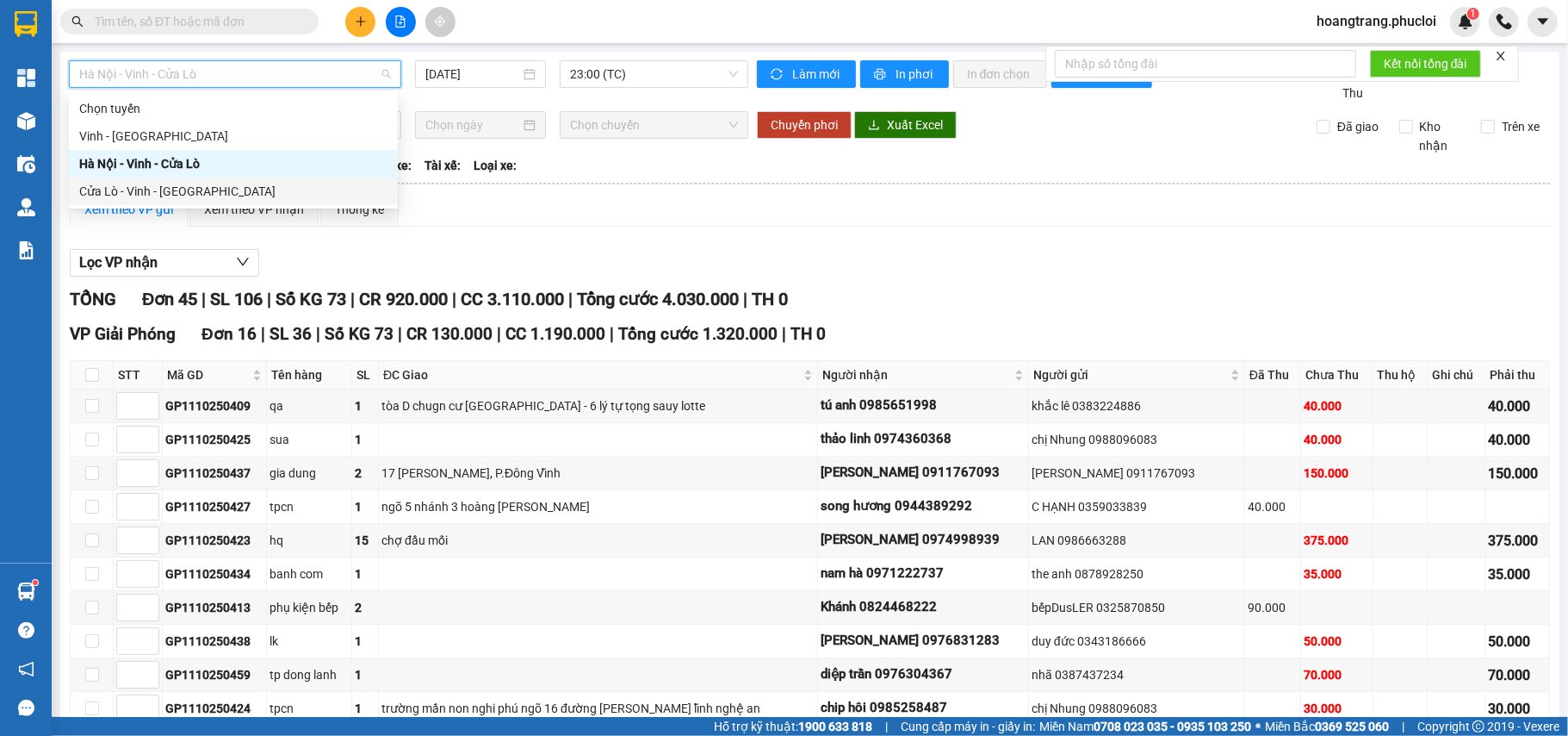
click at [286, 189] on div "Cửa Lò - Vinh - [GEOGRAPHIC_DATA]" at bounding box center [233, 190] width 308 height 19
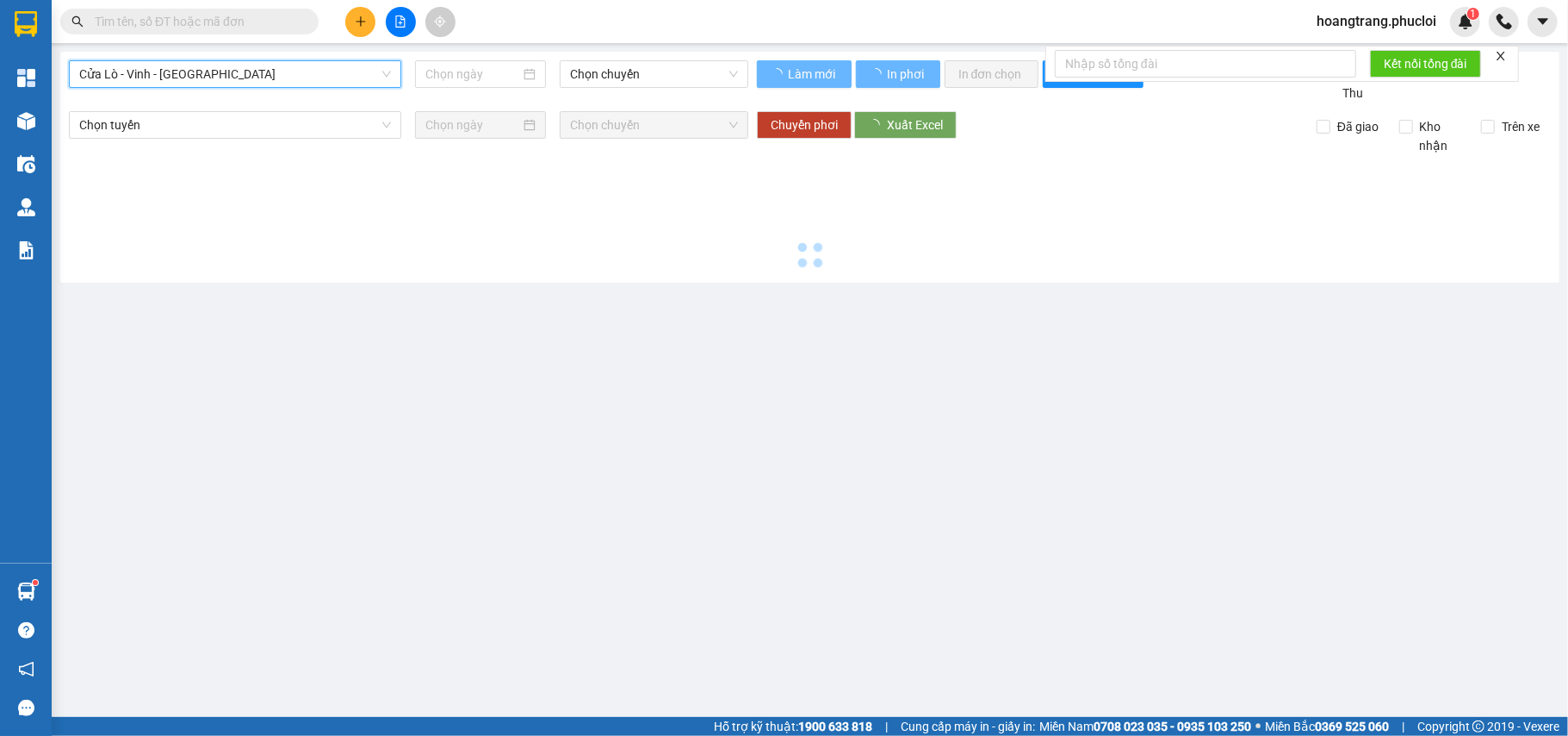
type input "[DATE]"
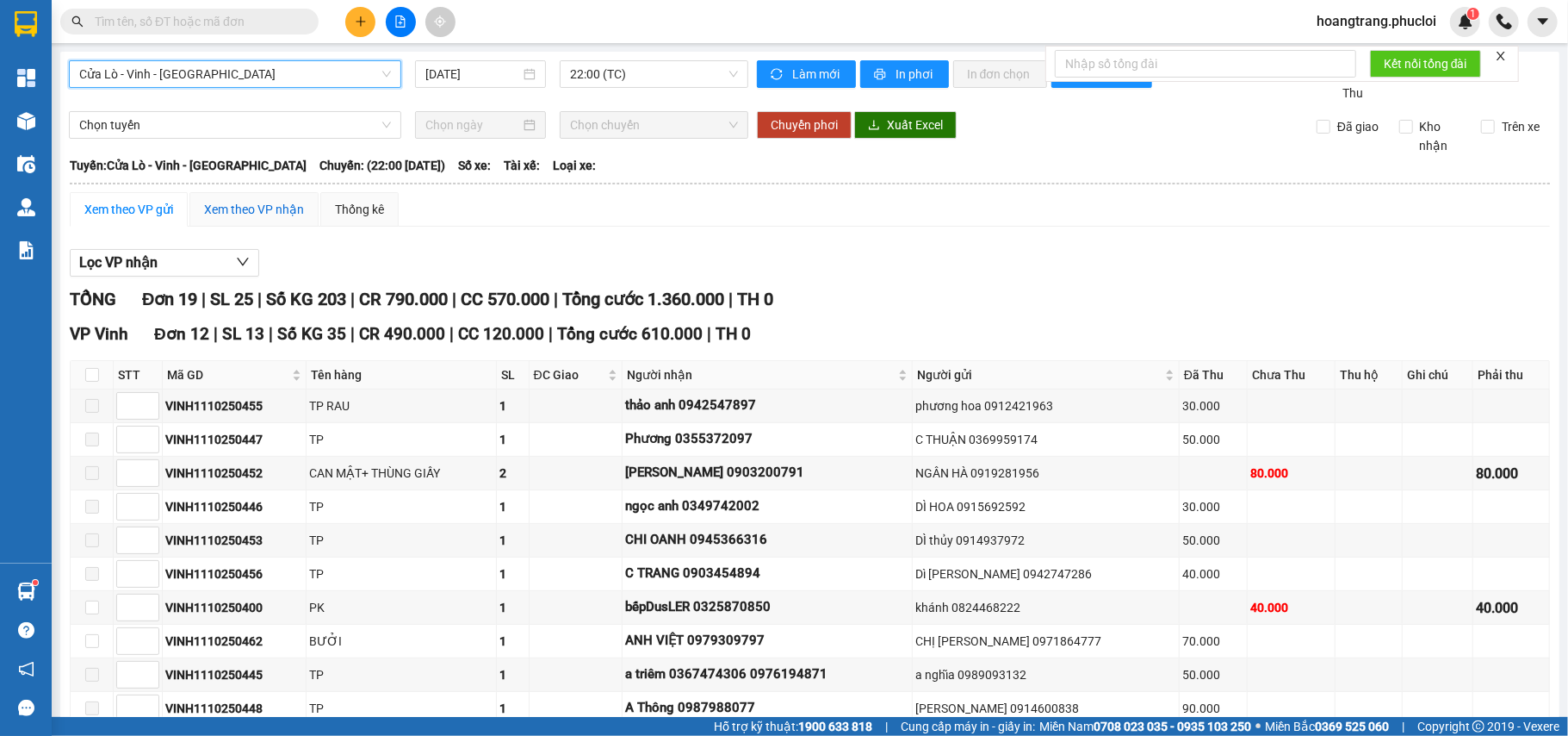
click at [283, 204] on div "Xem theo VP nhận" at bounding box center [254, 208] width 100 height 19
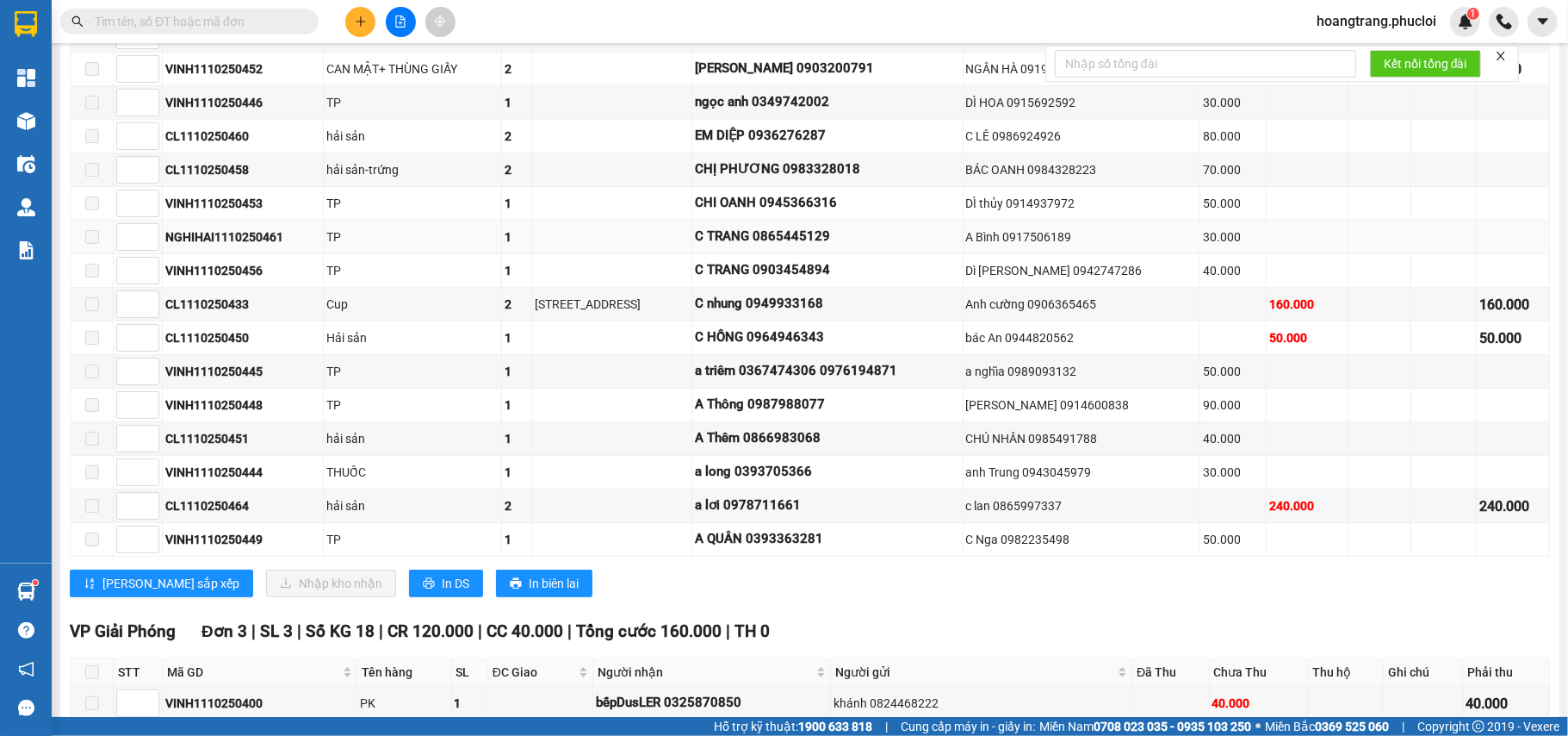
scroll to position [459, 0]
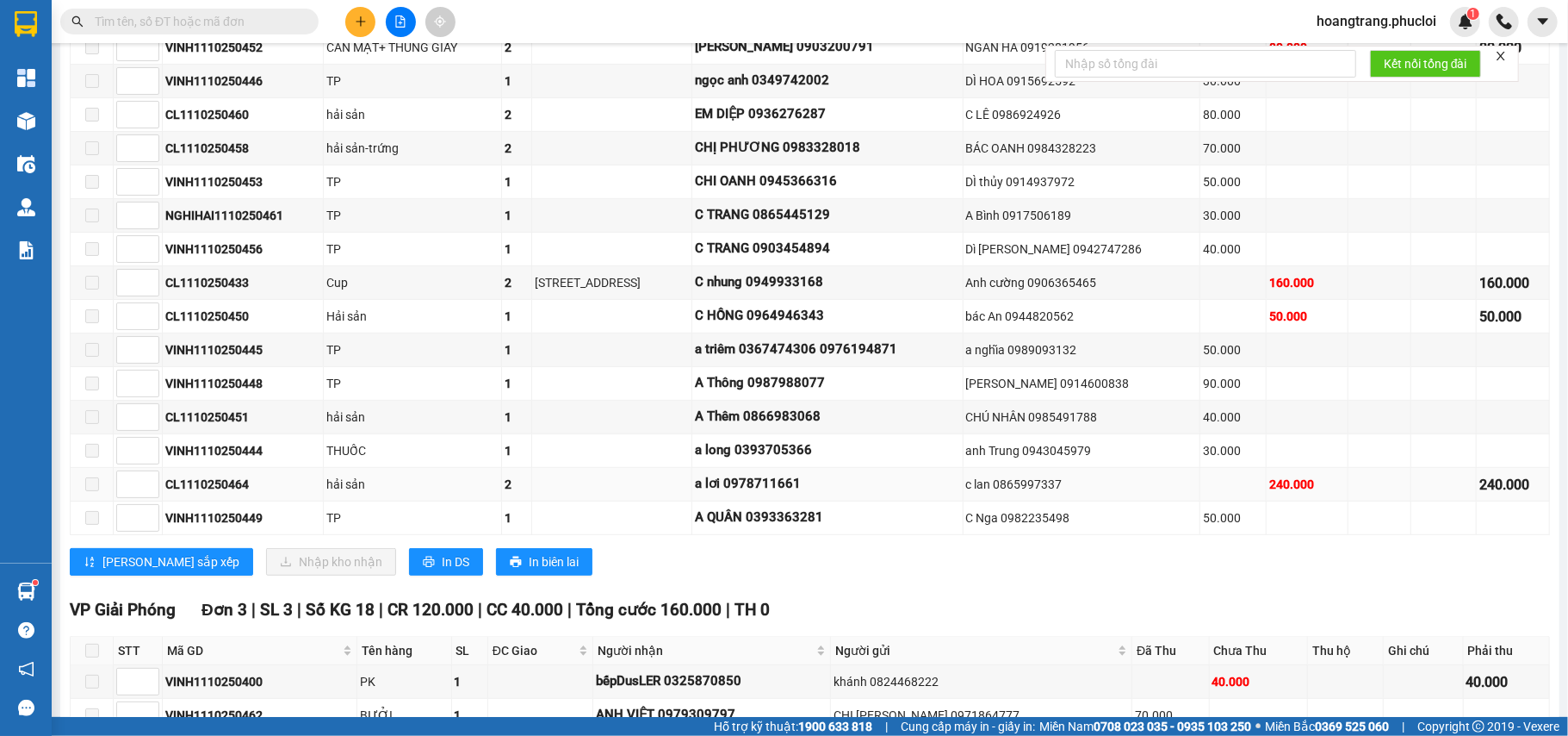
click at [814, 494] on div "a lơi 0978711661" at bounding box center [827, 484] width 265 height 21
click at [827, 494] on div "a lơi 0978711661" at bounding box center [827, 484] width 265 height 21
click at [832, 494] on div "a lơi 0978711661" at bounding box center [827, 484] width 265 height 21
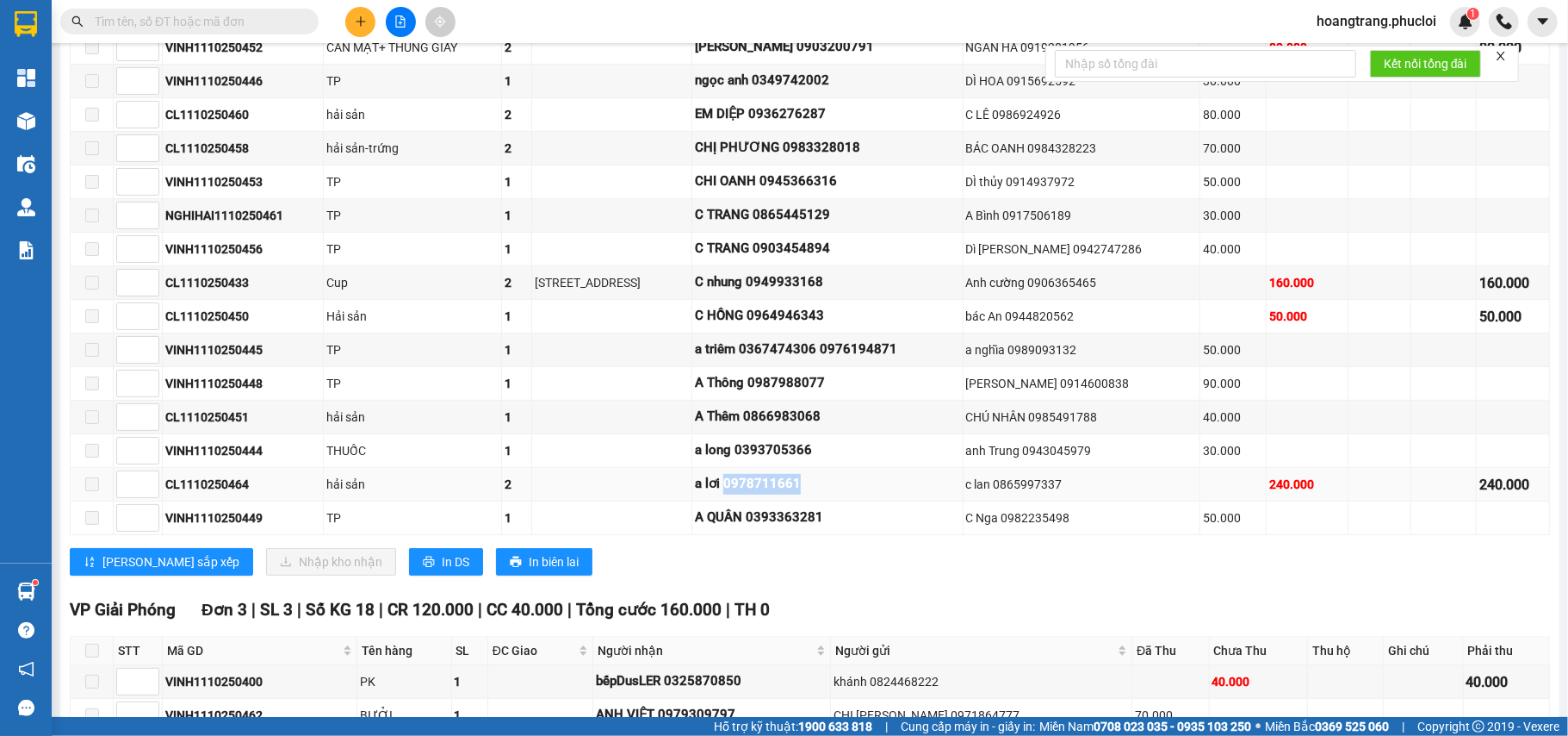
click at [832, 494] on div "a lơi 0978711661" at bounding box center [827, 484] width 265 height 21
click at [692, 491] on td at bounding box center [613, 485] width 161 height 34
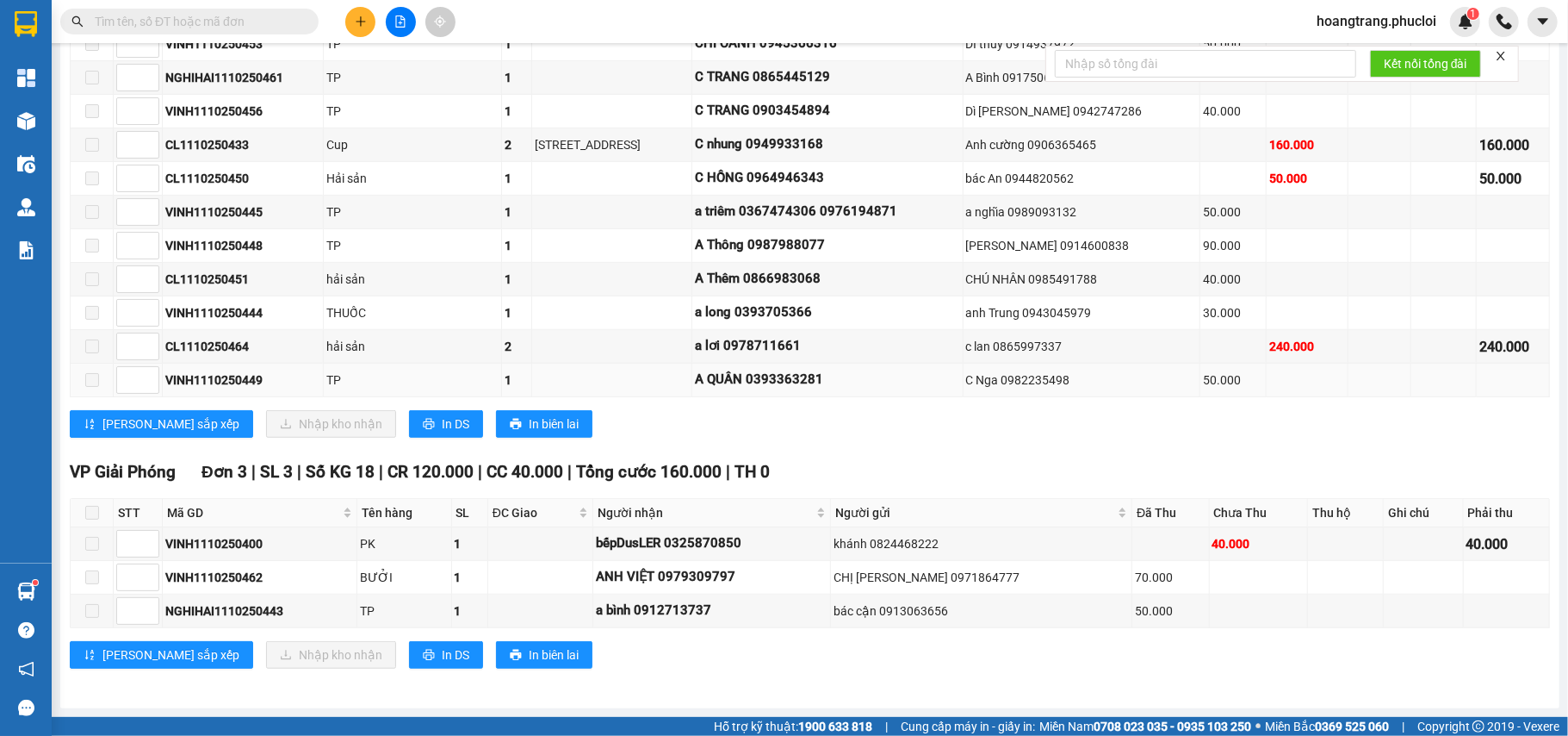
scroll to position [617, 0]
